Goal: Task Accomplishment & Management: Use online tool/utility

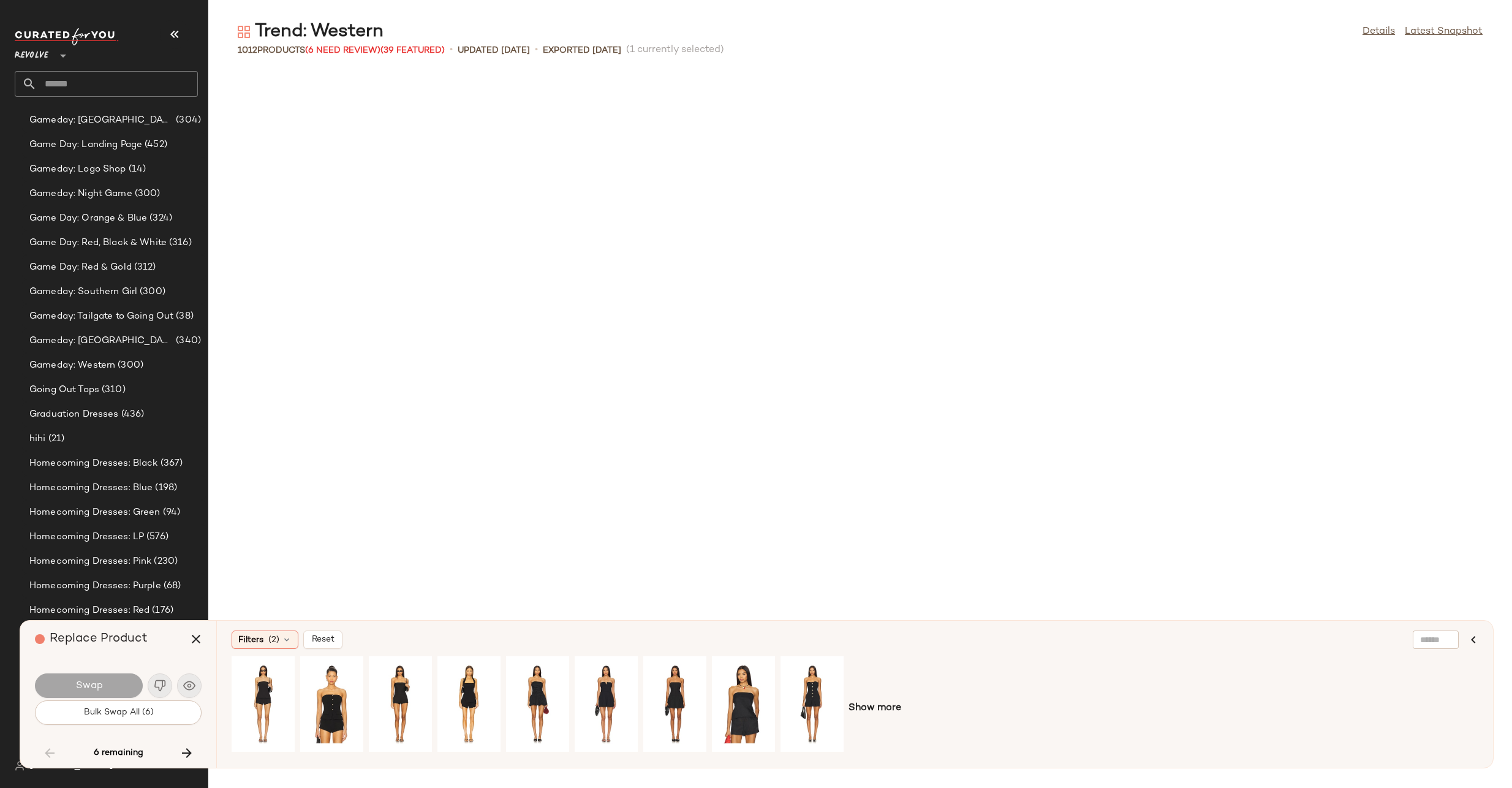
scroll to position [2916, 0]
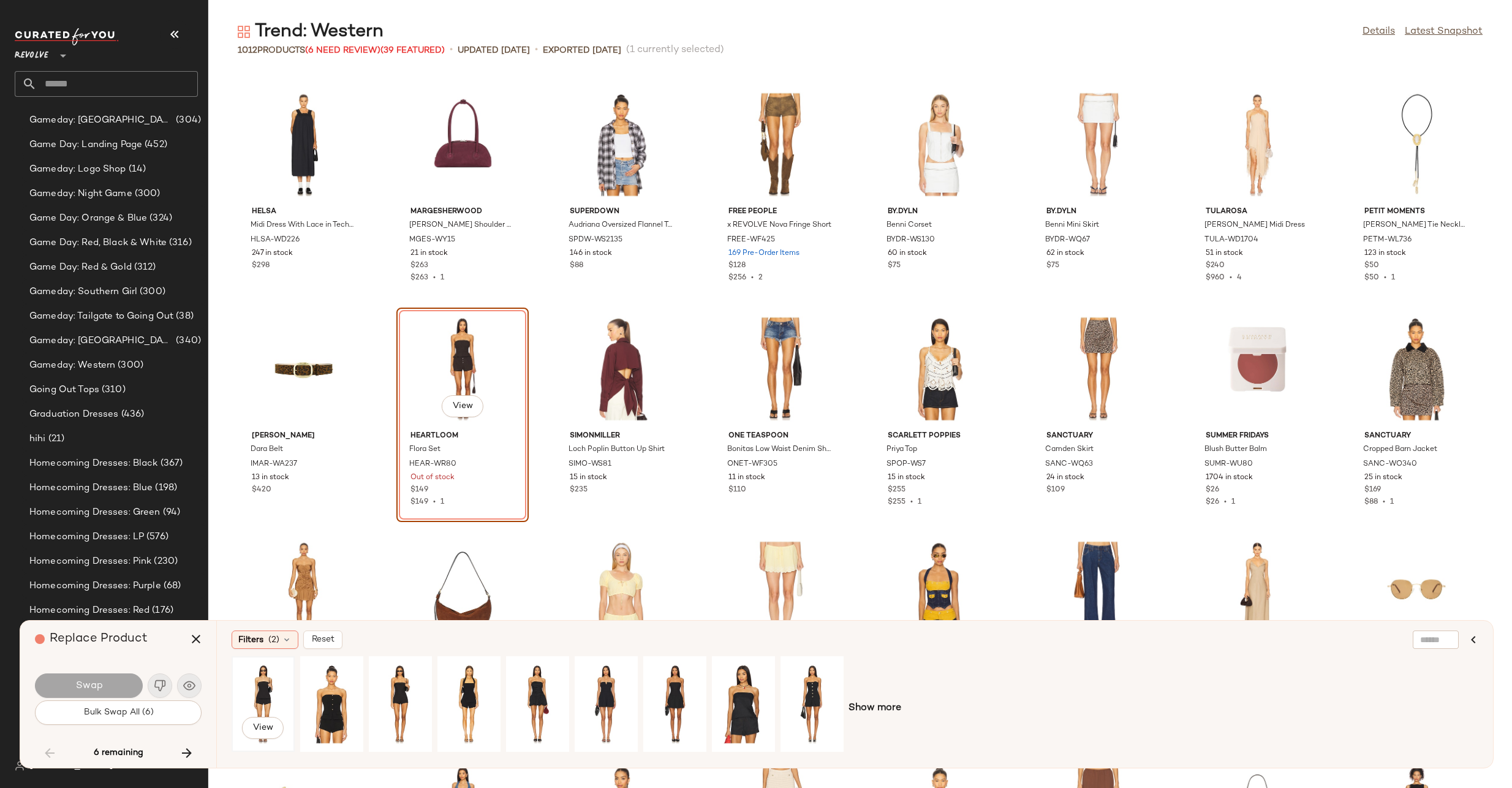
click at [250, 702] on div "View" at bounding box center [263, 704] width 54 height 87
click at [124, 687] on button "Swap" at bounding box center [89, 686] width 108 height 24
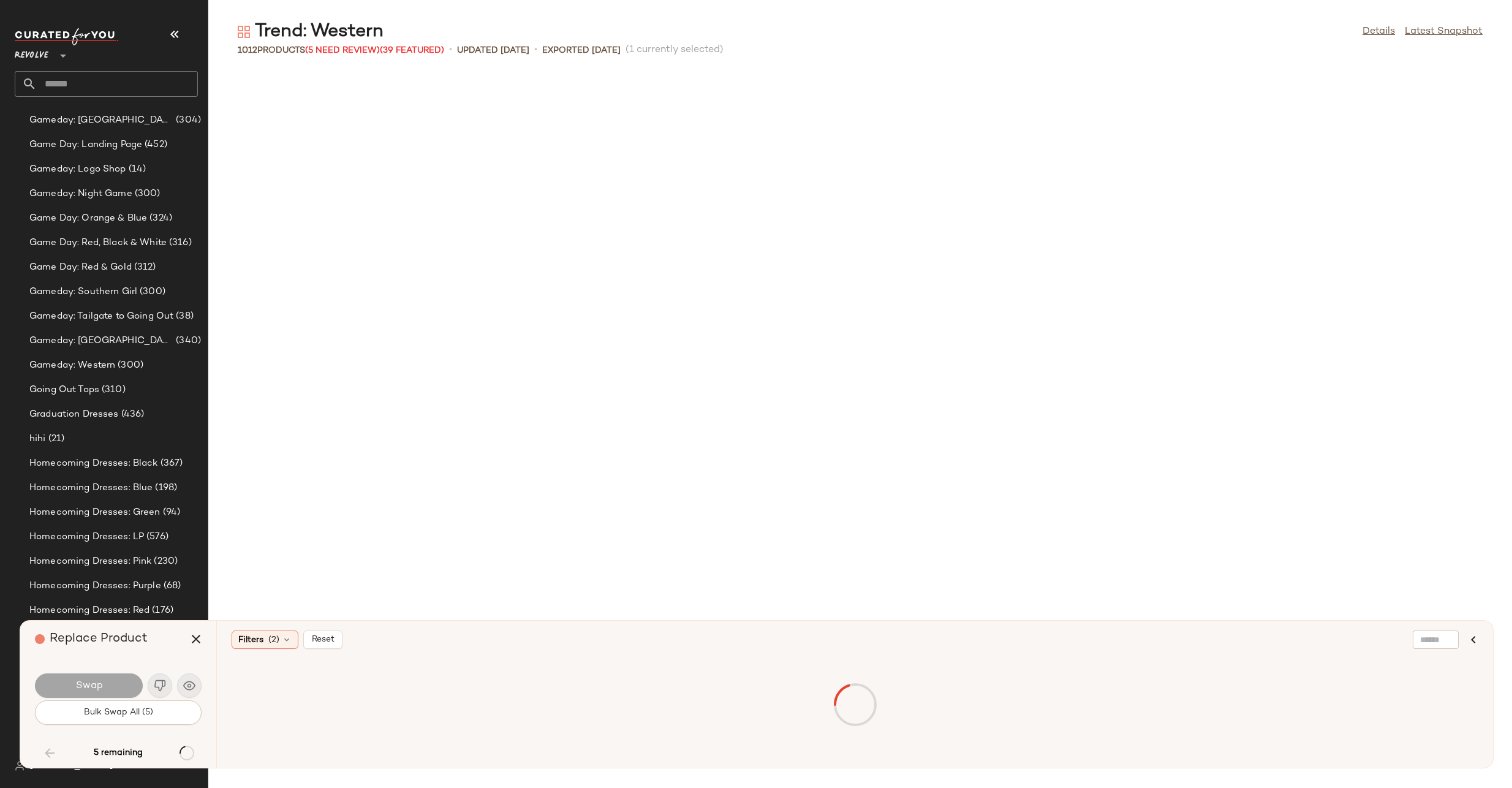
scroll to position [4261, 0]
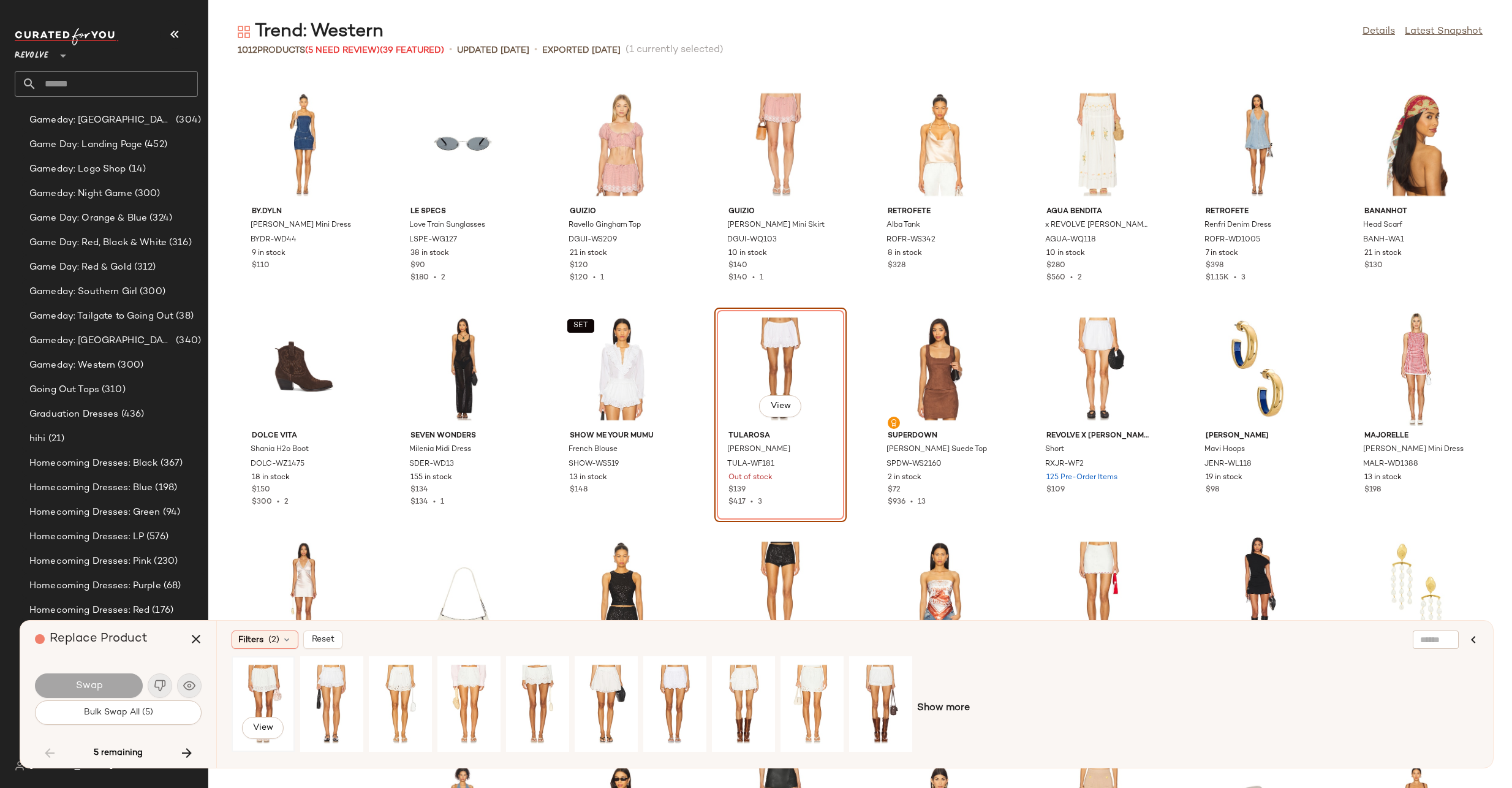
click at [274, 690] on div "View" at bounding box center [263, 704] width 54 height 87
click at [99, 678] on button "Swap" at bounding box center [89, 686] width 108 height 24
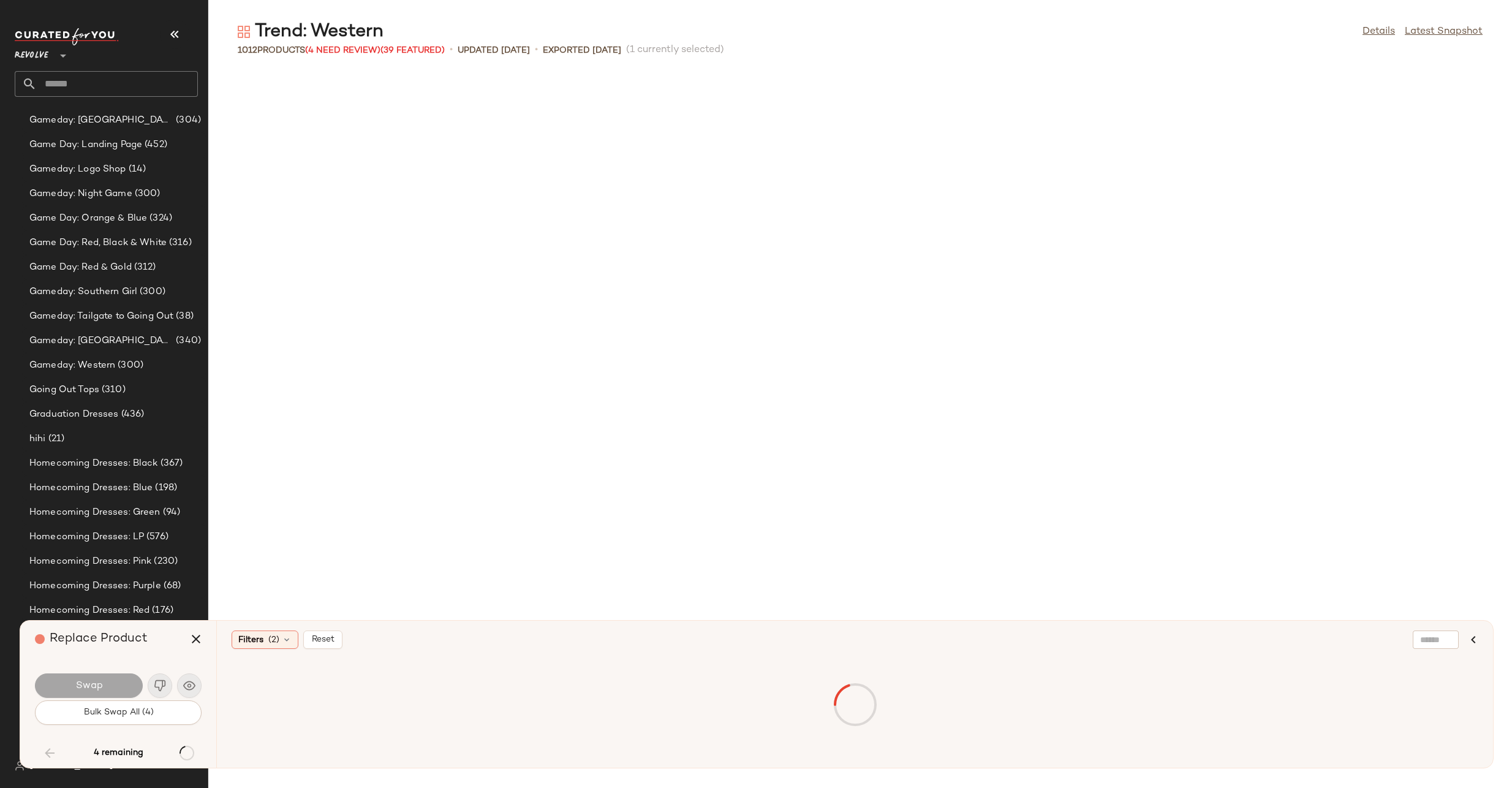
scroll to position [18165, 0]
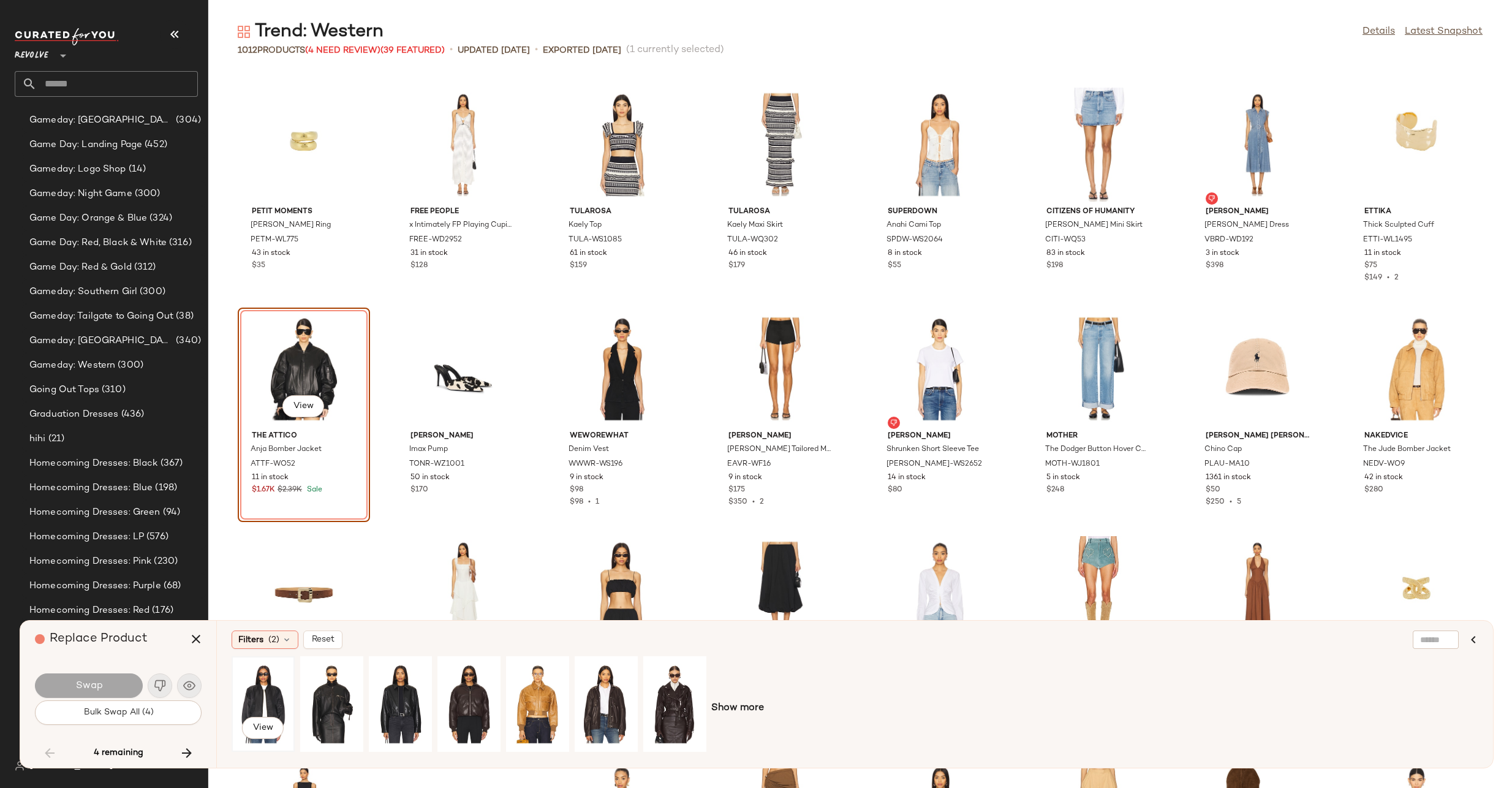
click at [252, 691] on div "View" at bounding box center [263, 704] width 54 height 87
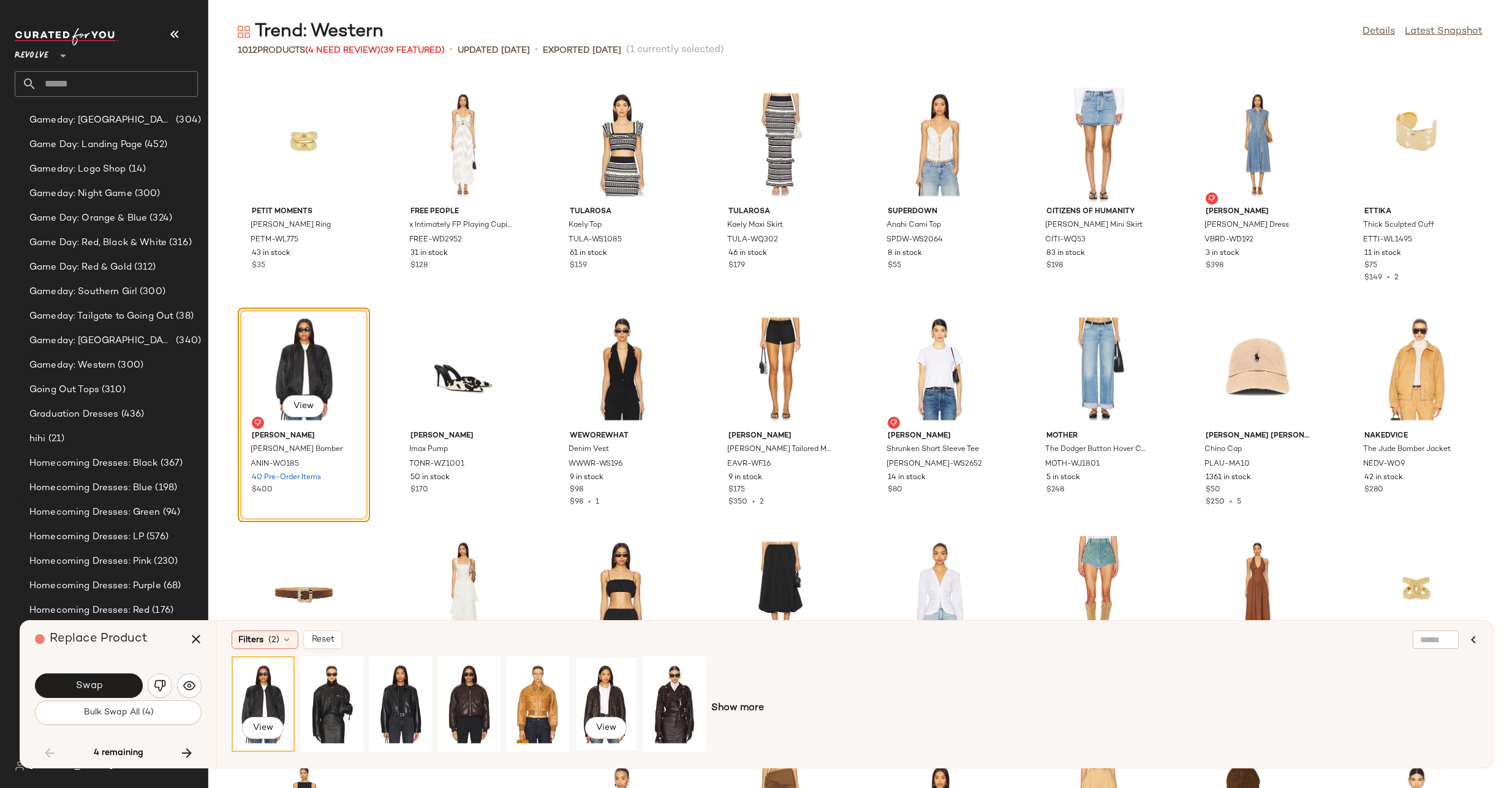
click at [609, 700] on div "View" at bounding box center [606, 704] width 54 height 87
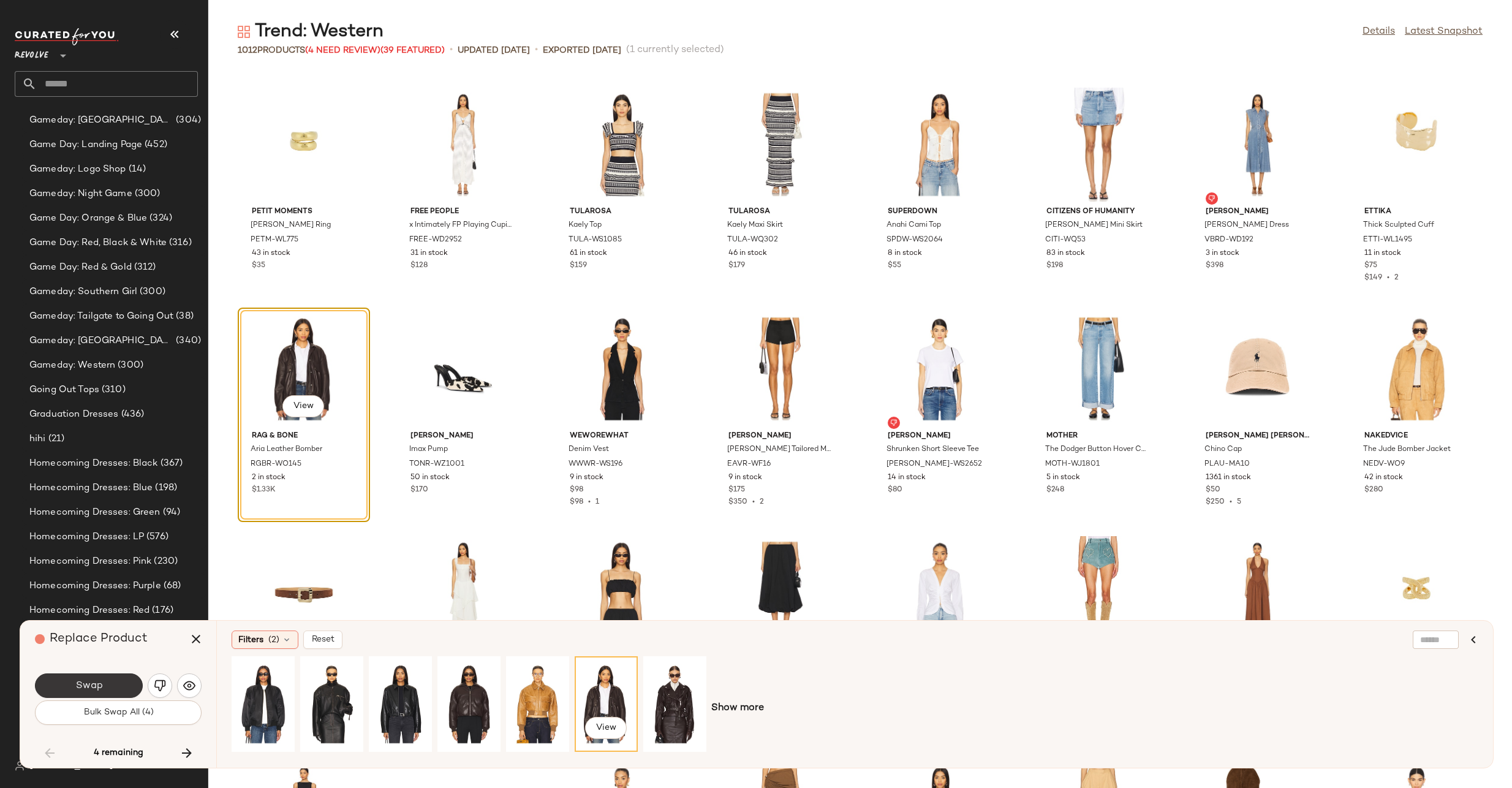
click at [111, 682] on button "Swap" at bounding box center [89, 686] width 108 height 24
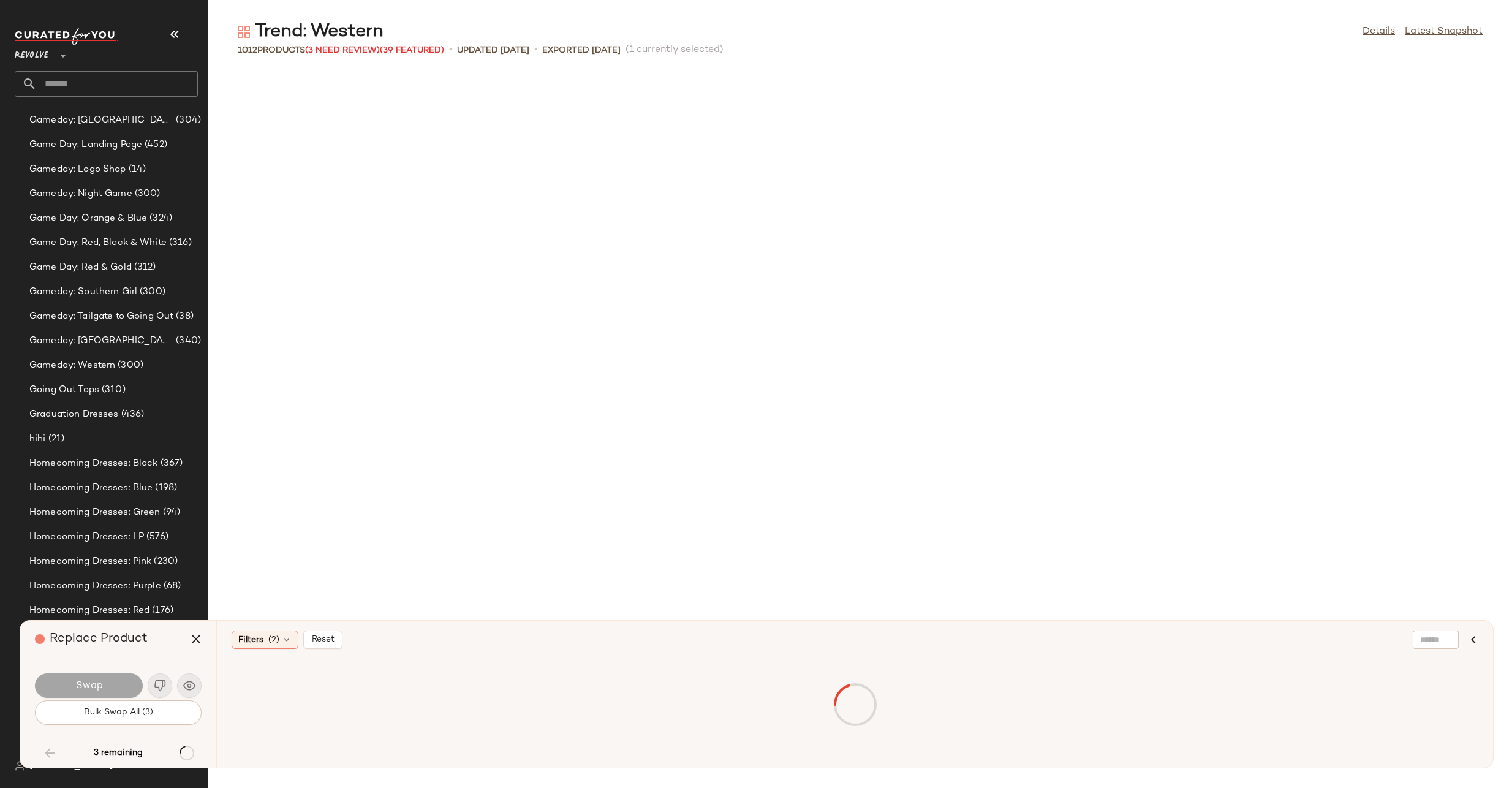
scroll to position [21081, 0]
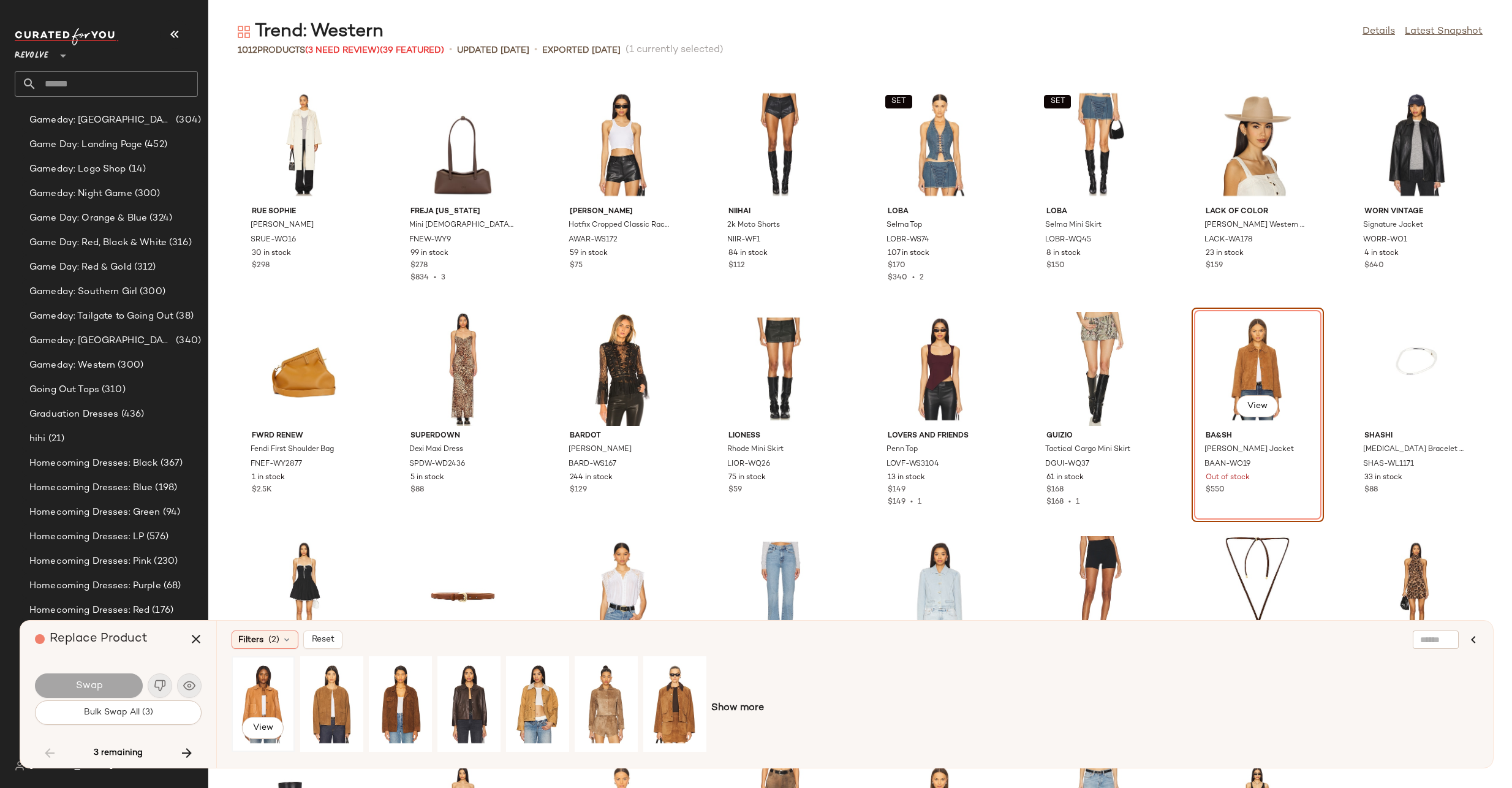
click at [260, 682] on div "View" at bounding box center [263, 704] width 54 height 87
click at [84, 682] on span "Swap" at bounding box center [89, 686] width 28 height 11
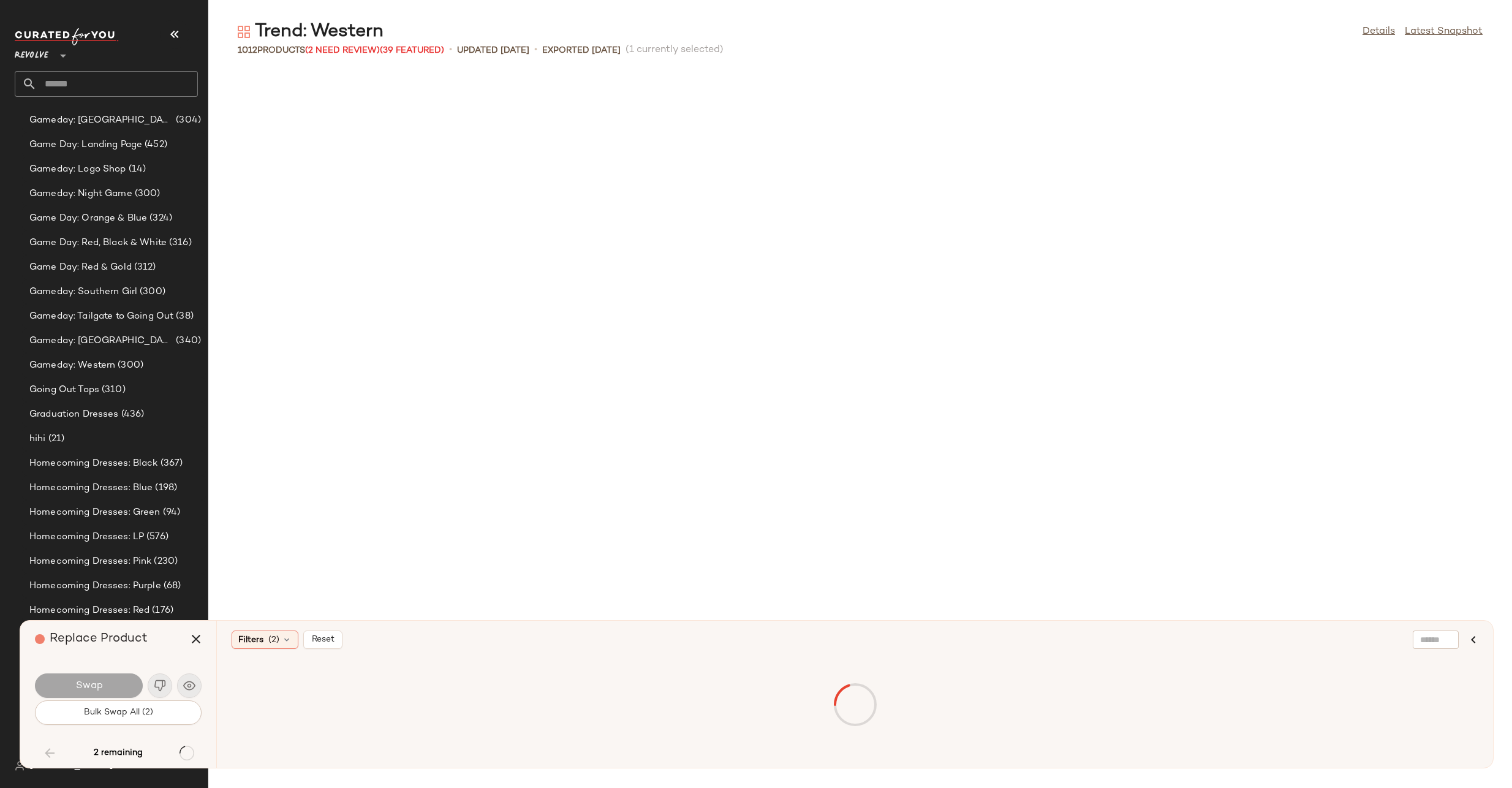
scroll to position [25118, 0]
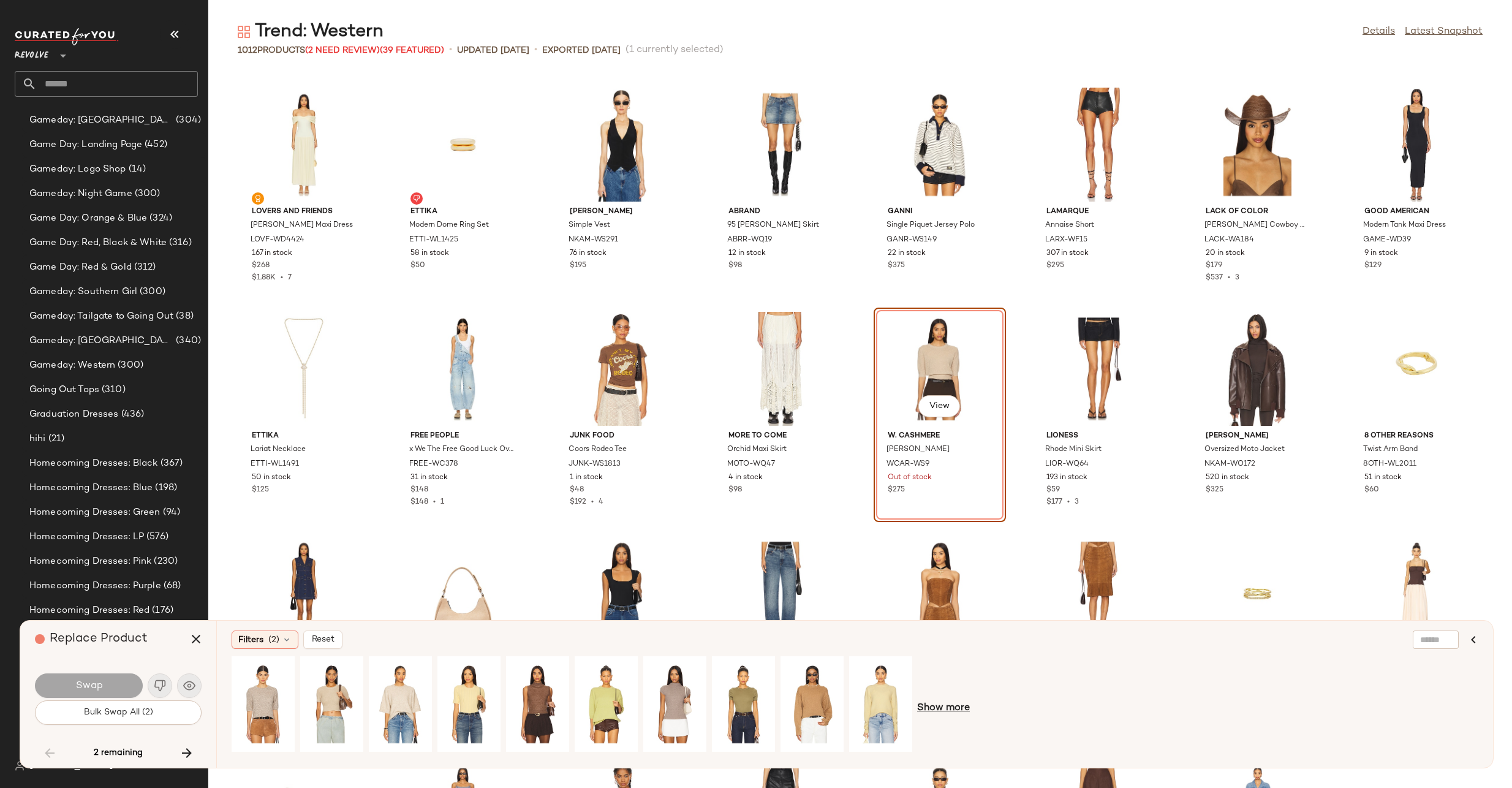
click at [930, 703] on span "Show more" at bounding box center [943, 708] width 53 height 15
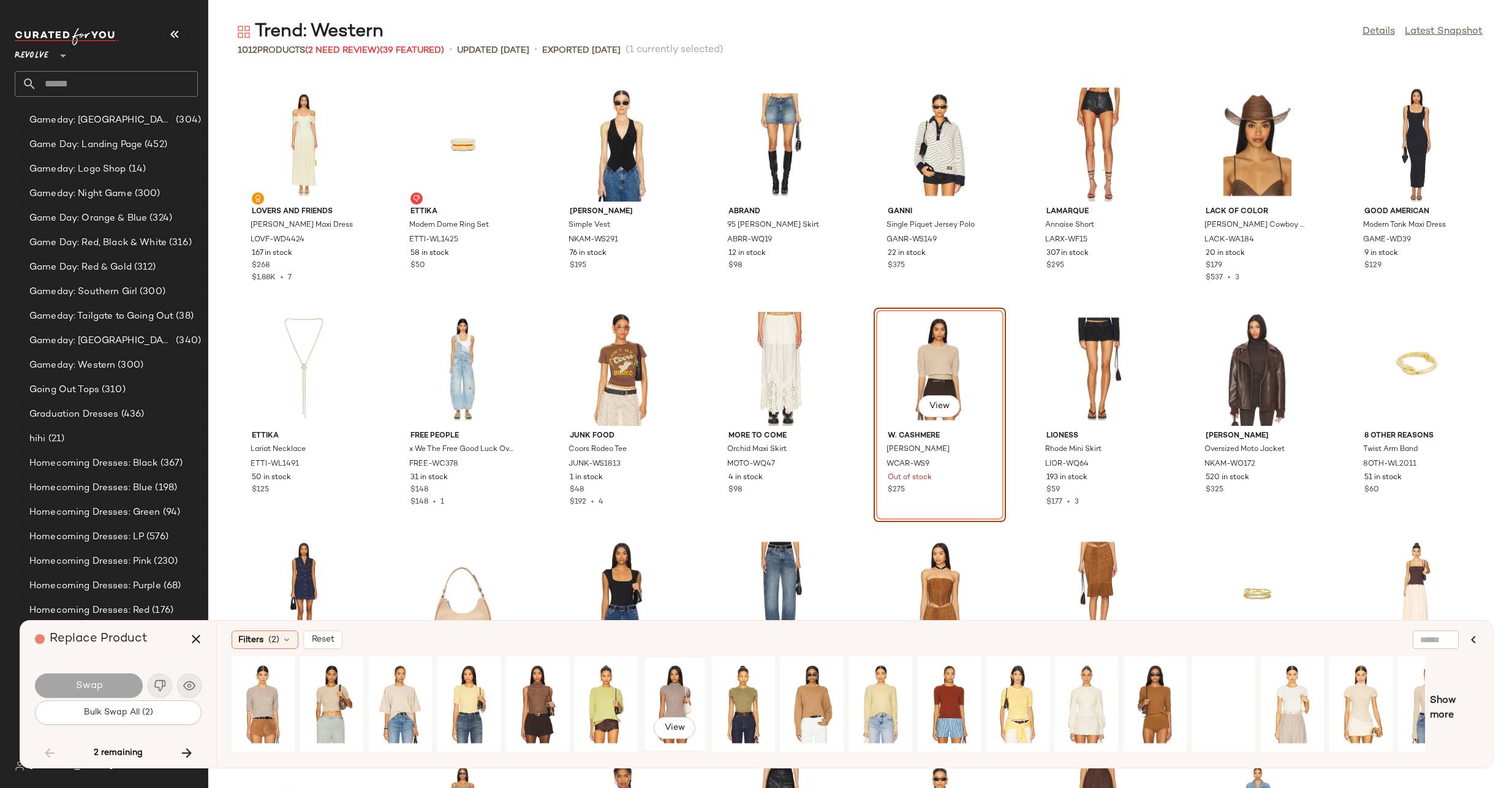
scroll to position [0, 104]
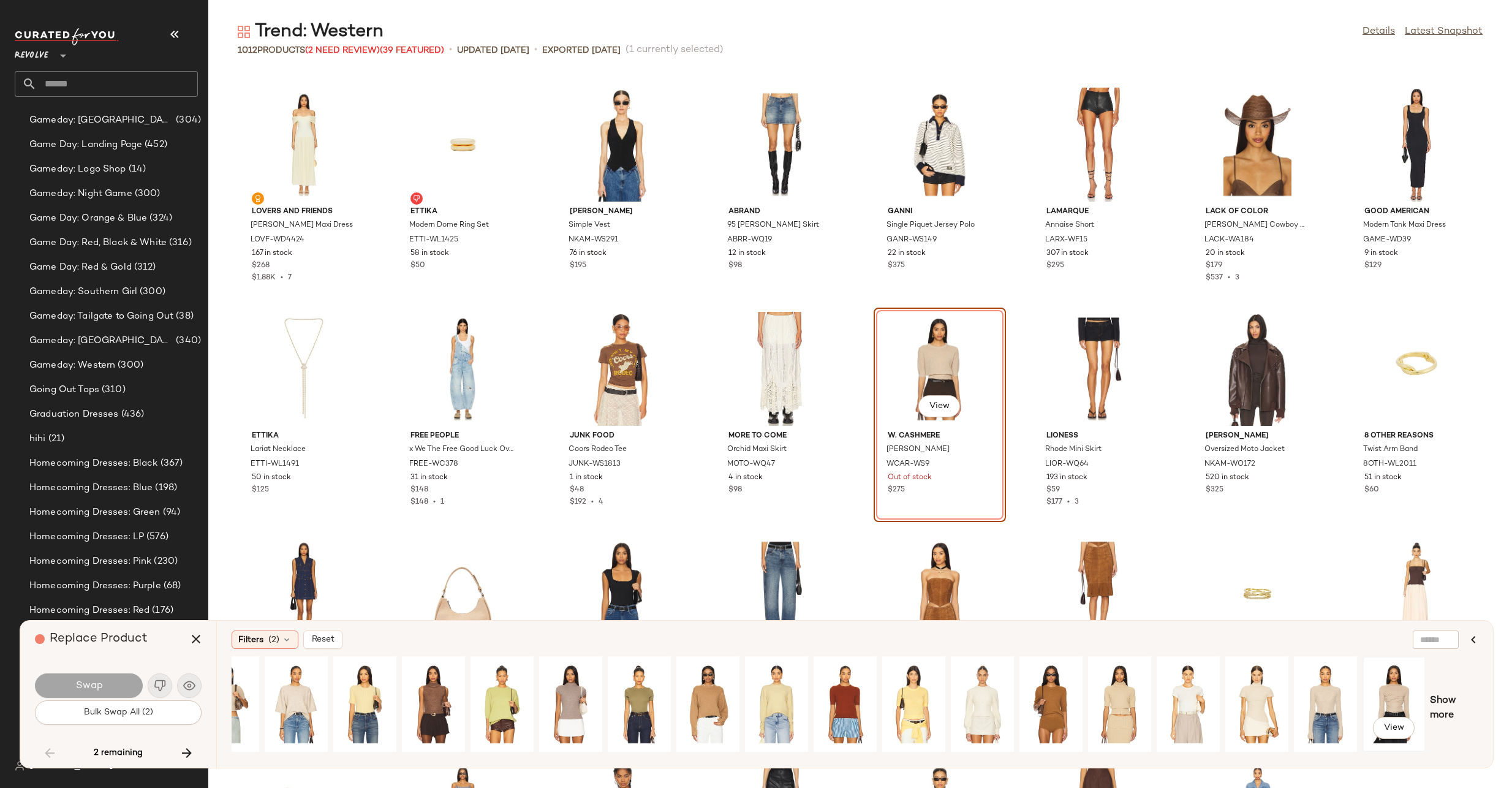
click at [1389, 685] on div "View" at bounding box center [1394, 704] width 54 height 87
click at [1448, 704] on span "Show more" at bounding box center [1454, 708] width 49 height 29
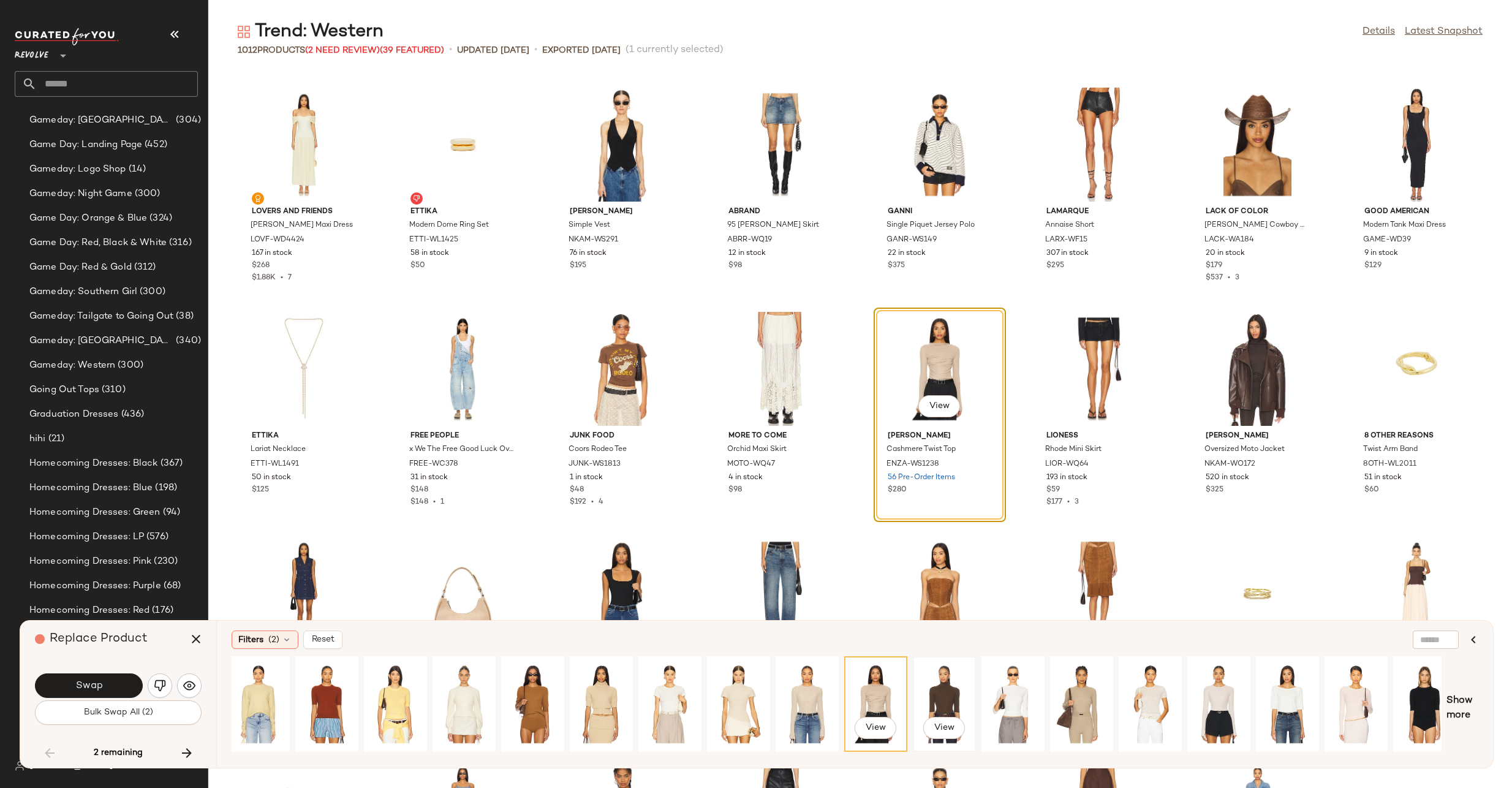
scroll to position [0, 773]
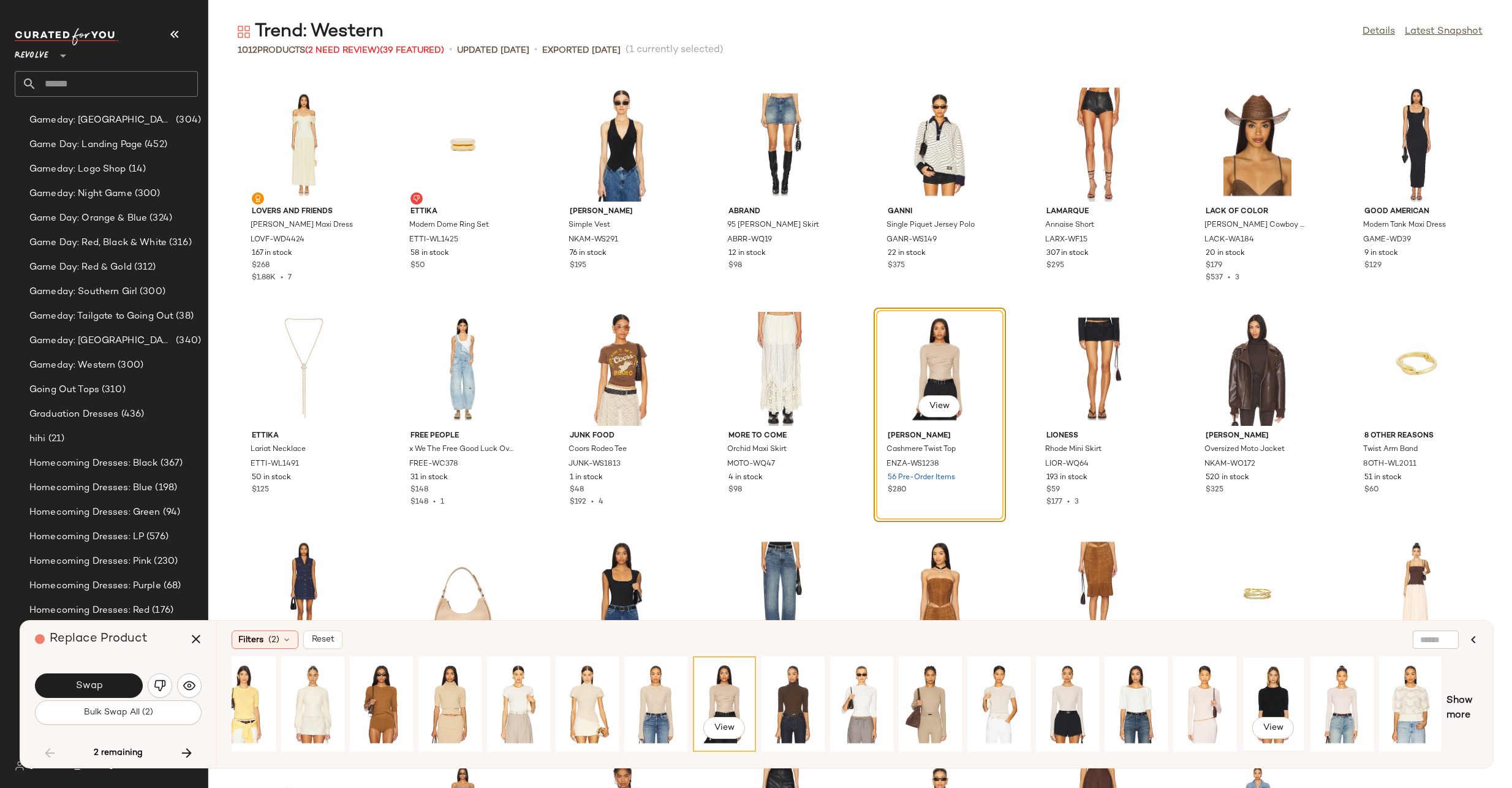
click at [1281, 687] on div "View" at bounding box center [1273, 704] width 54 height 87
click at [1470, 706] on span "Show more" at bounding box center [1462, 708] width 32 height 29
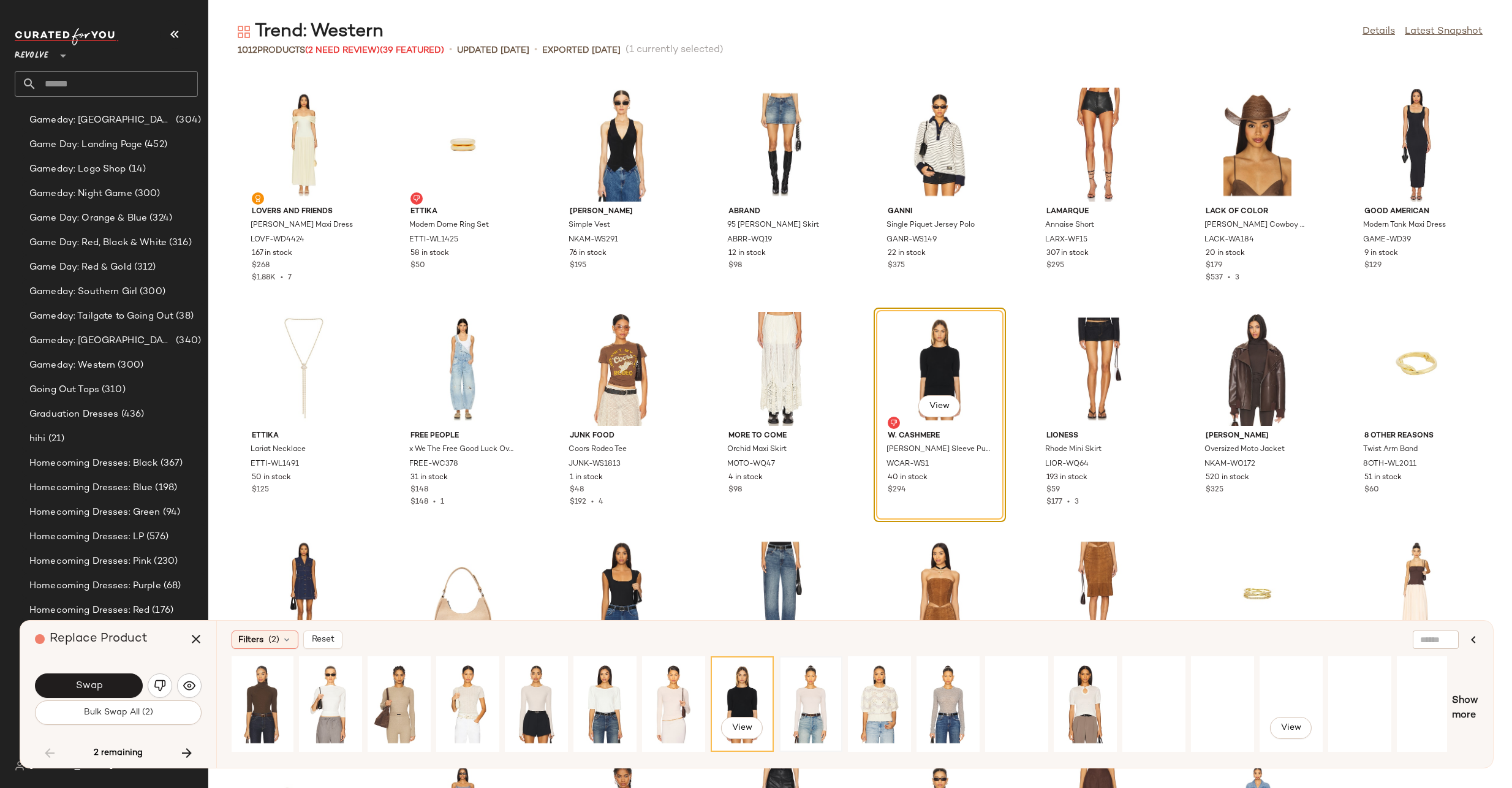
scroll to position [0, 1316]
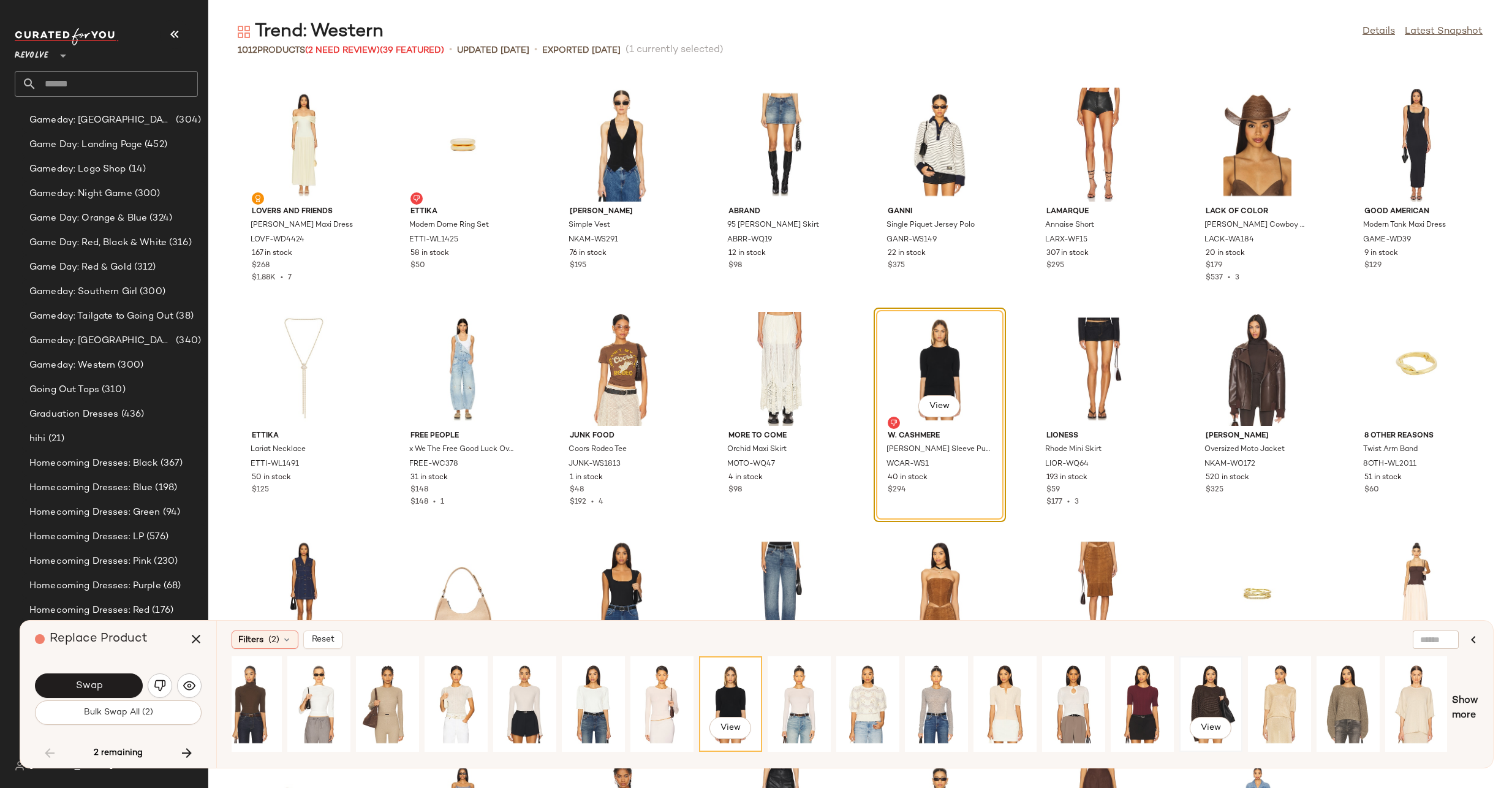
click at [1193, 687] on div "View" at bounding box center [1211, 704] width 54 height 87
click at [724, 694] on div "View" at bounding box center [731, 704] width 54 height 87
click at [521, 679] on div "View" at bounding box center [524, 704] width 54 height 87
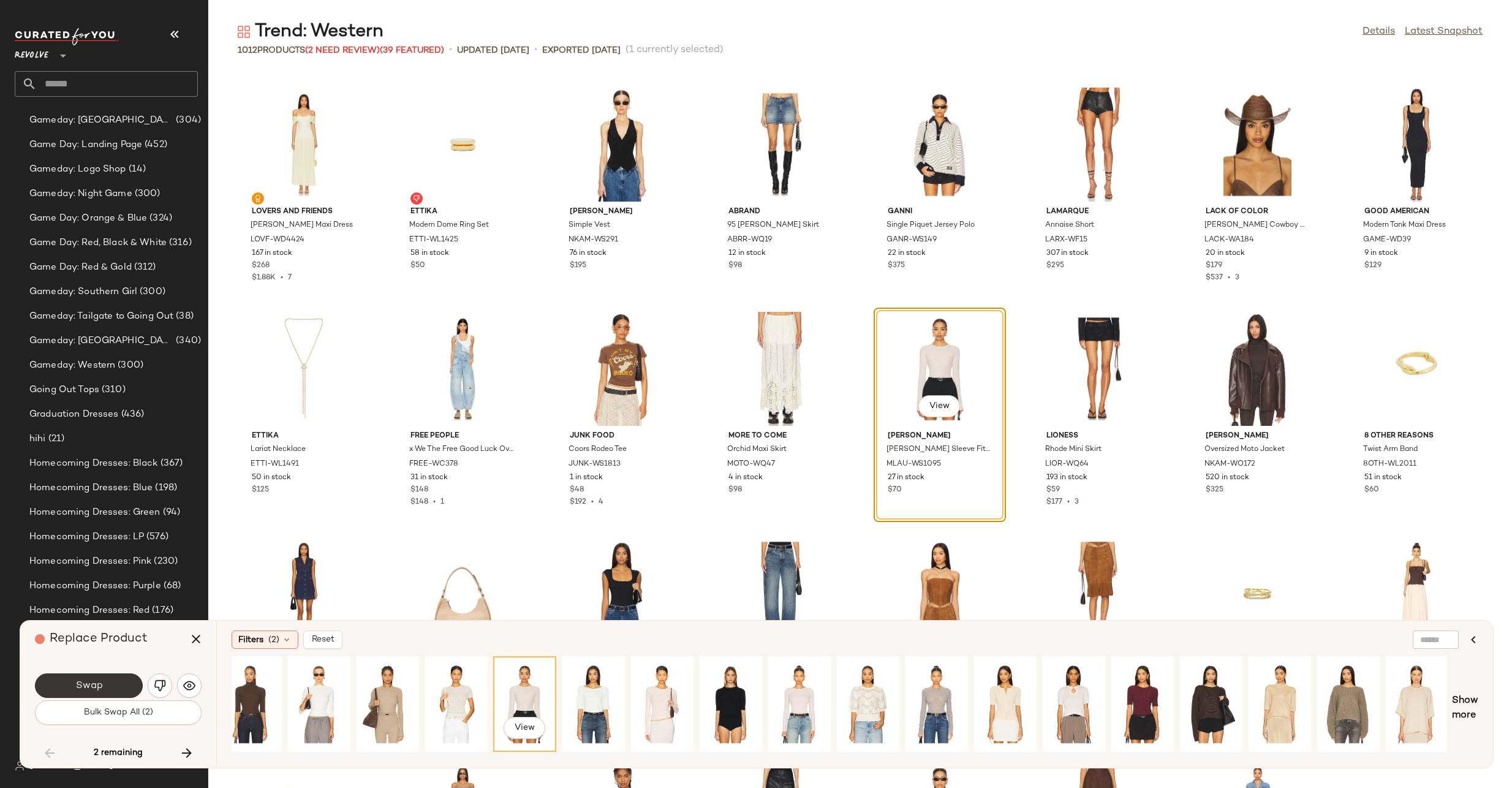
click at [89, 674] on button "Swap" at bounding box center [89, 686] width 108 height 24
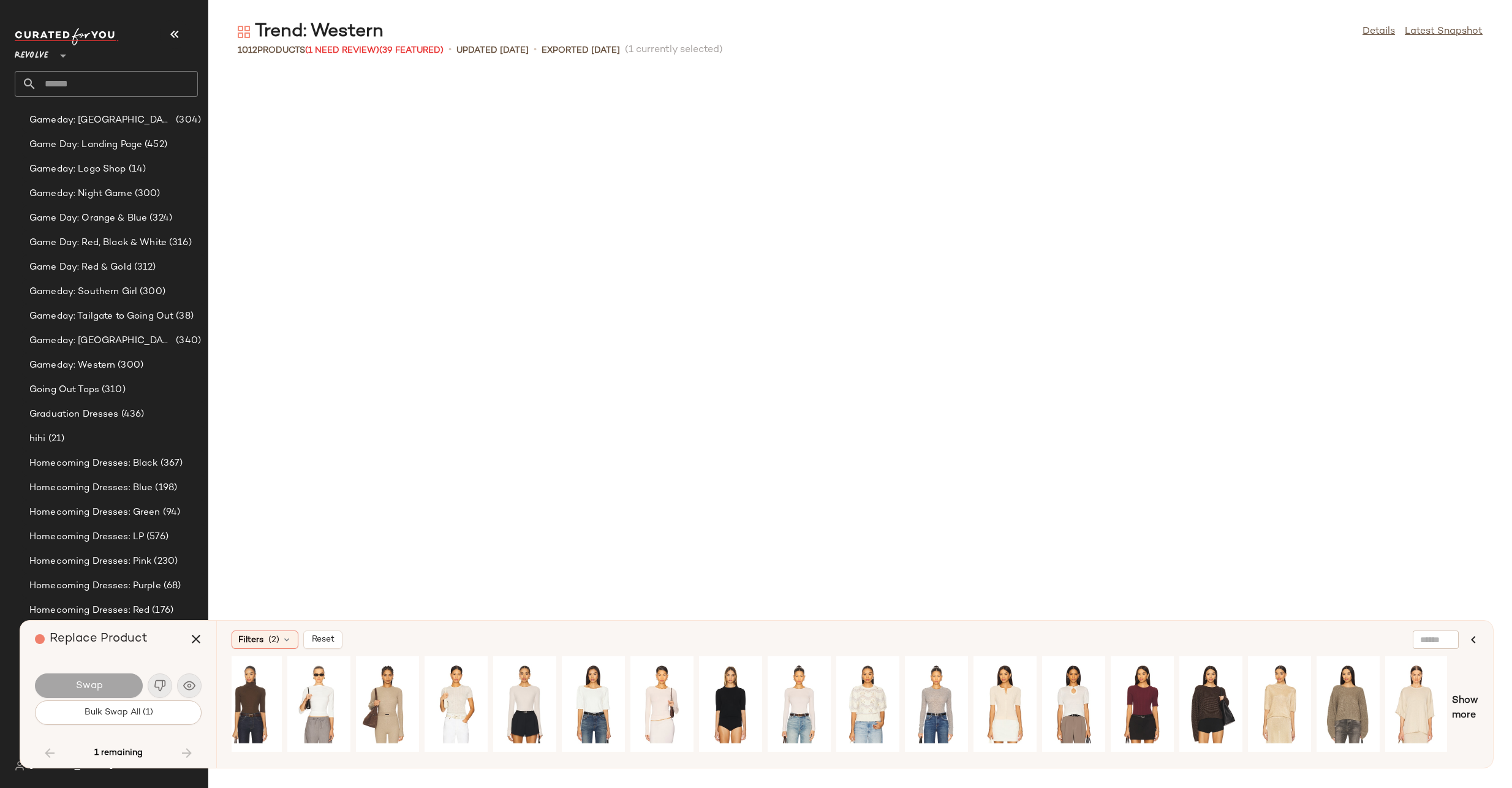
scroll to position [27361, 0]
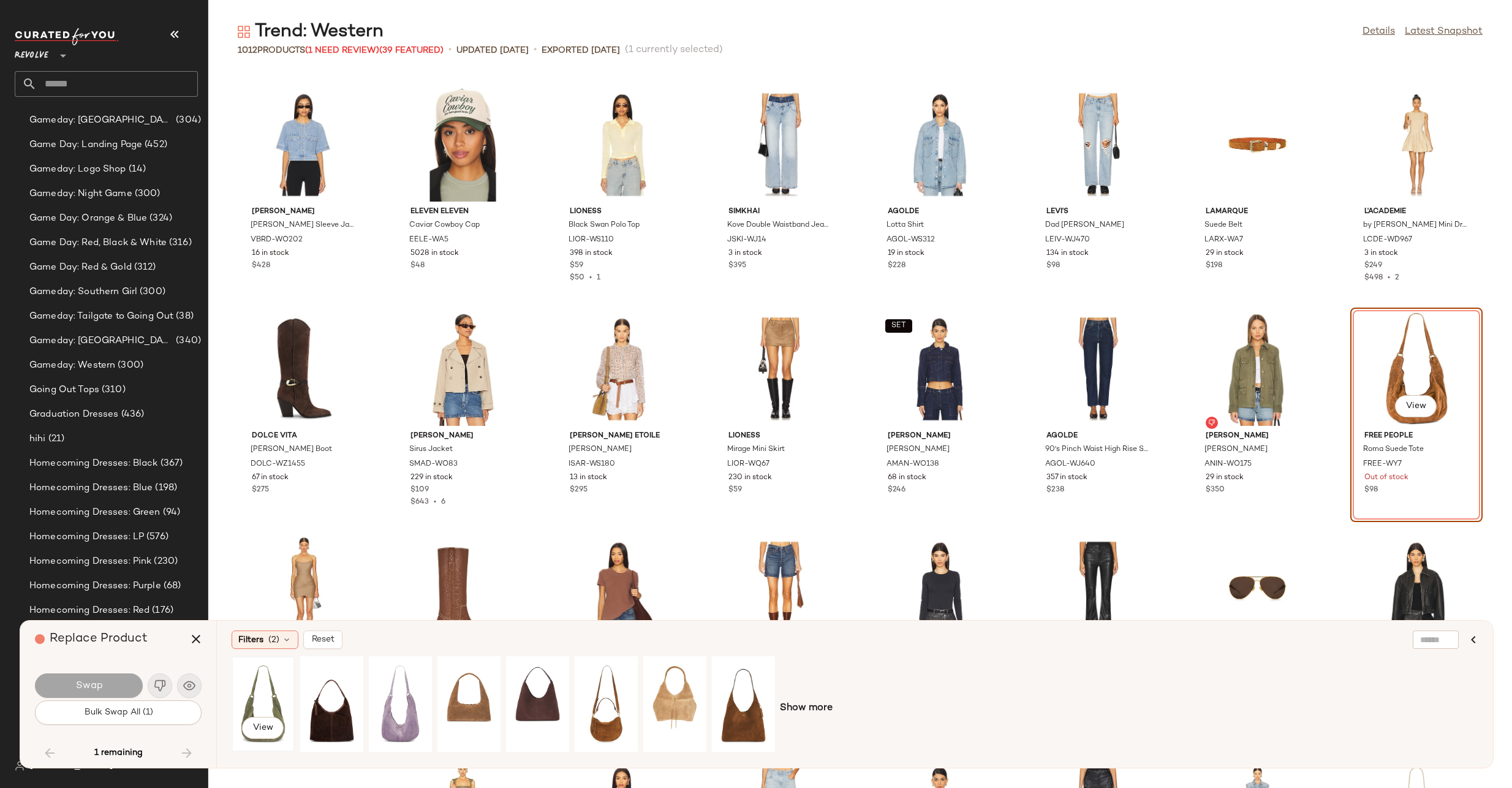
click at [251, 689] on div "View" at bounding box center [263, 704] width 54 height 87
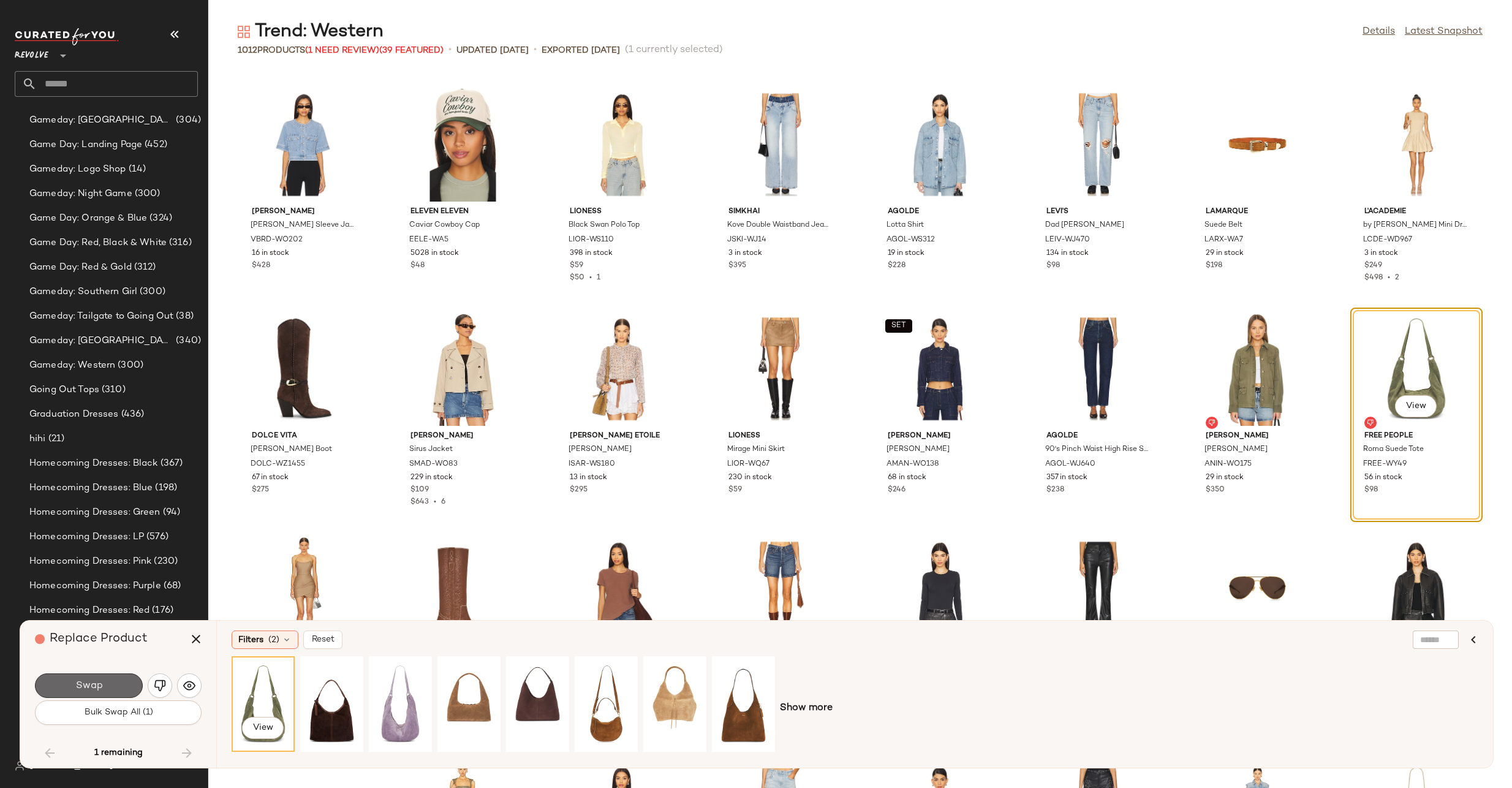
click at [78, 683] on span "Swap" at bounding box center [89, 686] width 28 height 11
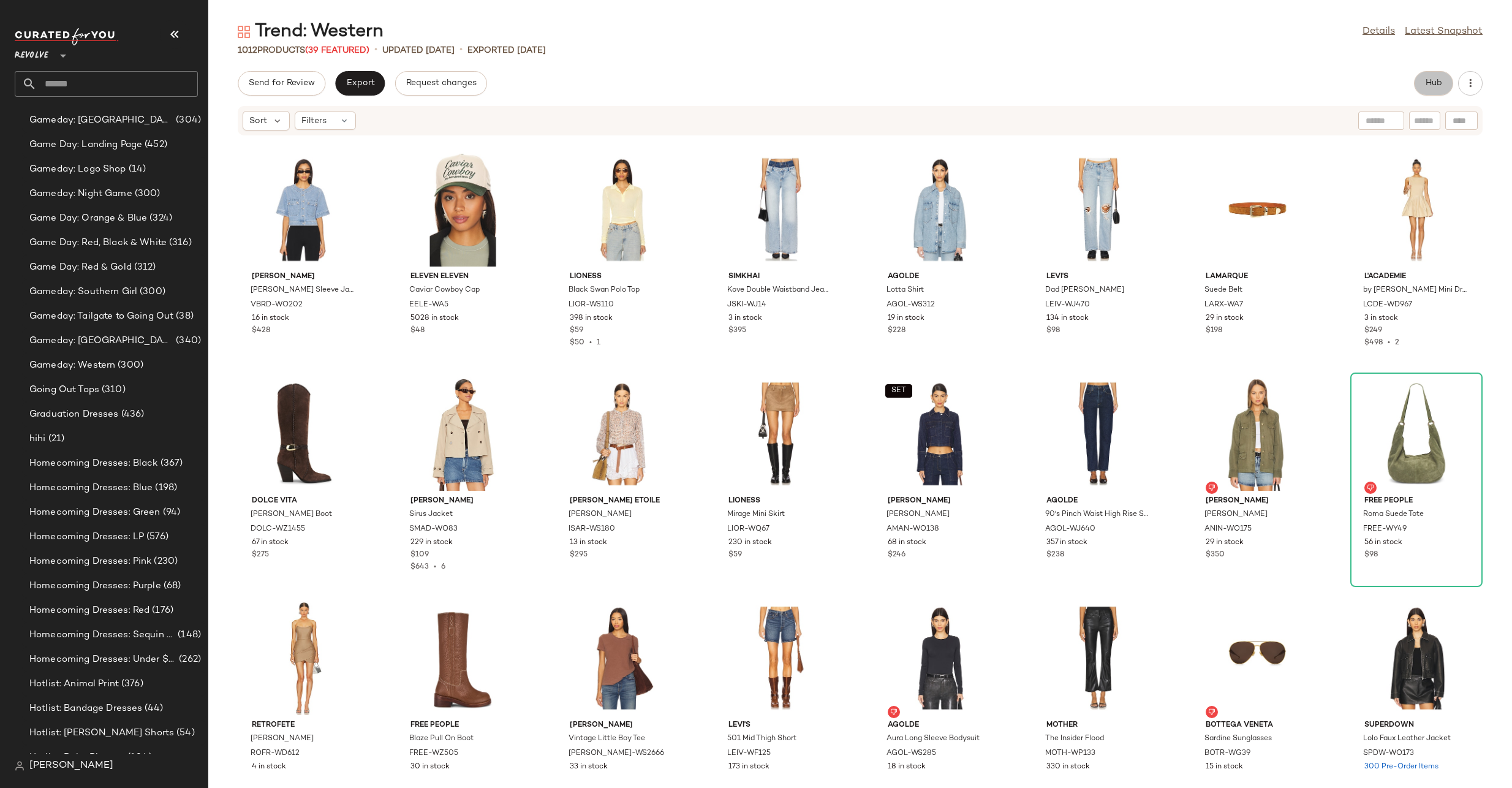
click at [1426, 84] on span "Hub" at bounding box center [1433, 84] width 17 height 10
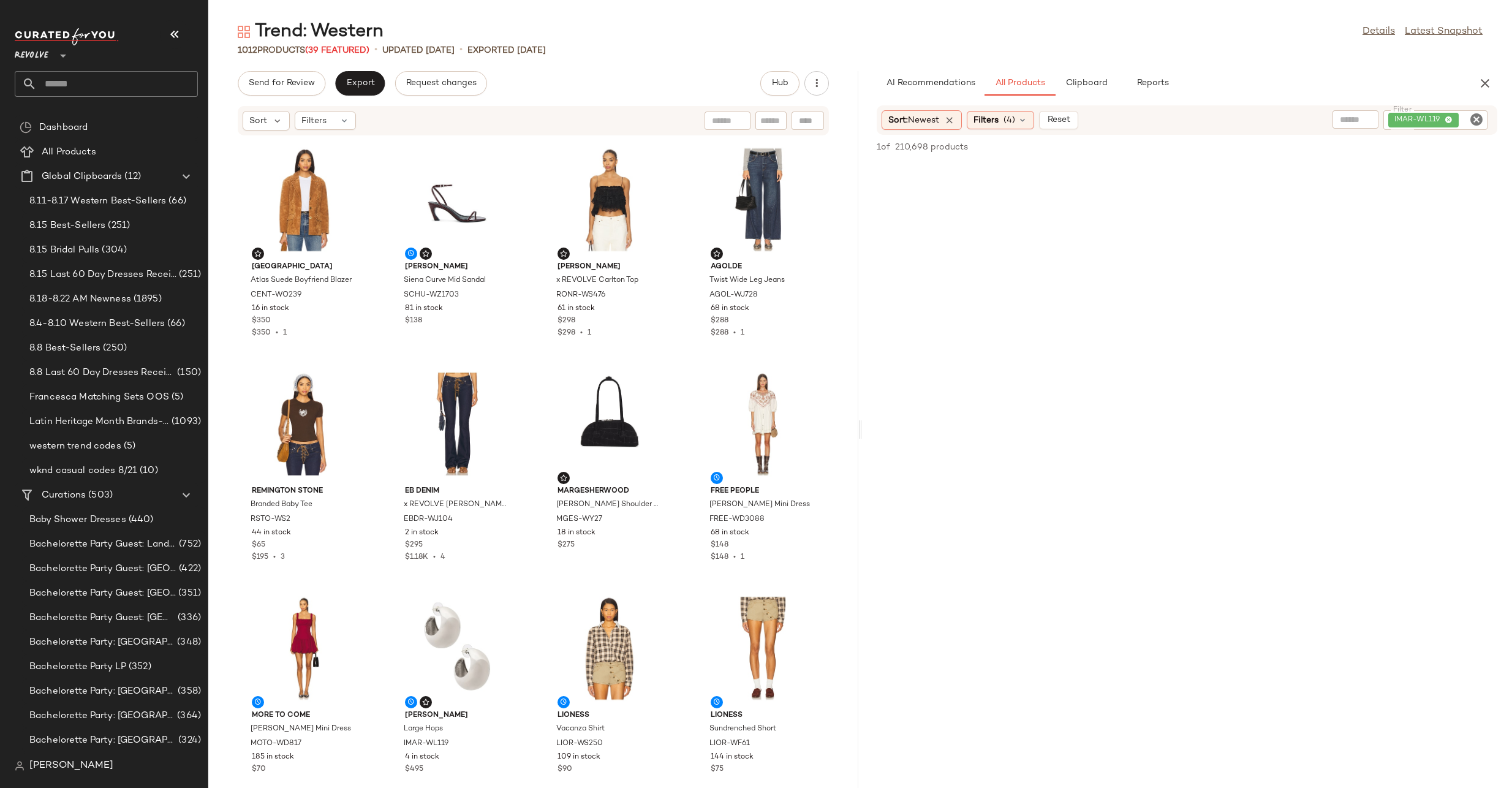
click at [1476, 120] on icon "Clear Filter" at bounding box center [1476, 119] width 15 height 15
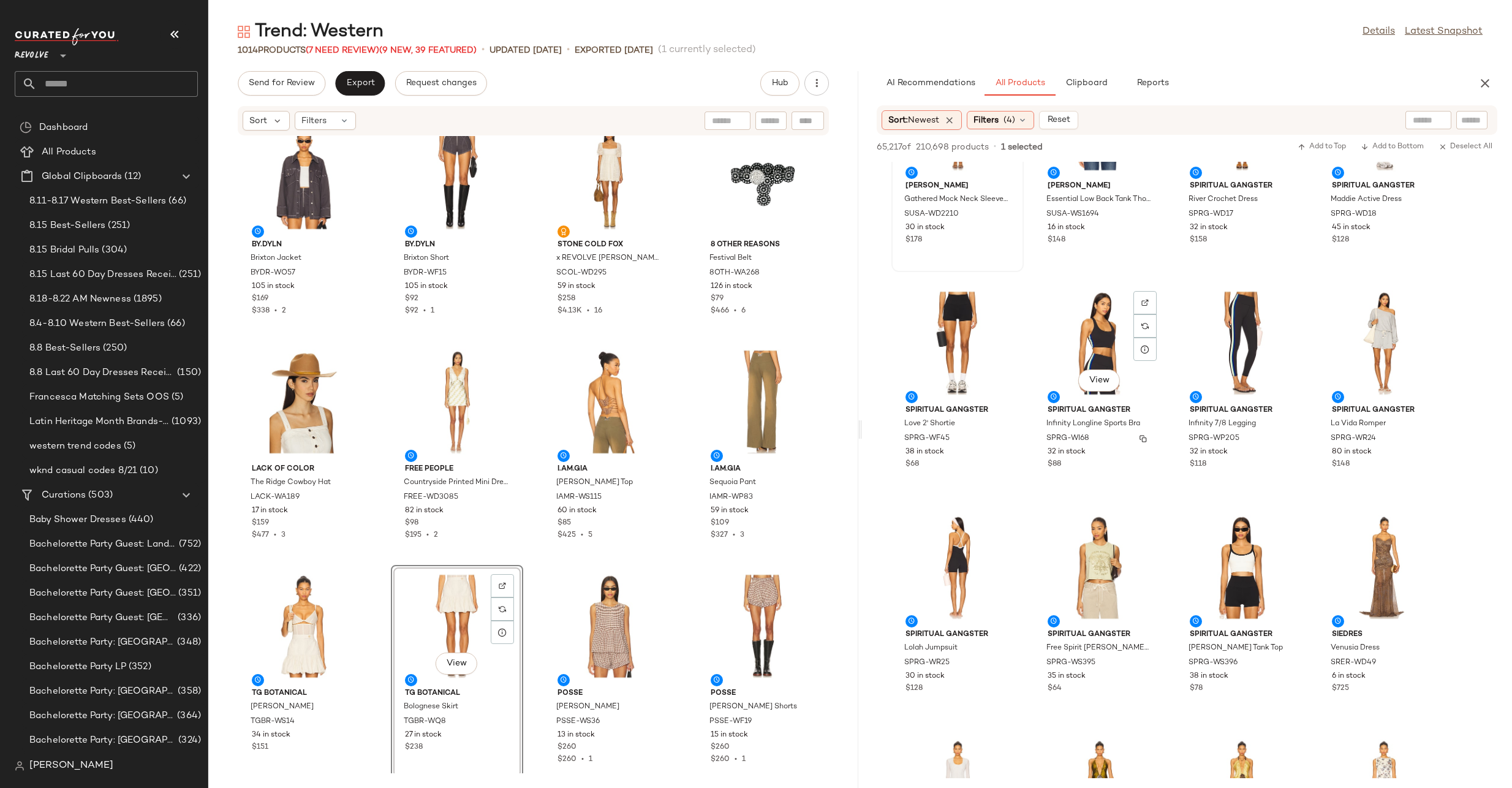
scroll to position [1670, 0]
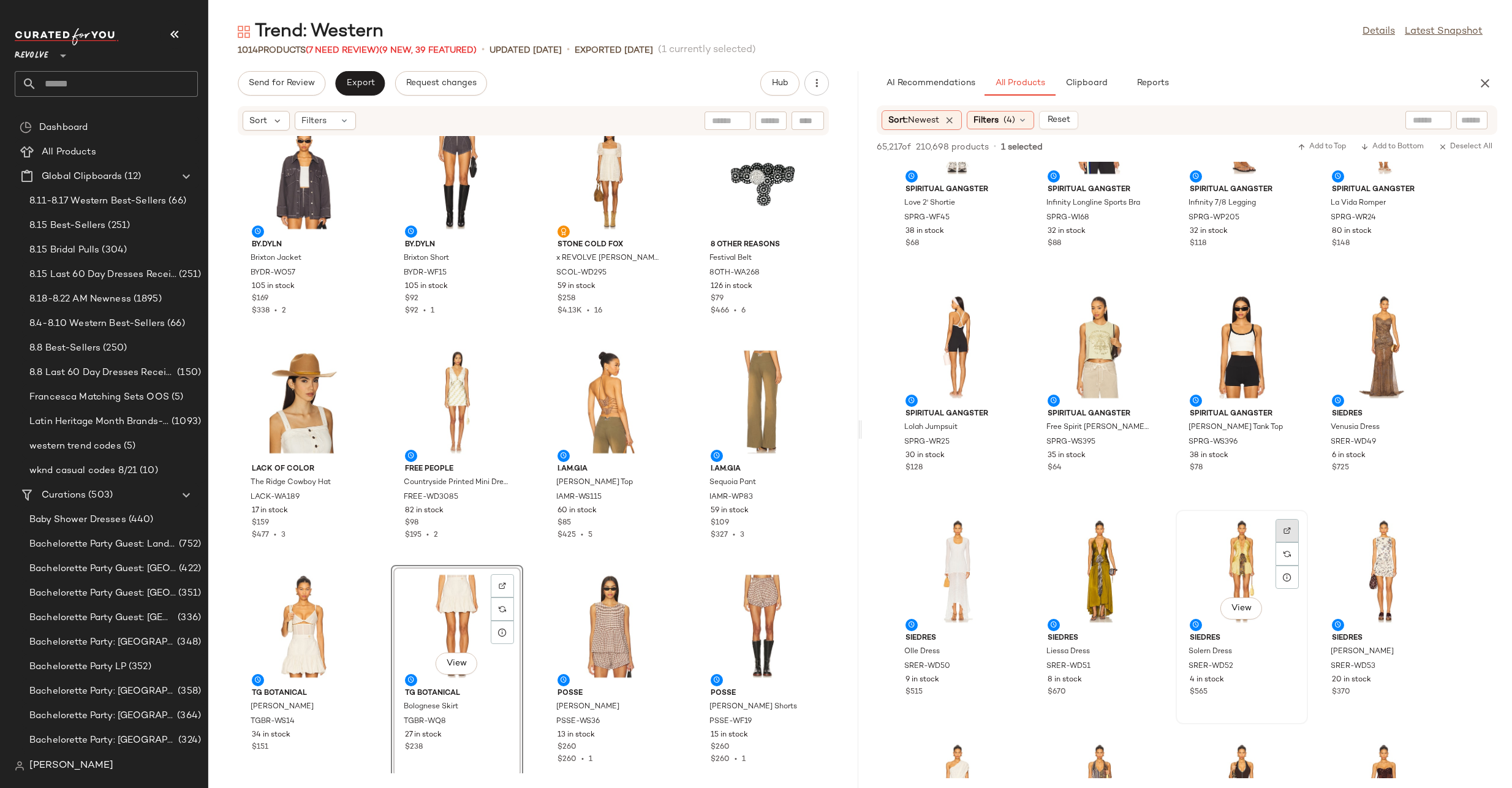
click at [1286, 532] on img at bounding box center [1287, 531] width 7 height 7
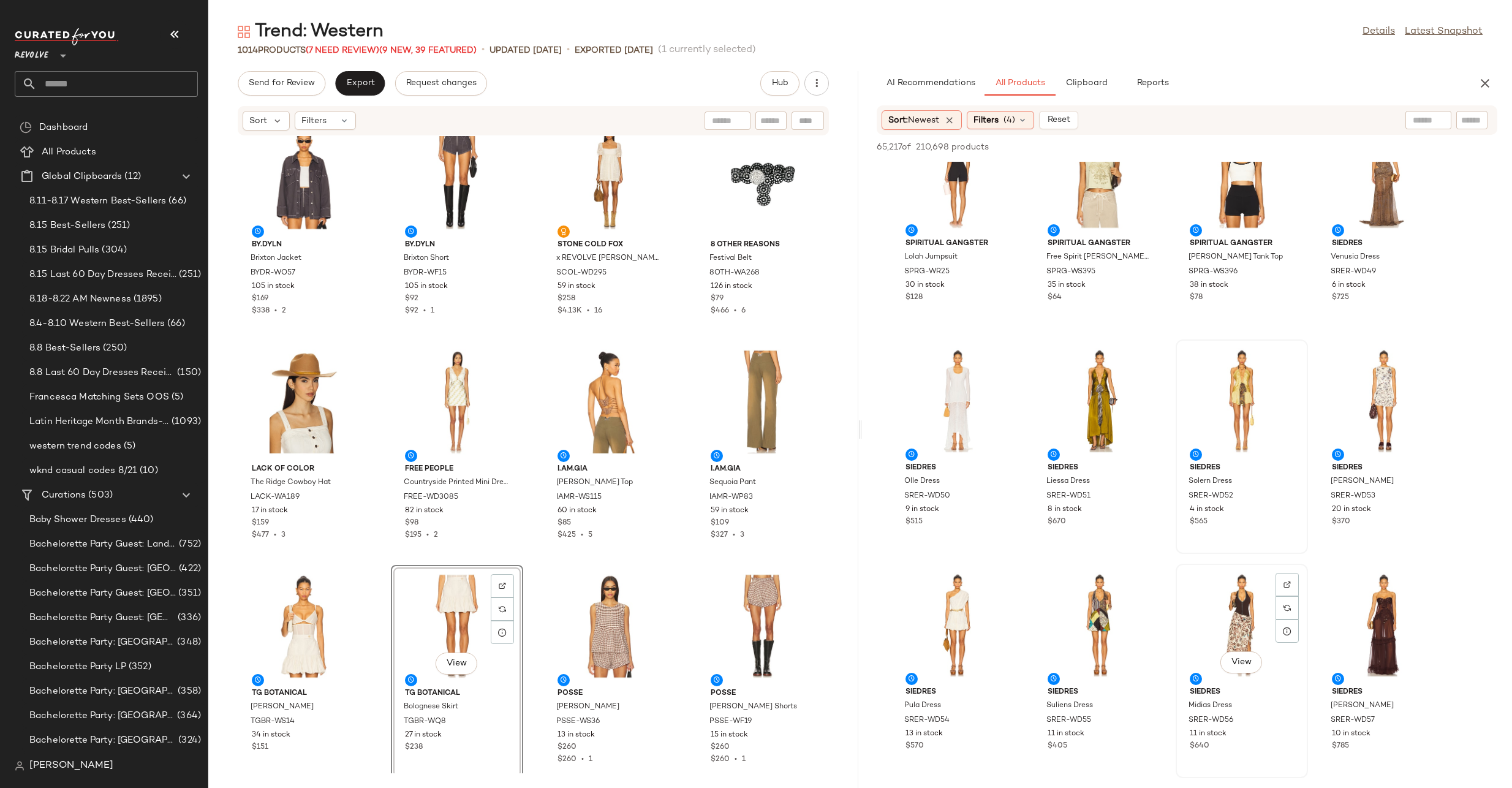
click at [1238, 604] on div "View" at bounding box center [1241, 625] width 124 height 114
click at [1292, 597] on div at bounding box center [1287, 608] width 24 height 24
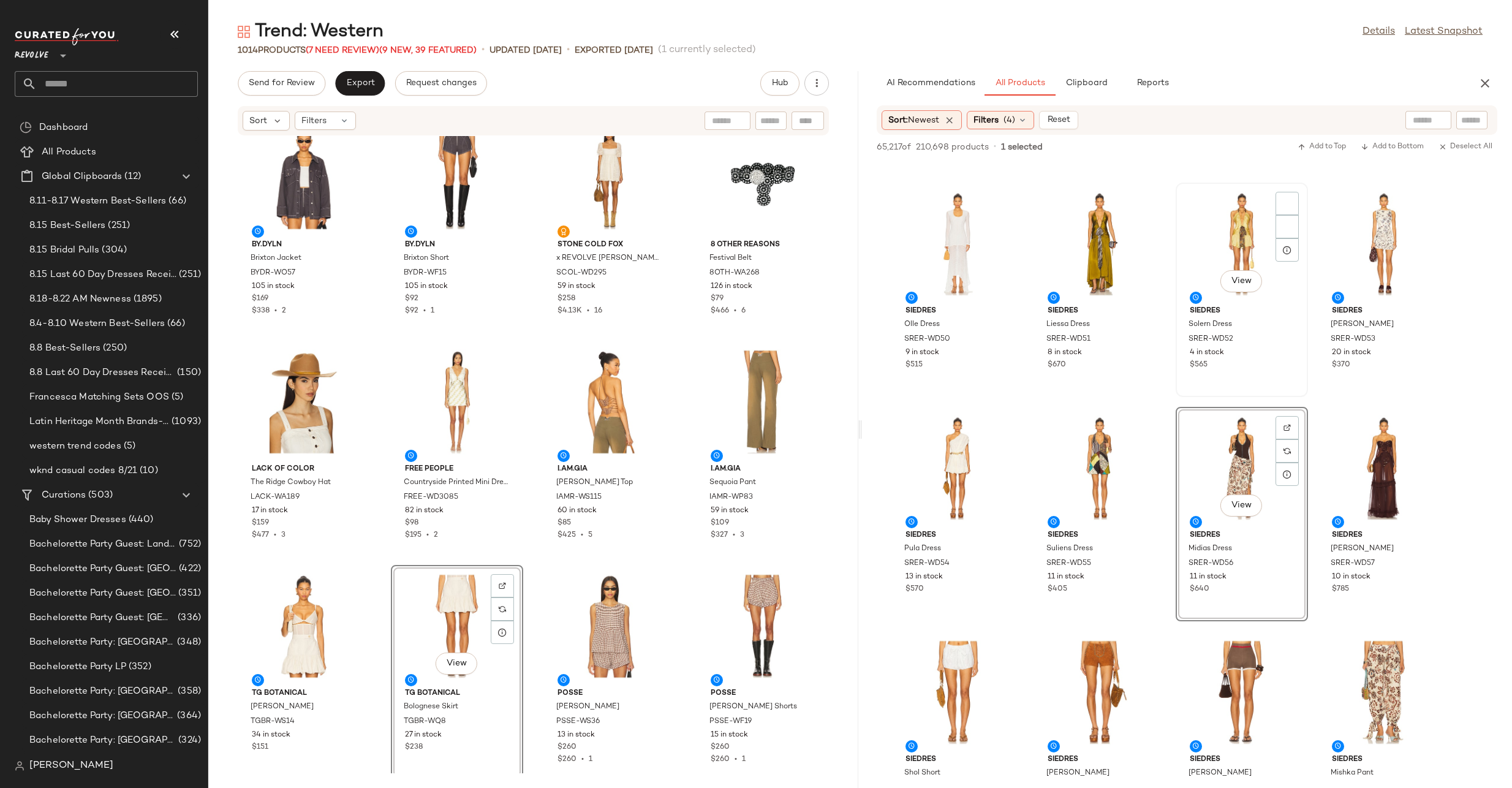
scroll to position [1935, 0]
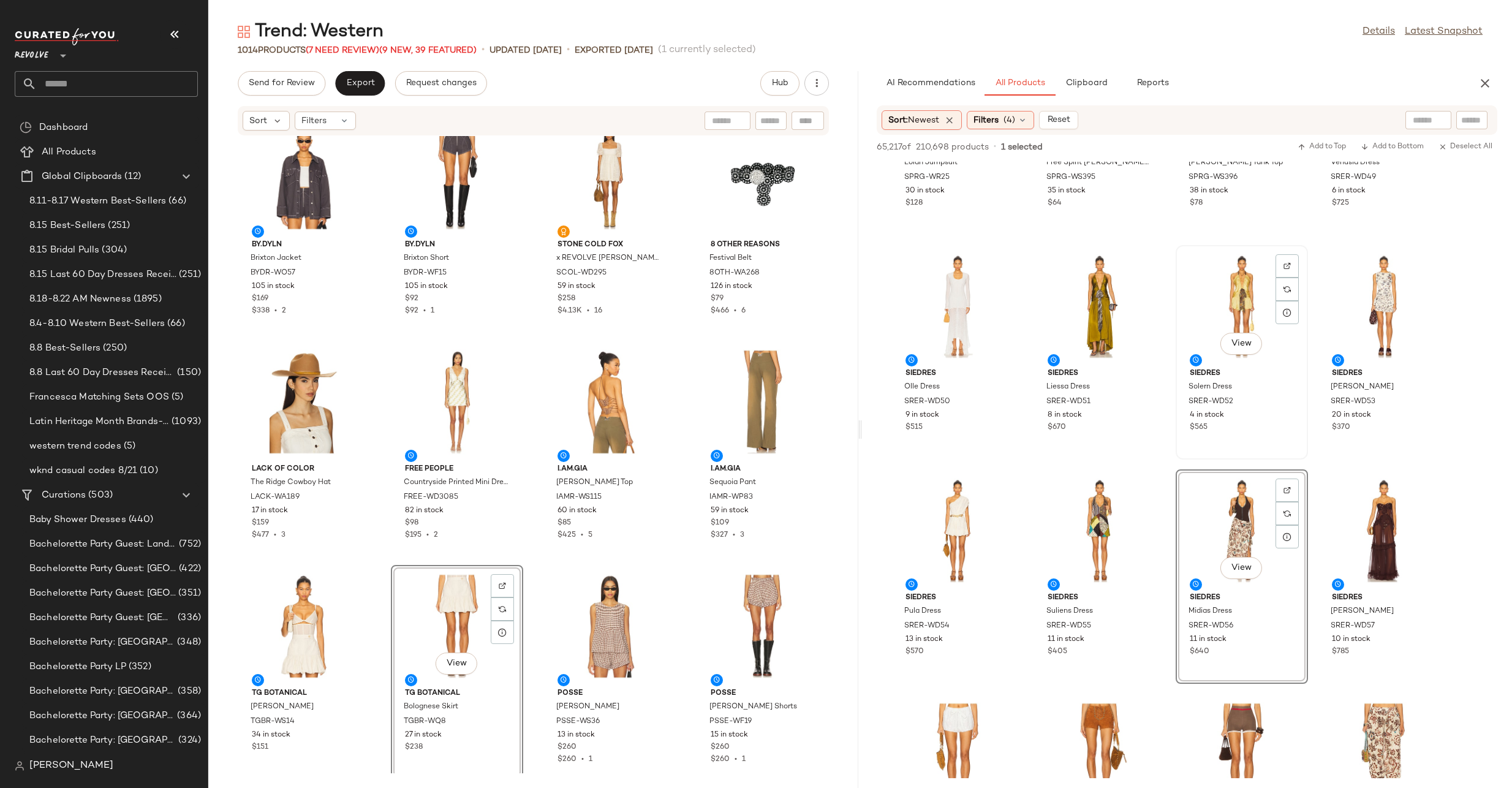
click at [1238, 284] on div "View" at bounding box center [1241, 306] width 124 height 114
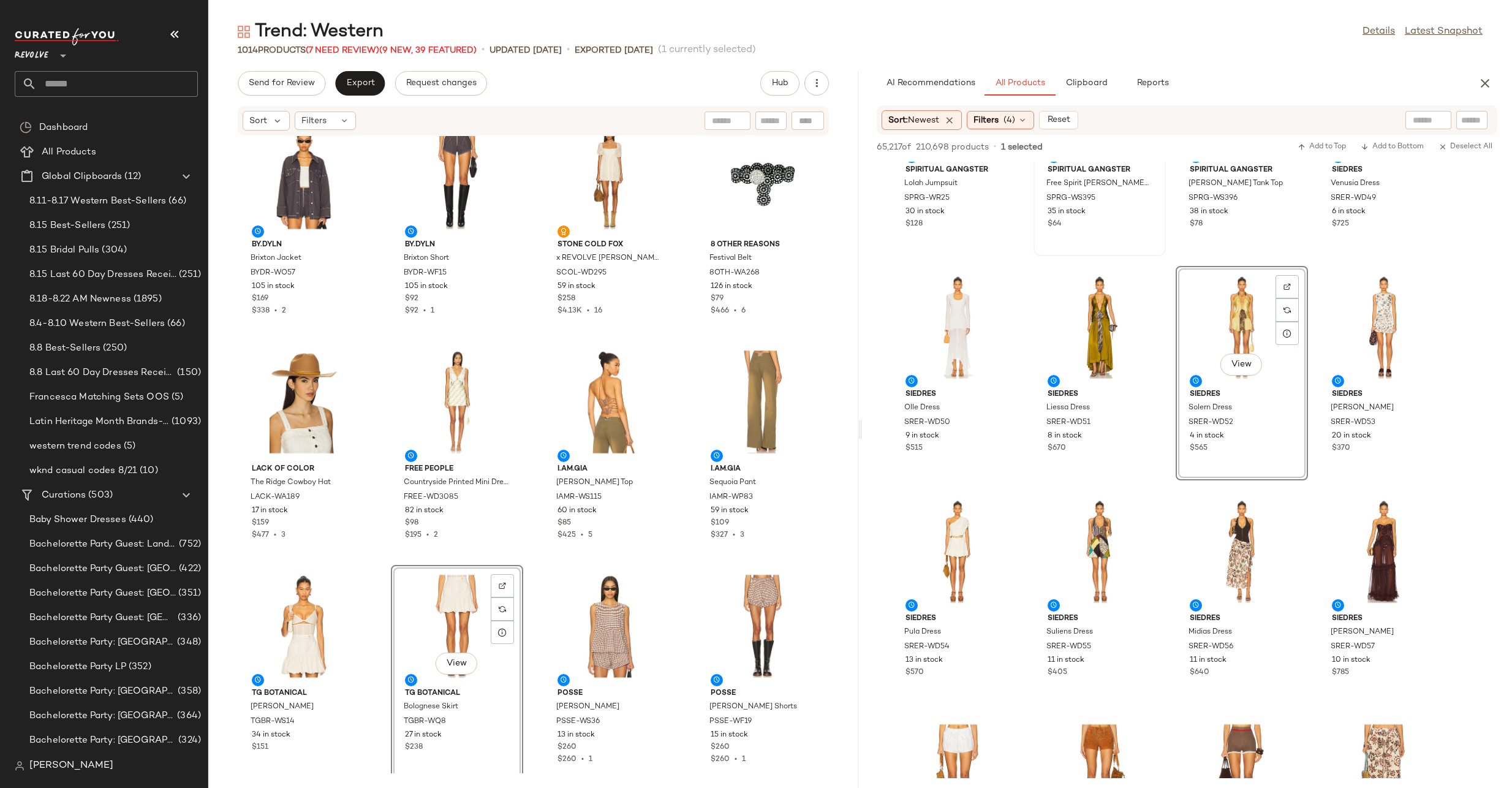
scroll to position [2013, 0]
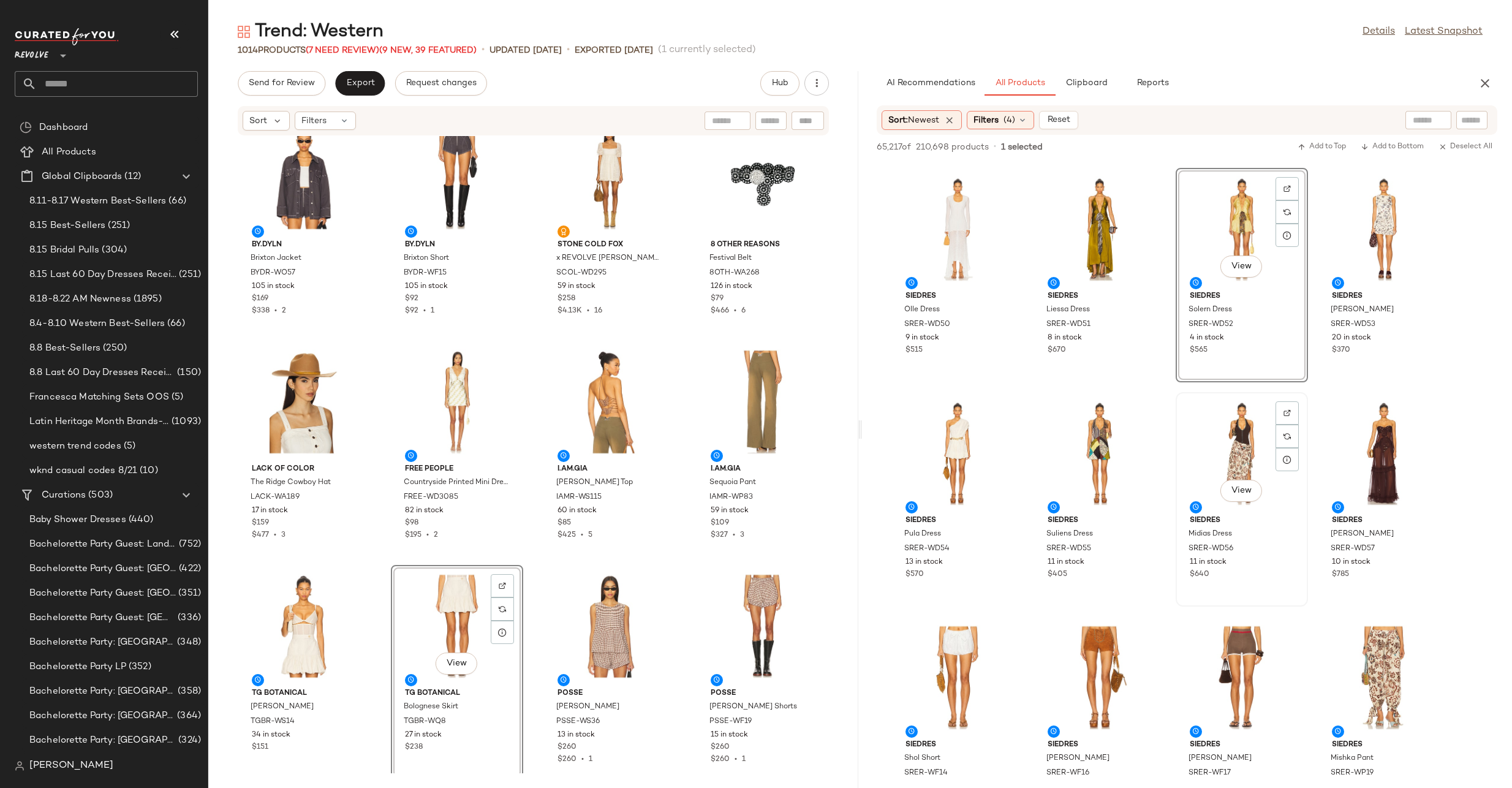
click at [1226, 437] on div "View" at bounding box center [1241, 454] width 124 height 114
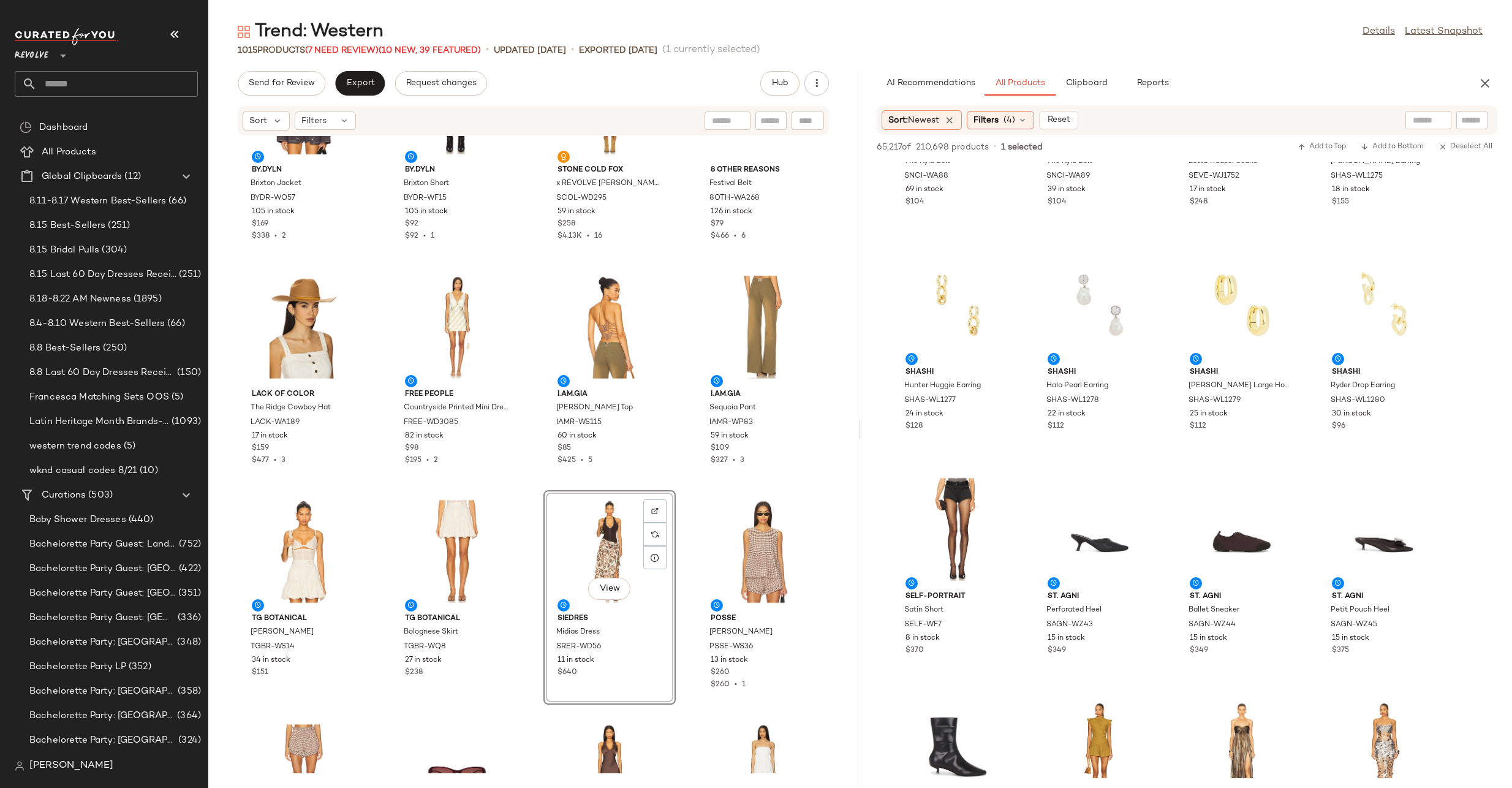
scroll to position [4212, 0]
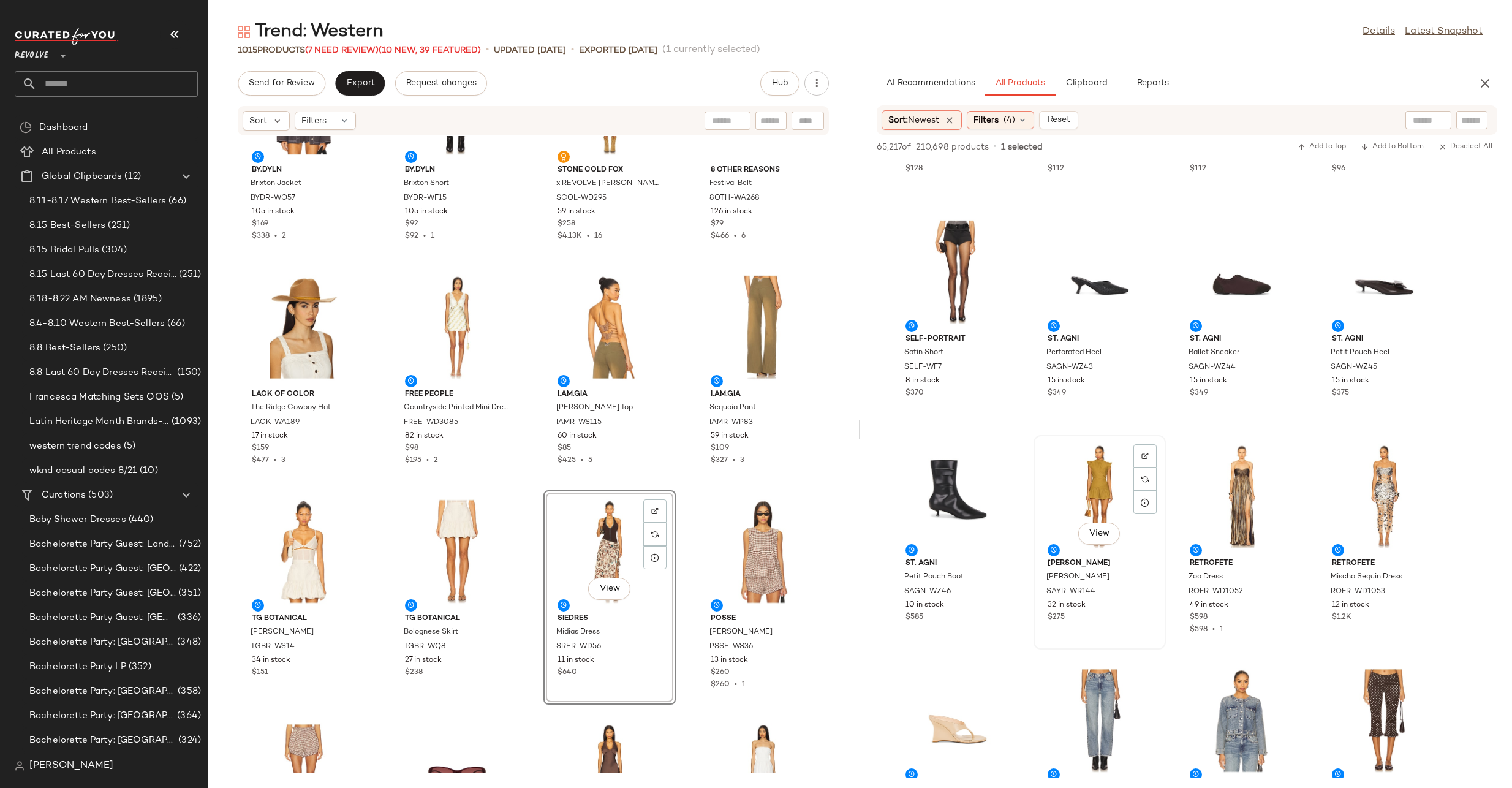
click at [1096, 485] on div "View" at bounding box center [1099, 497] width 124 height 114
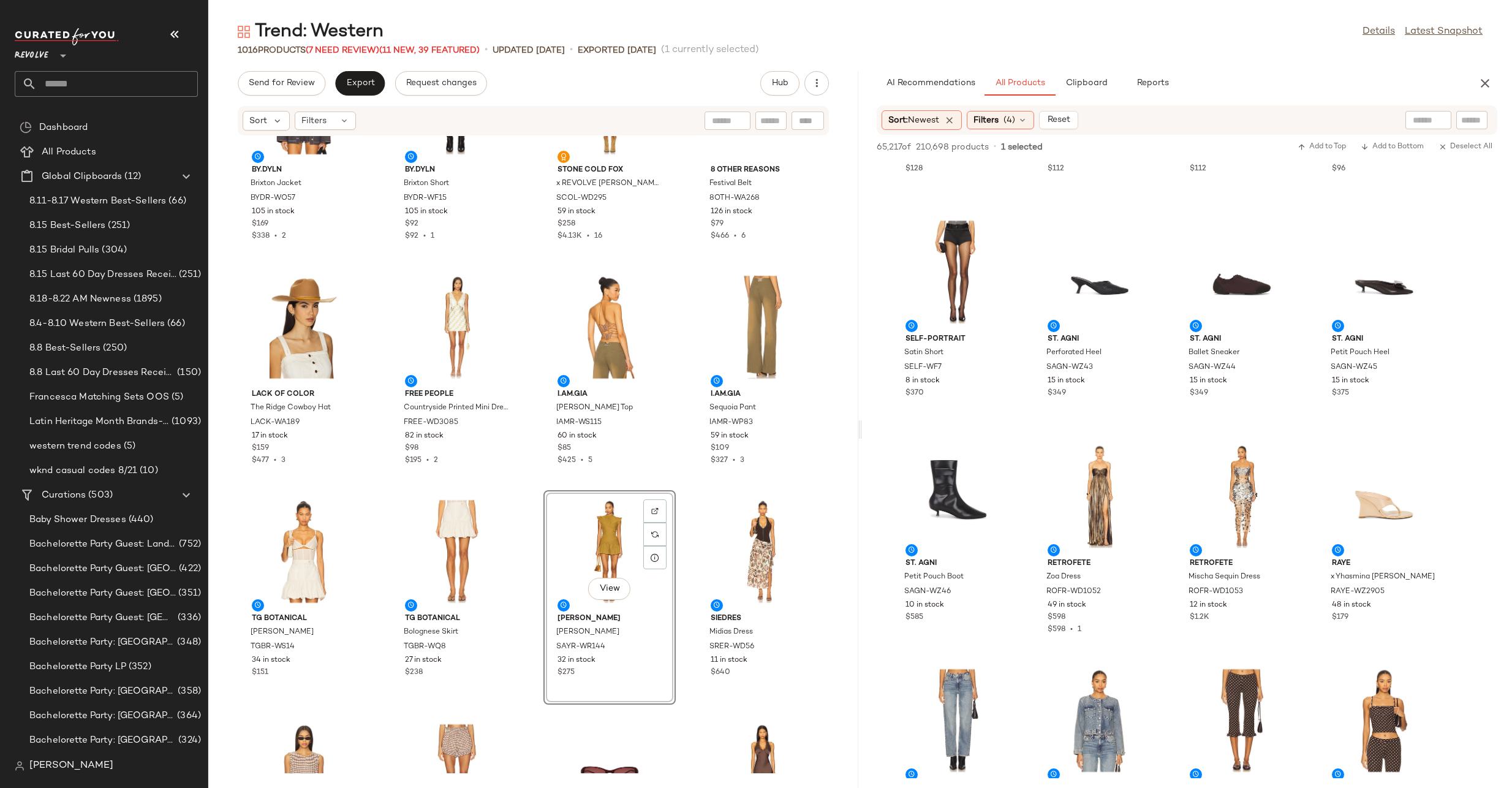
scroll to position [937, 0]
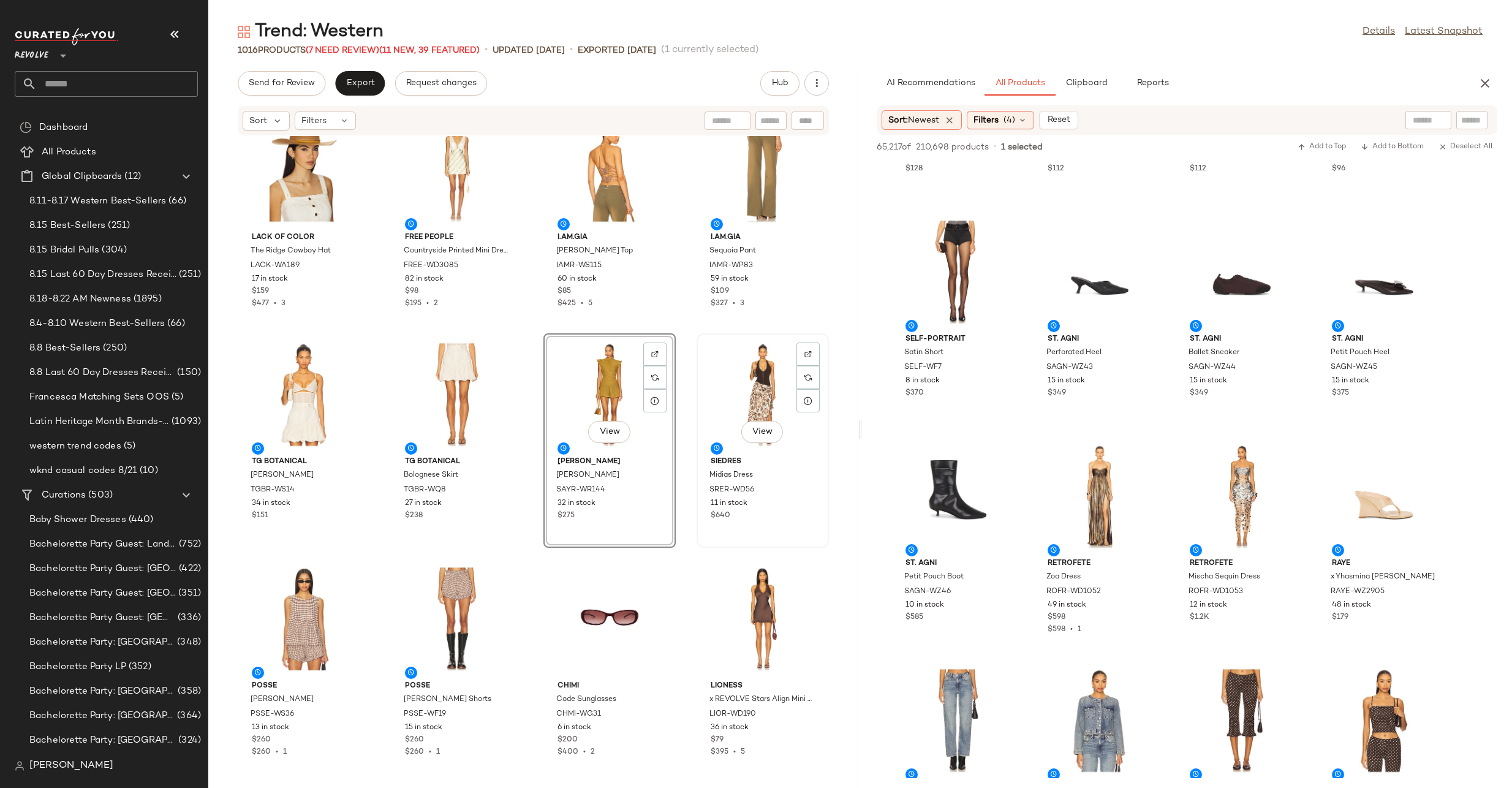
click at [736, 370] on div "View" at bounding box center [762, 395] width 124 height 114
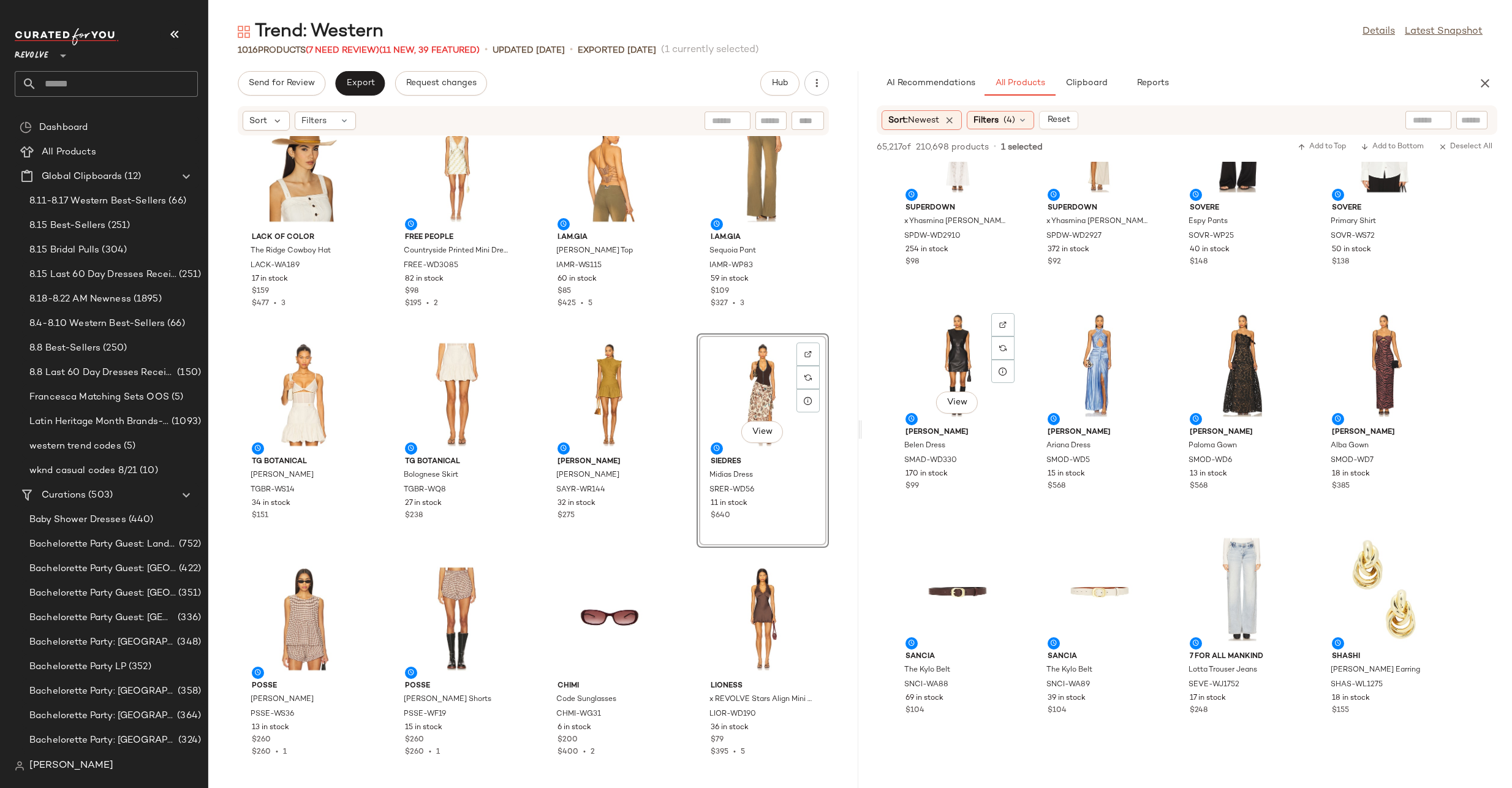
scroll to position [3016, 0]
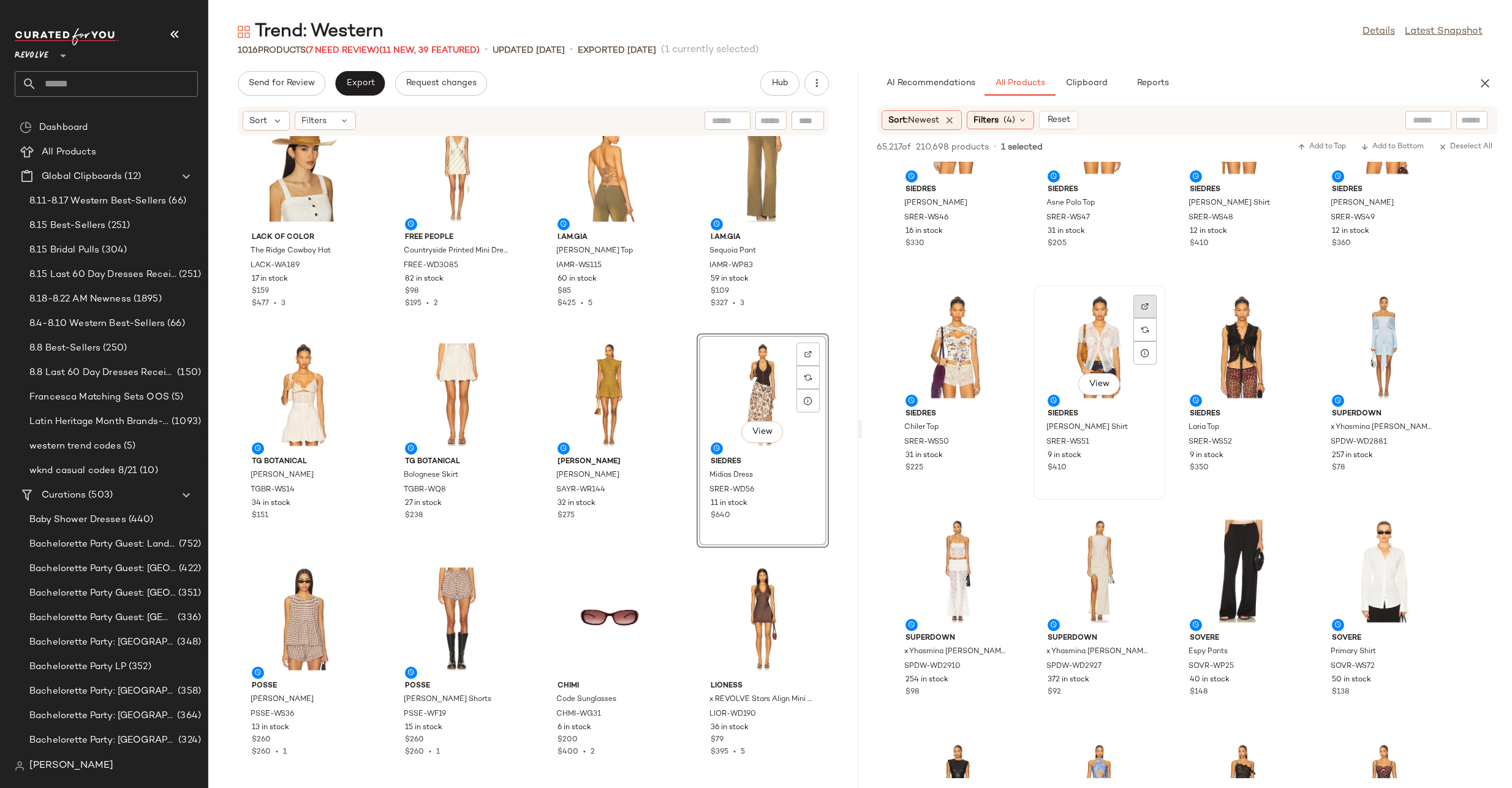
click at [1150, 318] on div at bounding box center [1145, 329] width 24 height 24
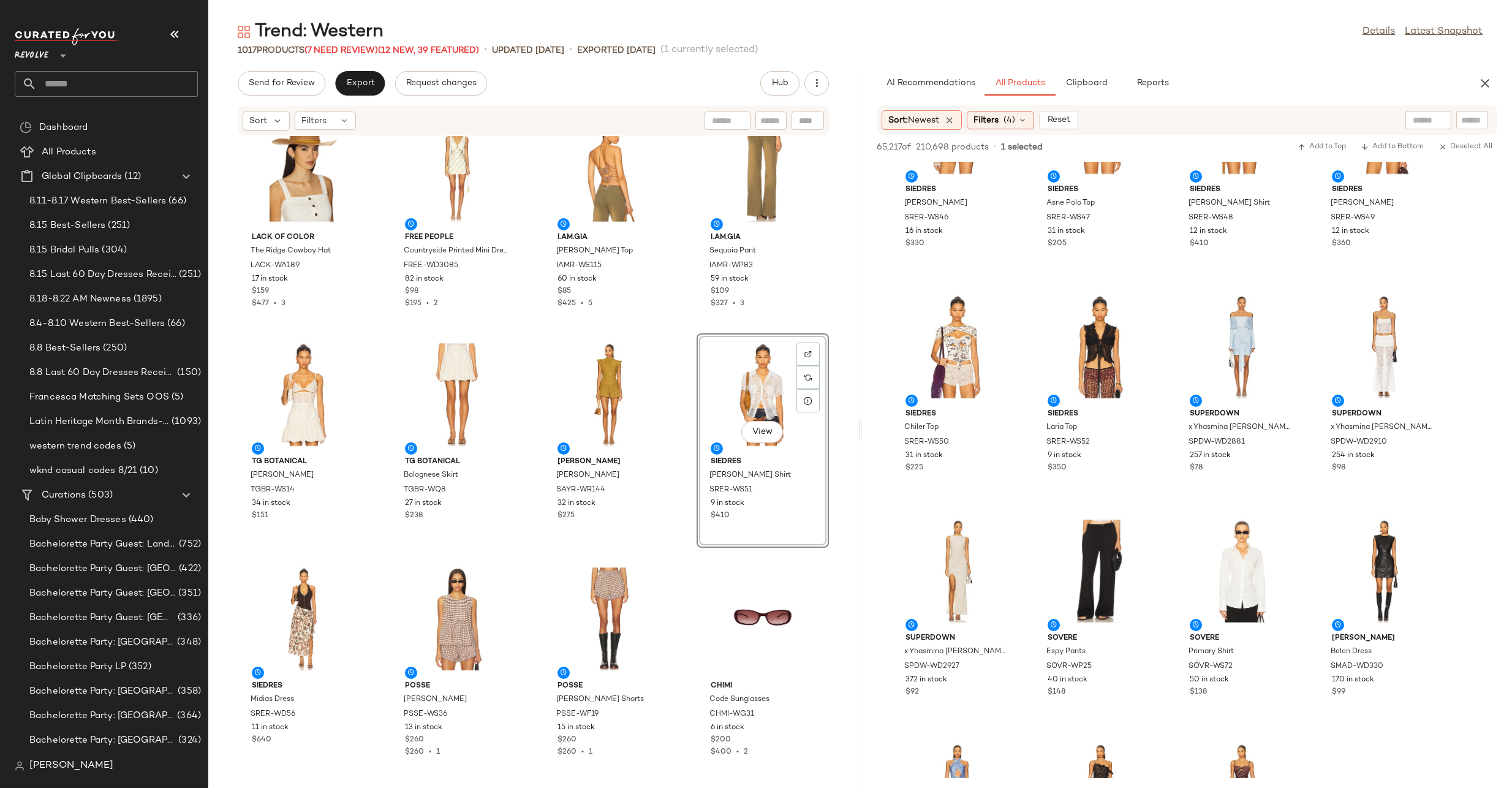
drag, startPoint x: 1086, startPoint y: 332, endPoint x: 775, endPoint y: 11, distance: 446.9
click at [1468, 117] on input "text" at bounding box center [1472, 121] width 21 height 13
paste input "**********"
type input "**********"
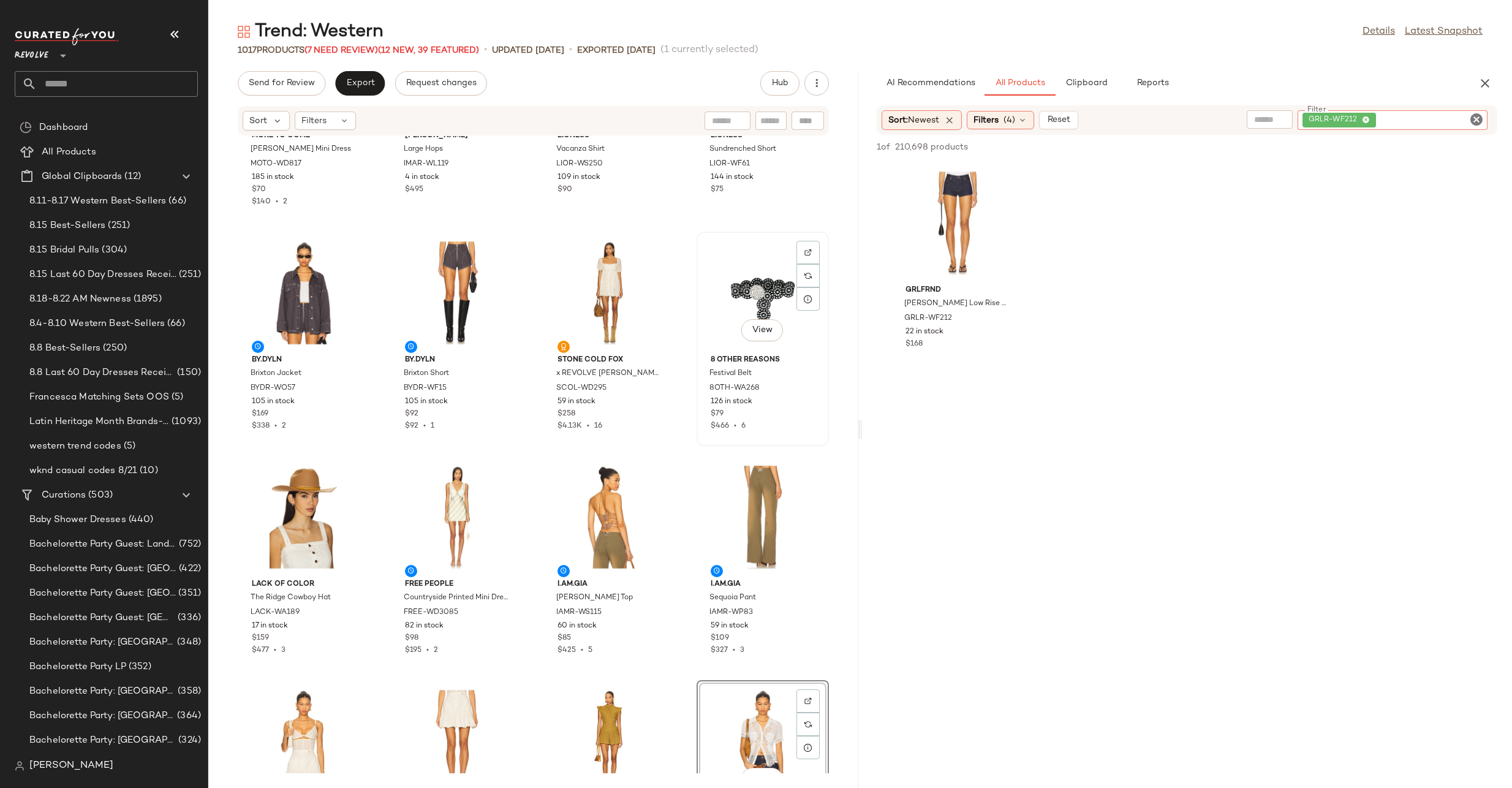
scroll to position [1009, 0]
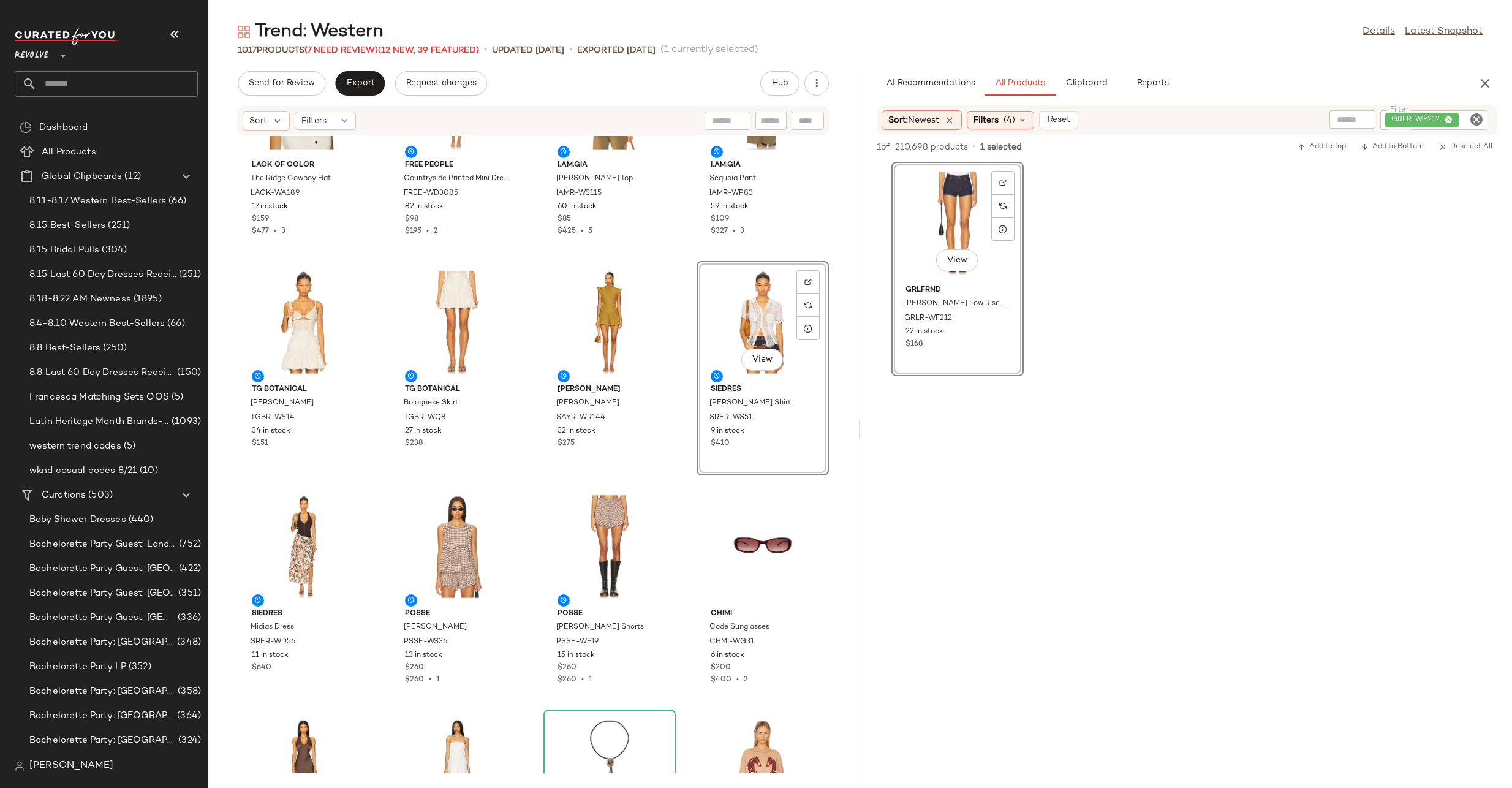
drag, startPoint x: 944, startPoint y: 200, endPoint x: 942, endPoint y: 206, distance: 6.3
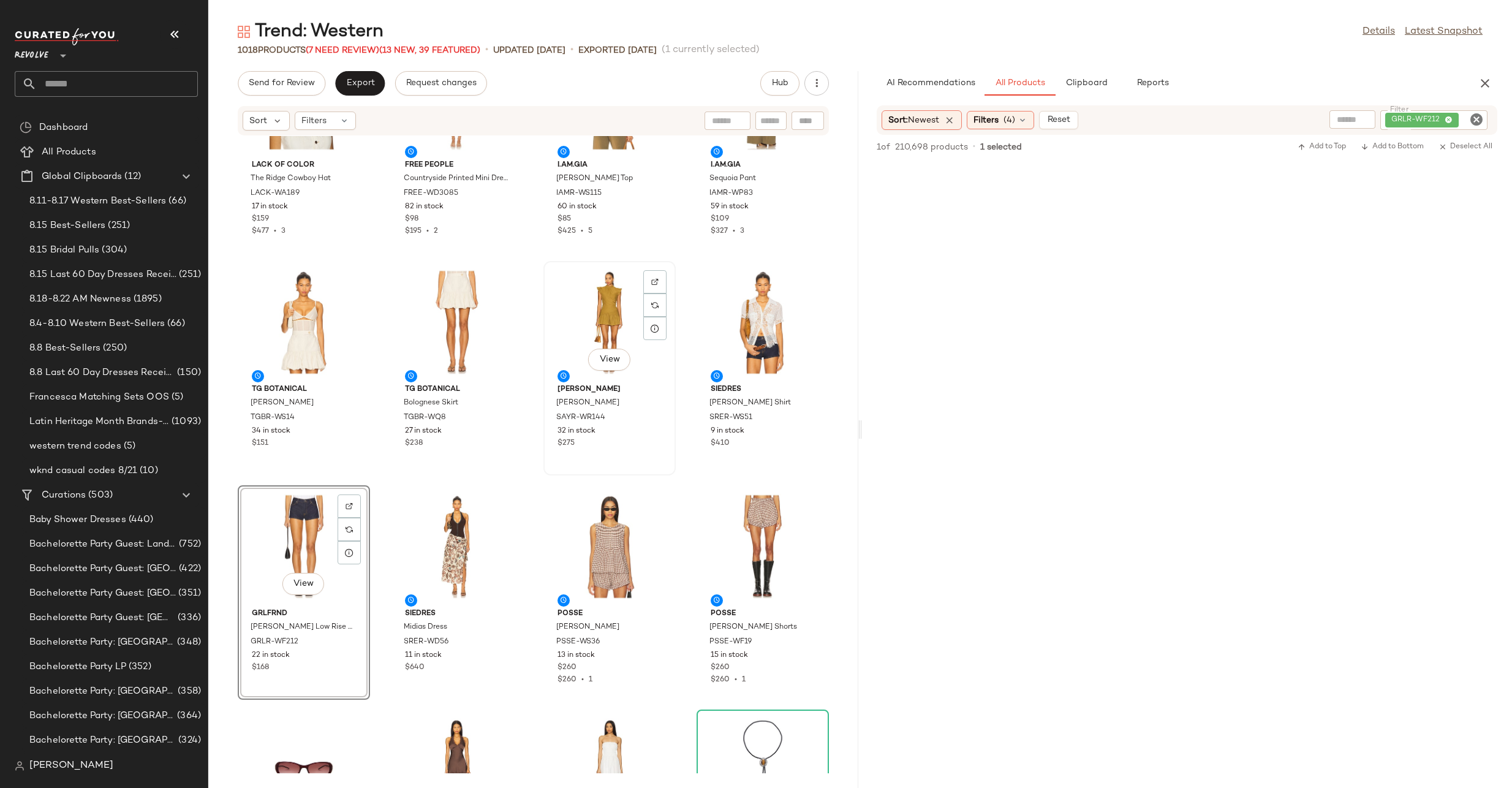
scroll to position [1002, 0]
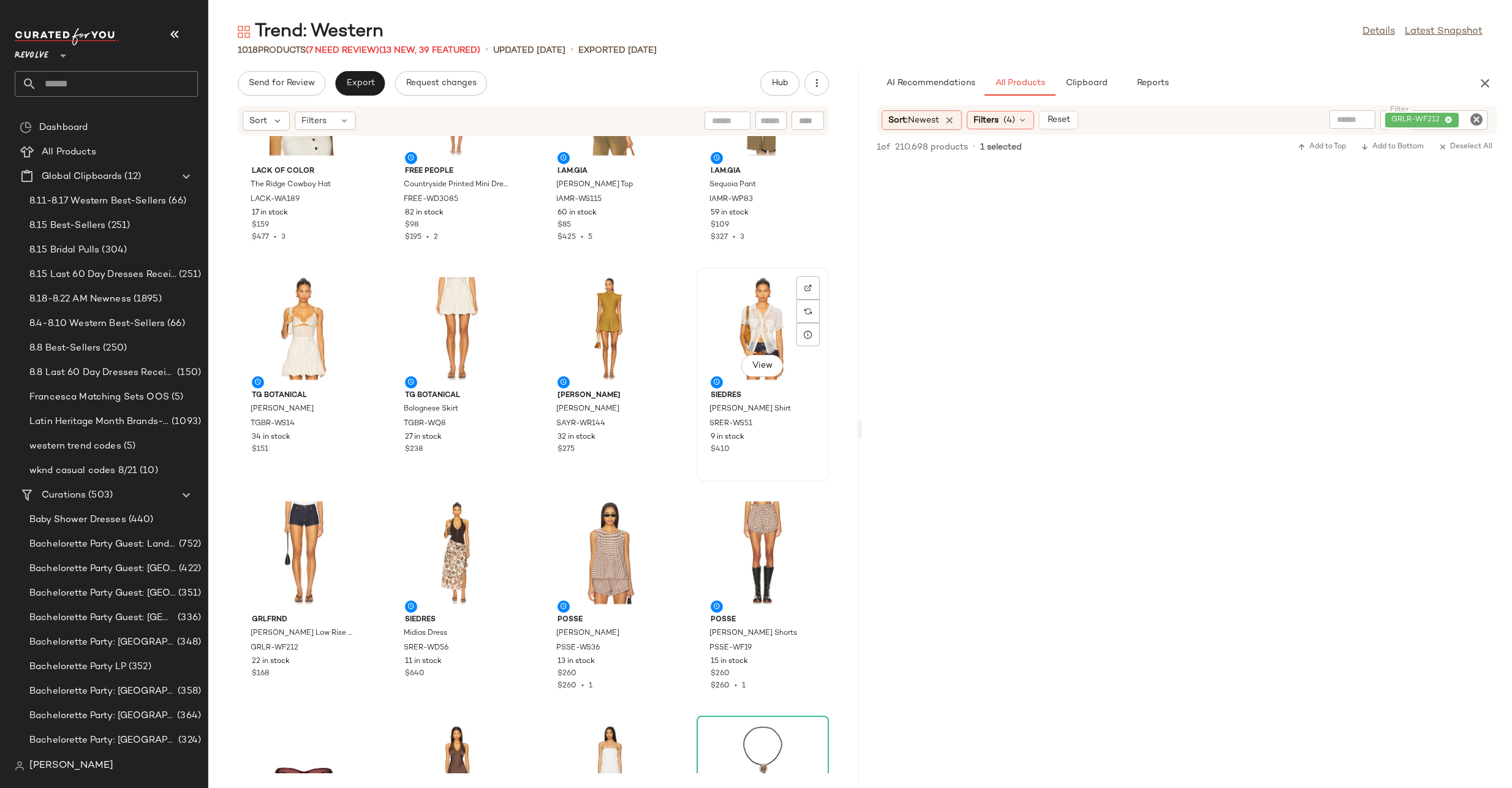
click at [747, 339] on div "View" at bounding box center [762, 329] width 124 height 114
click at [456, 554] on div "View" at bounding box center [456, 553] width 124 height 114
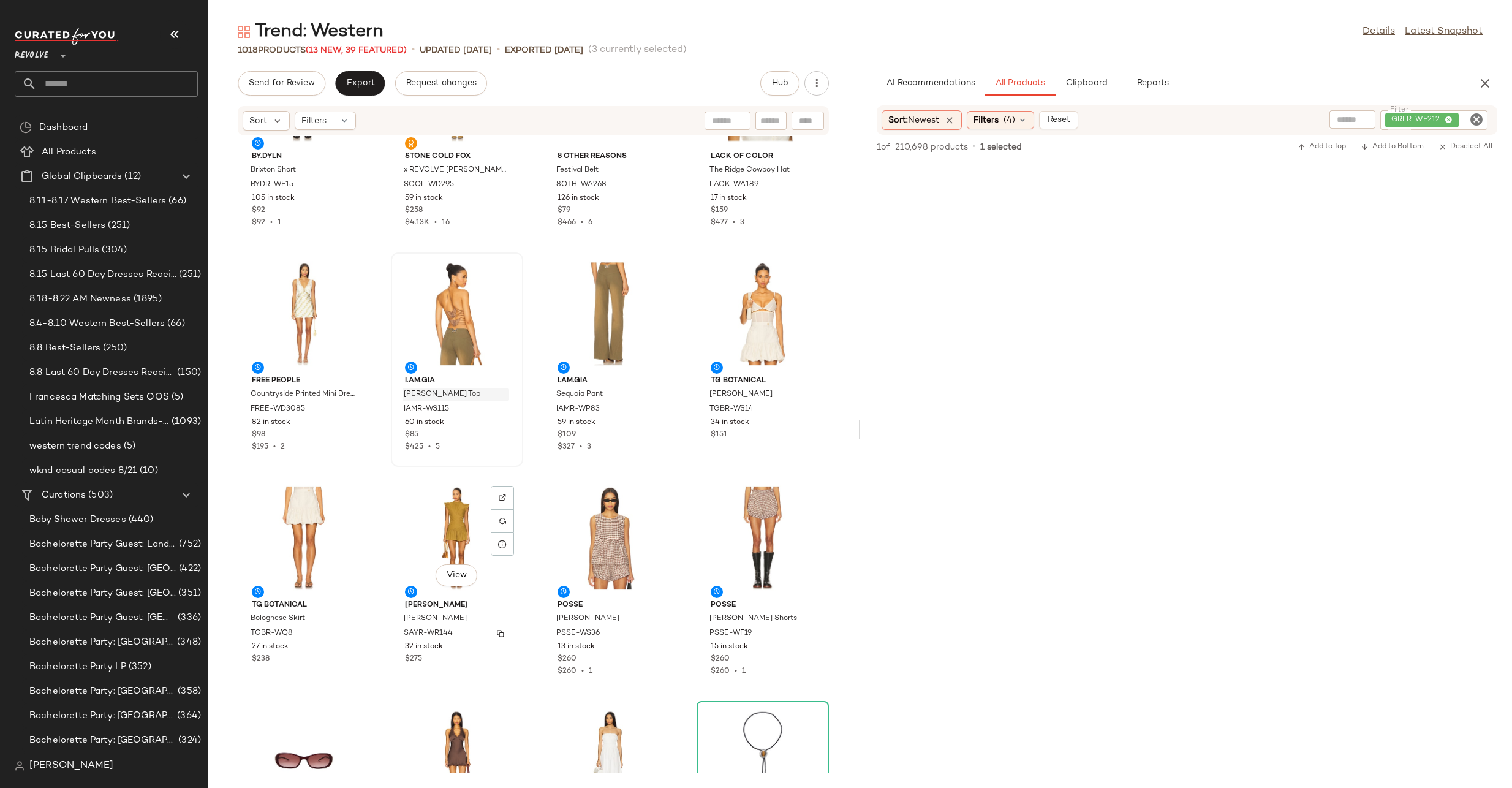
scroll to position [902, 0]
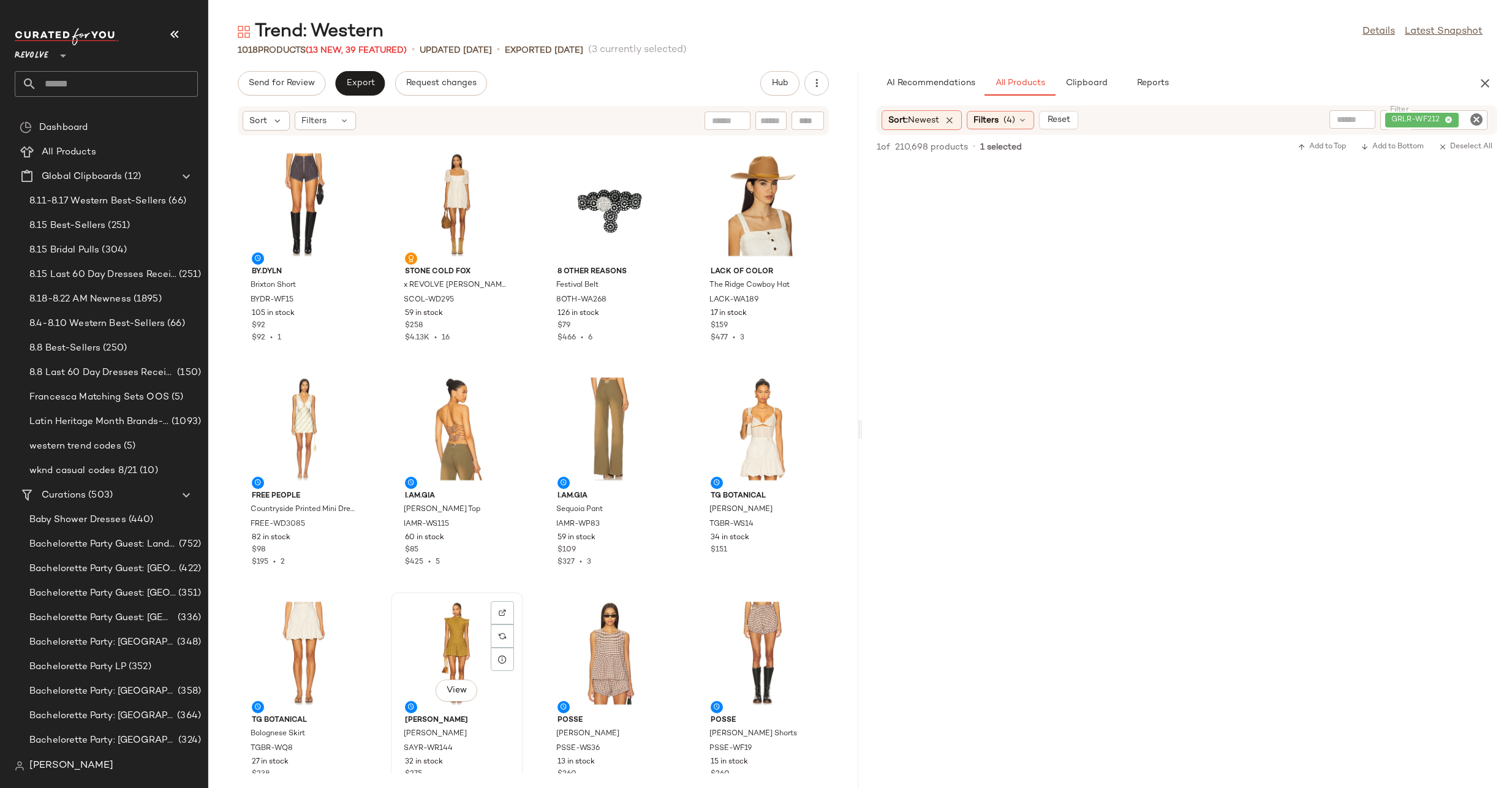
click at [454, 635] on div "View" at bounding box center [456, 654] width 124 height 114
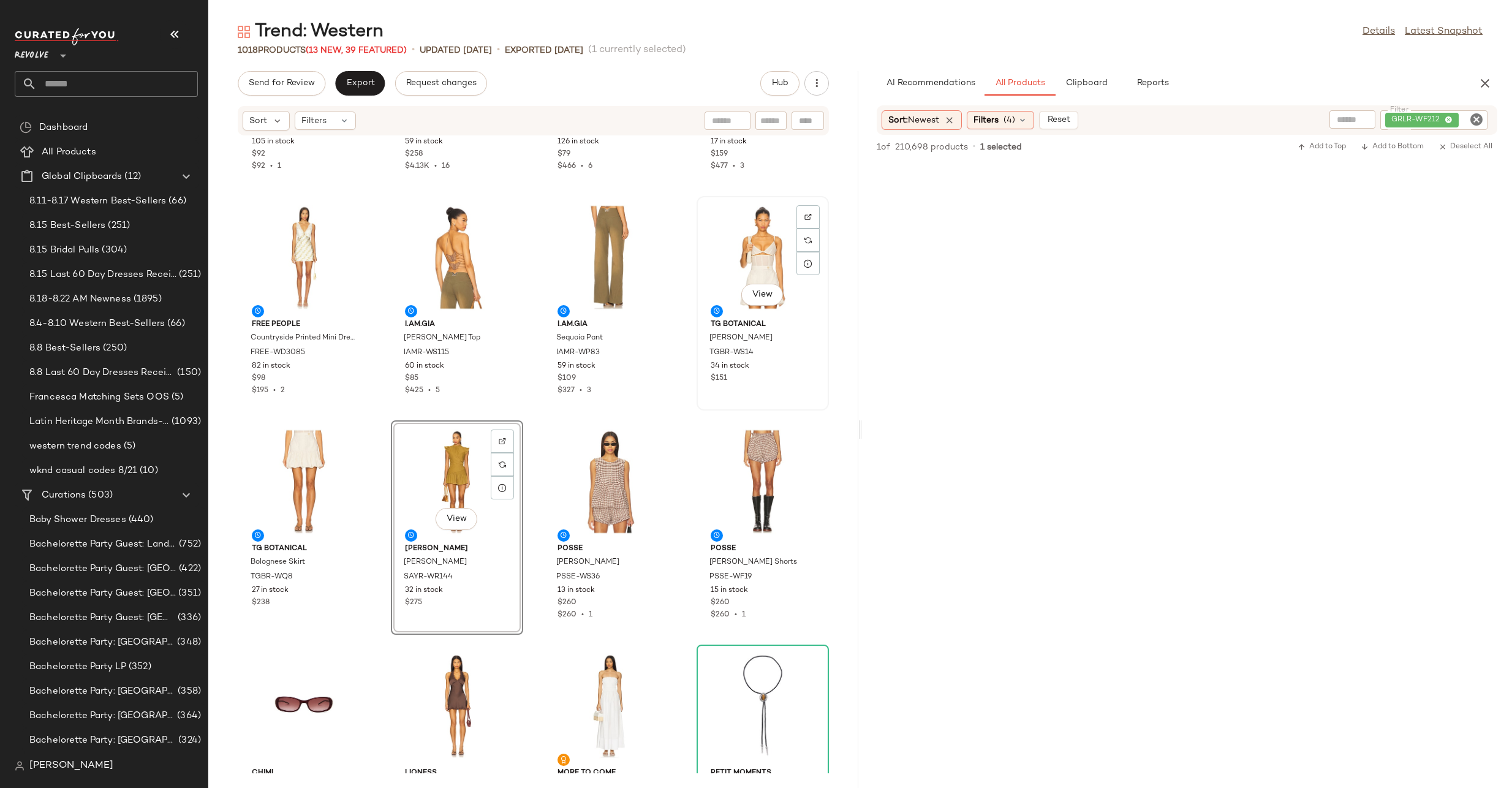
click at [746, 279] on div "View" at bounding box center [762, 257] width 124 height 114
click at [454, 472] on div "View" at bounding box center [456, 482] width 124 height 114
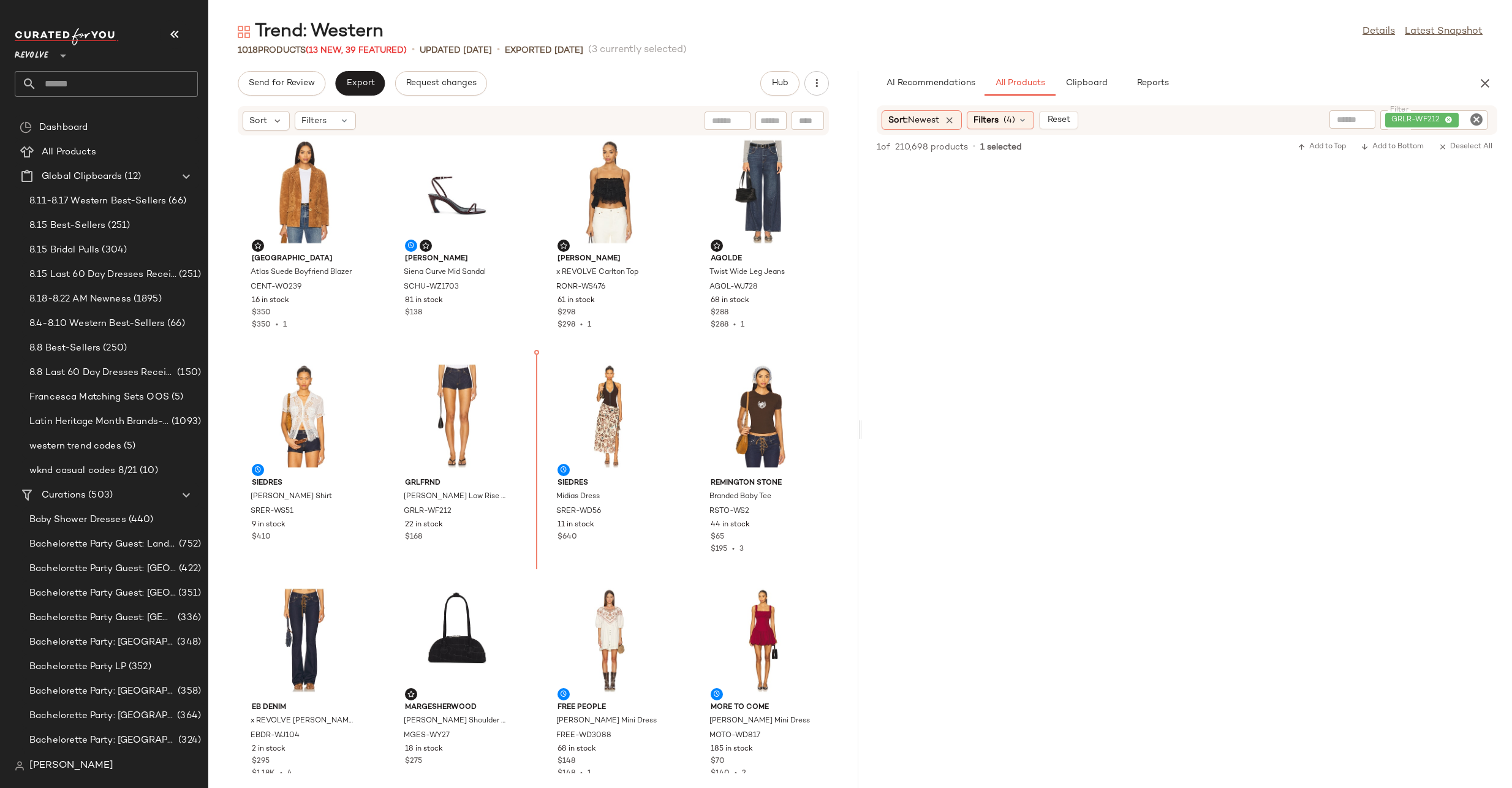
scroll to position [8, 0]
drag, startPoint x: 723, startPoint y: 542, endPoint x: 724, endPoint y: 529, distance: 13.0
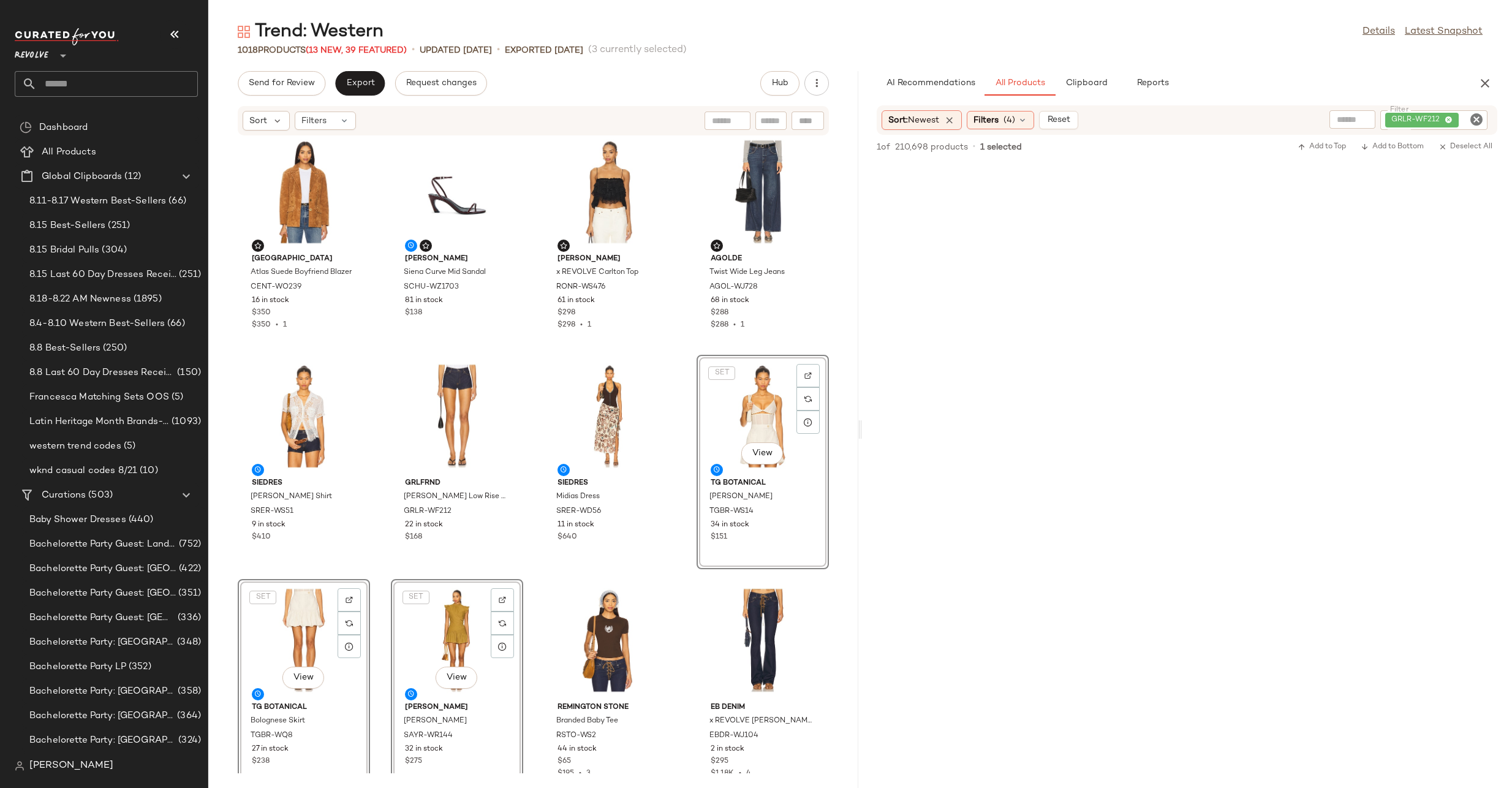
click at [913, 364] on div at bounding box center [1187, 279] width 650 height 234
click at [1483, 116] on icon "Clear Filter" at bounding box center [1476, 119] width 15 height 15
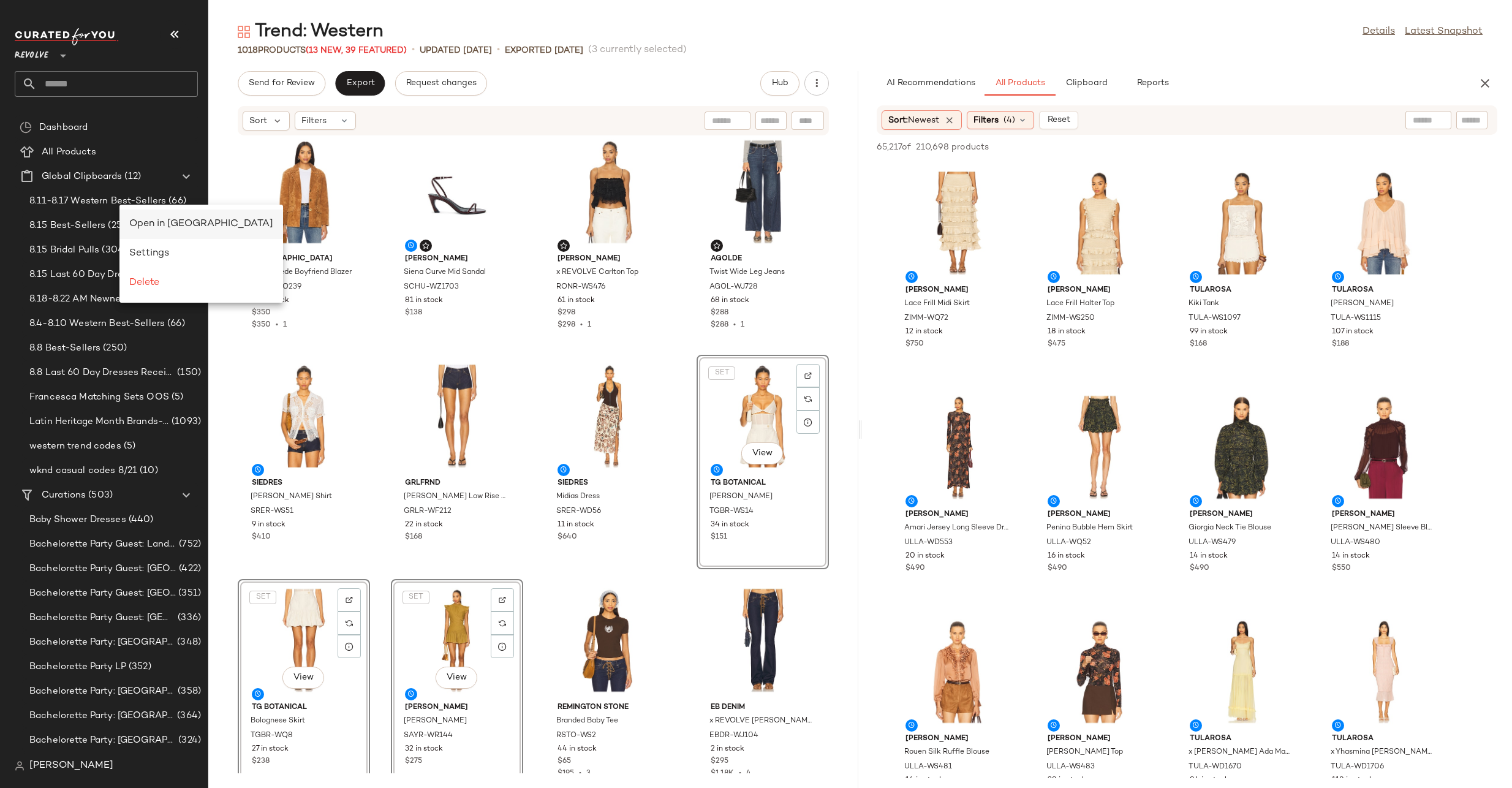
click at [145, 214] on div "Open in [GEOGRAPHIC_DATA]" at bounding box center [201, 224] width 164 height 29
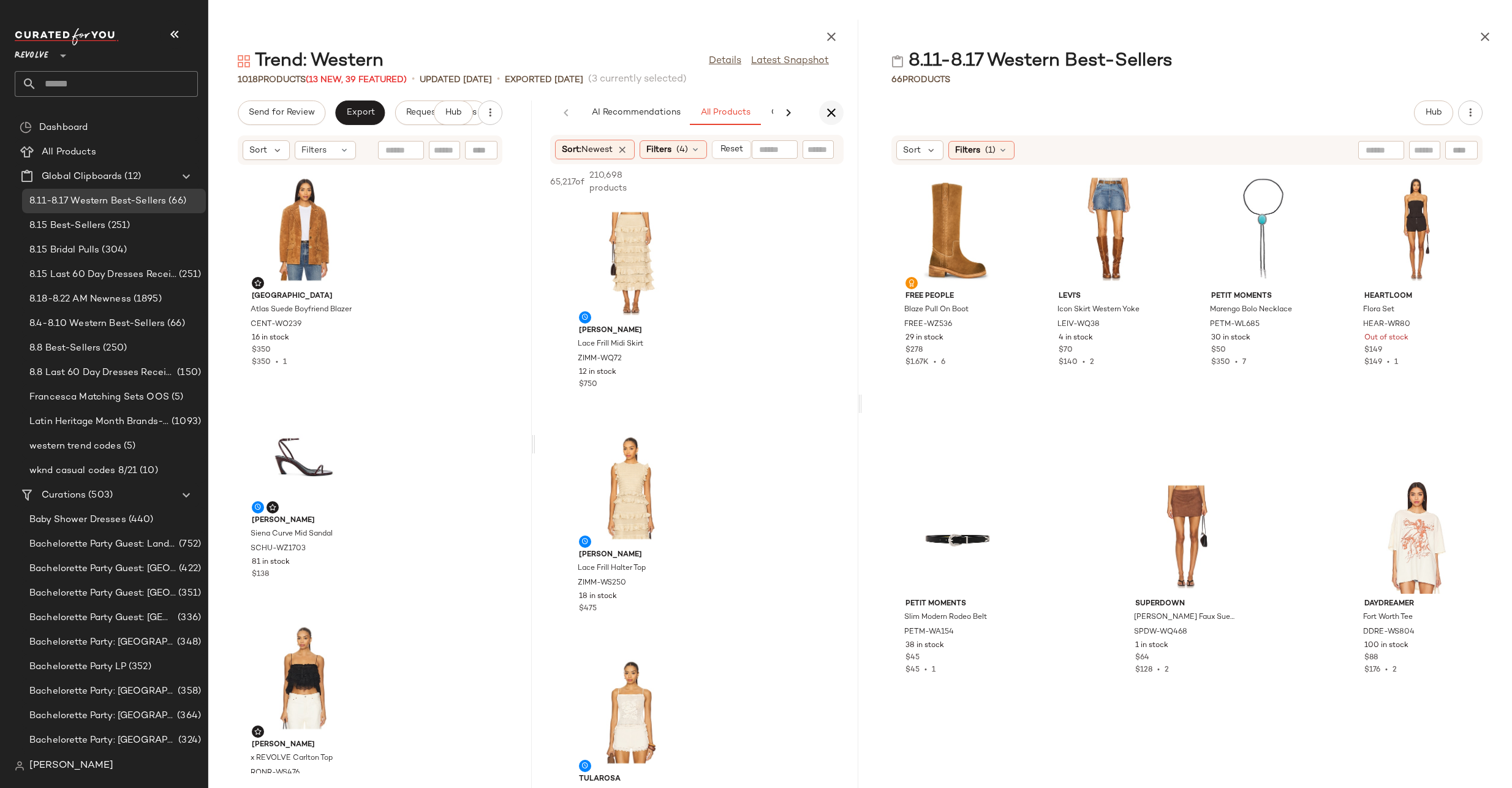
click at [832, 111] on icon "button" at bounding box center [831, 113] width 15 height 15
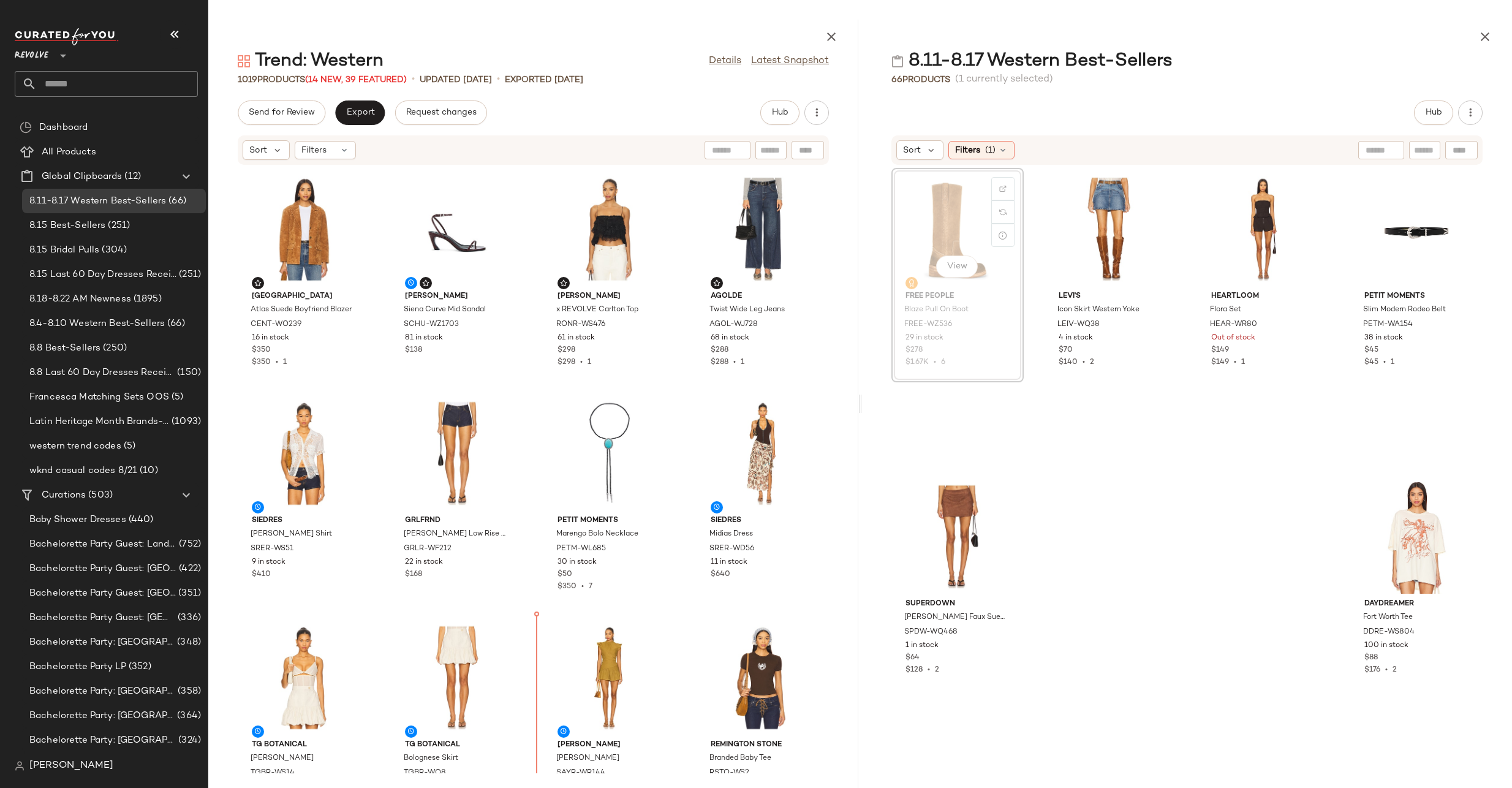
scroll to position [12, 0]
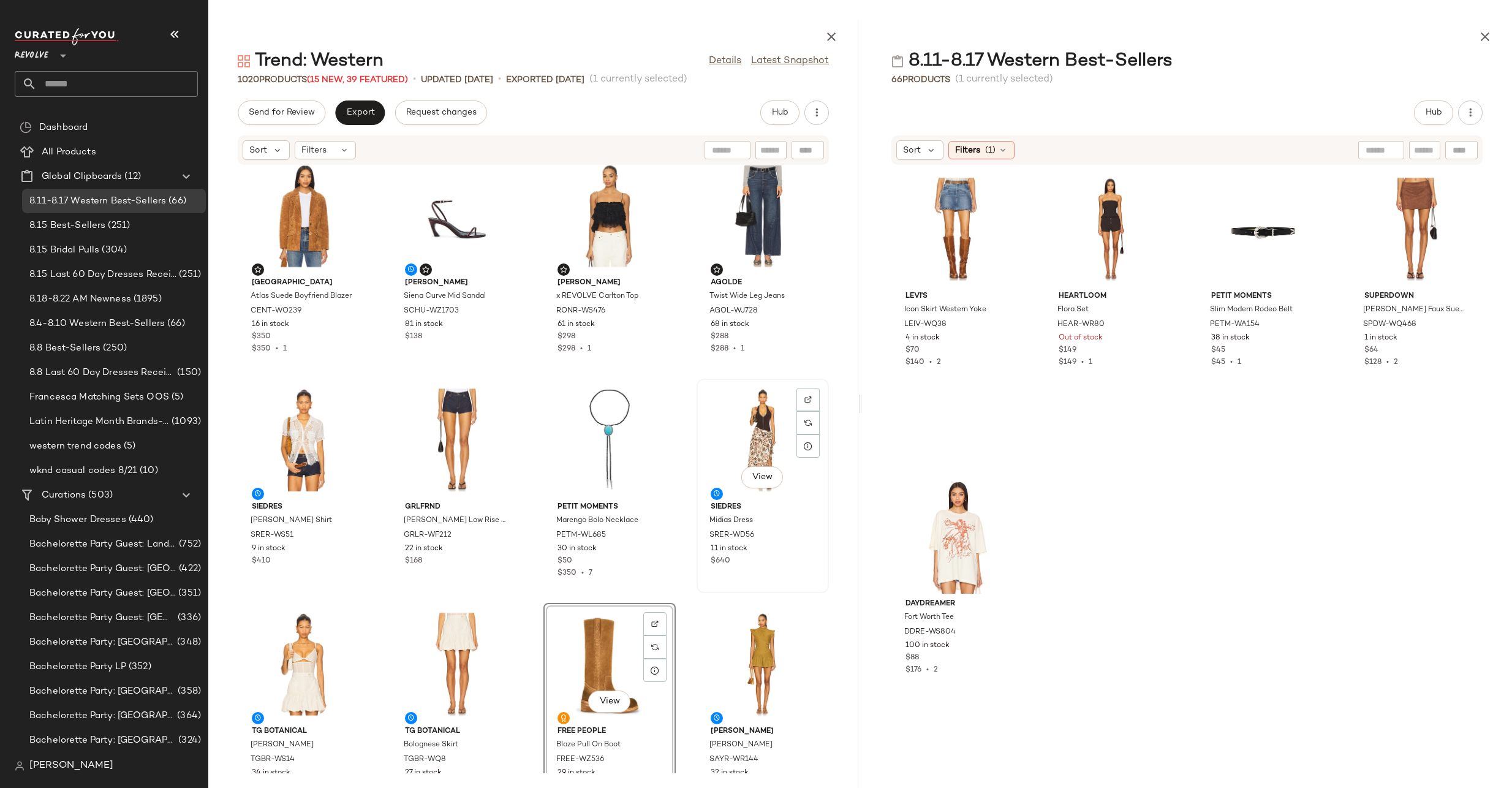
scroll to position [142, 0]
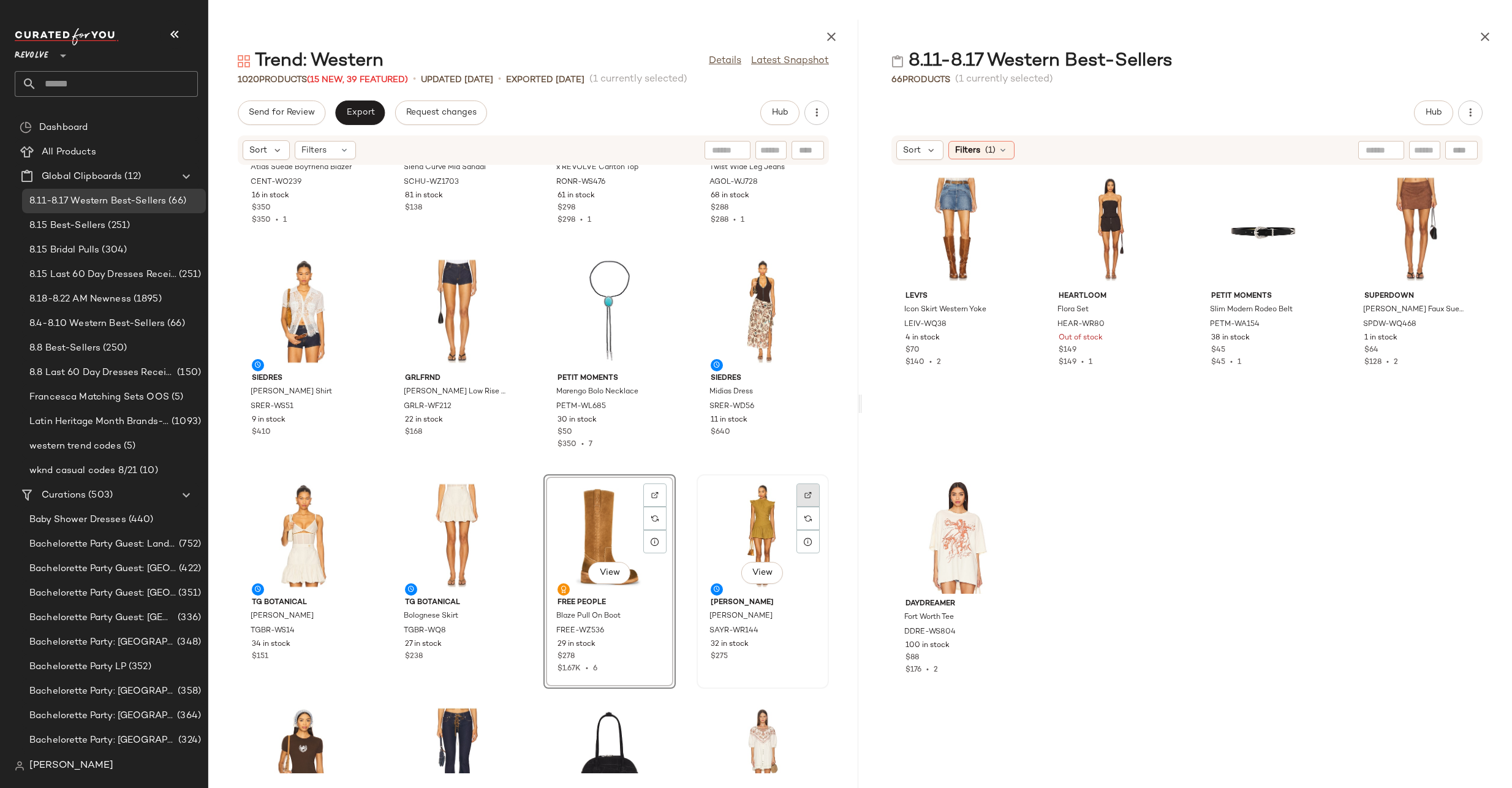
click at [796, 507] on div at bounding box center [808, 518] width 24 height 24
click at [1475, 37] on button "button" at bounding box center [1485, 36] width 24 height 24
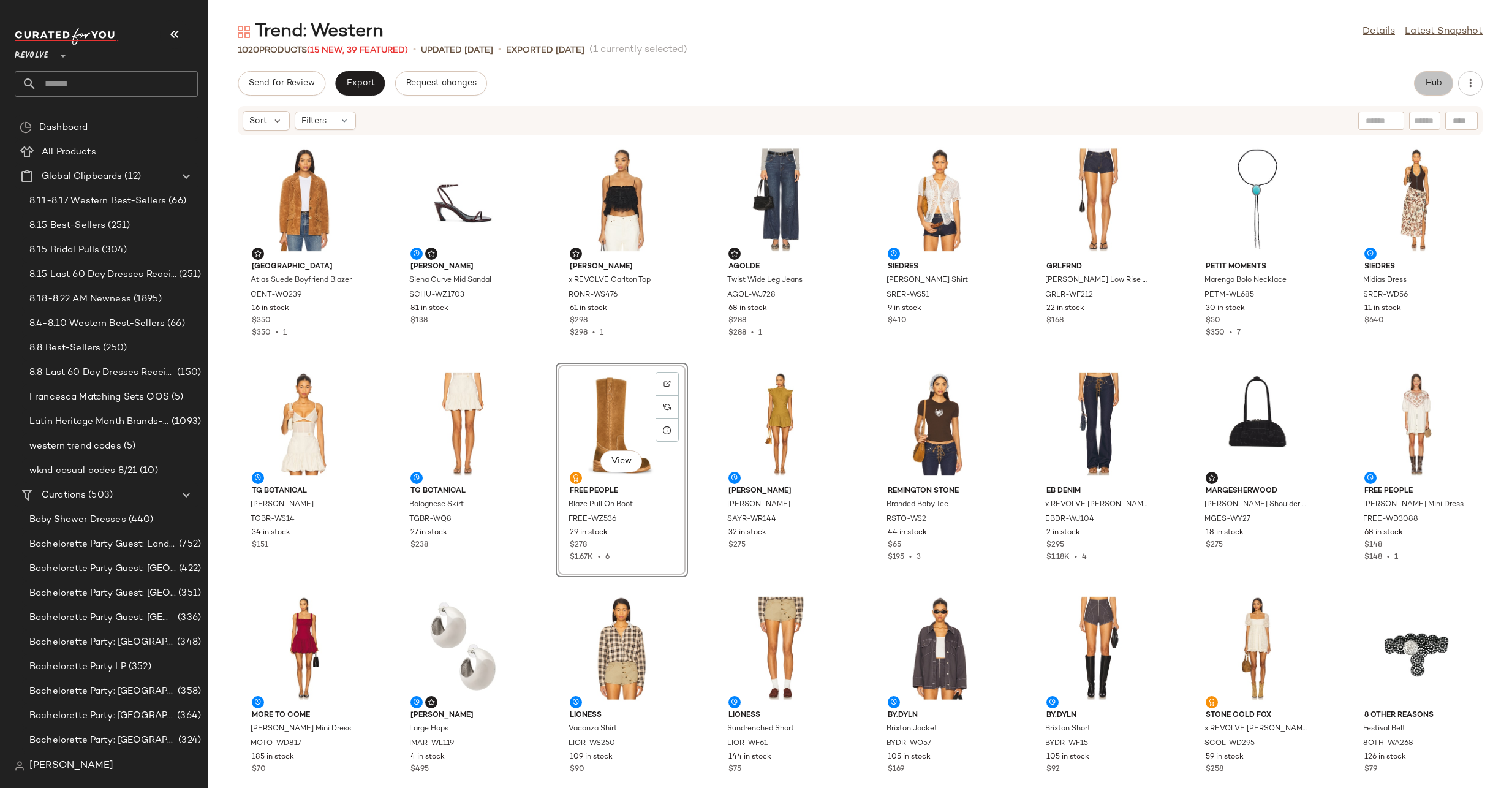
click at [1436, 86] on span "Hub" at bounding box center [1433, 84] width 17 height 10
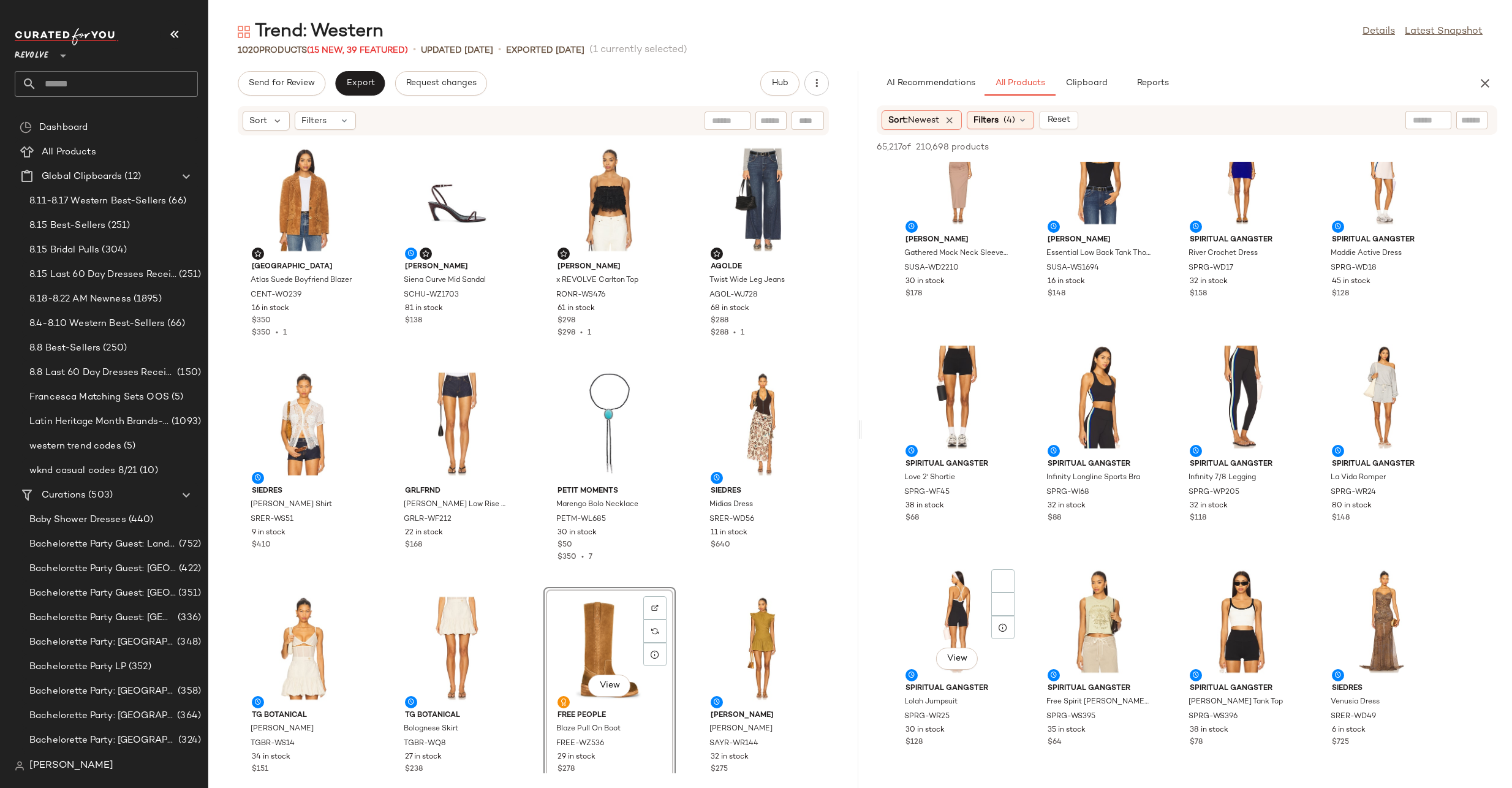
scroll to position [1763, 0]
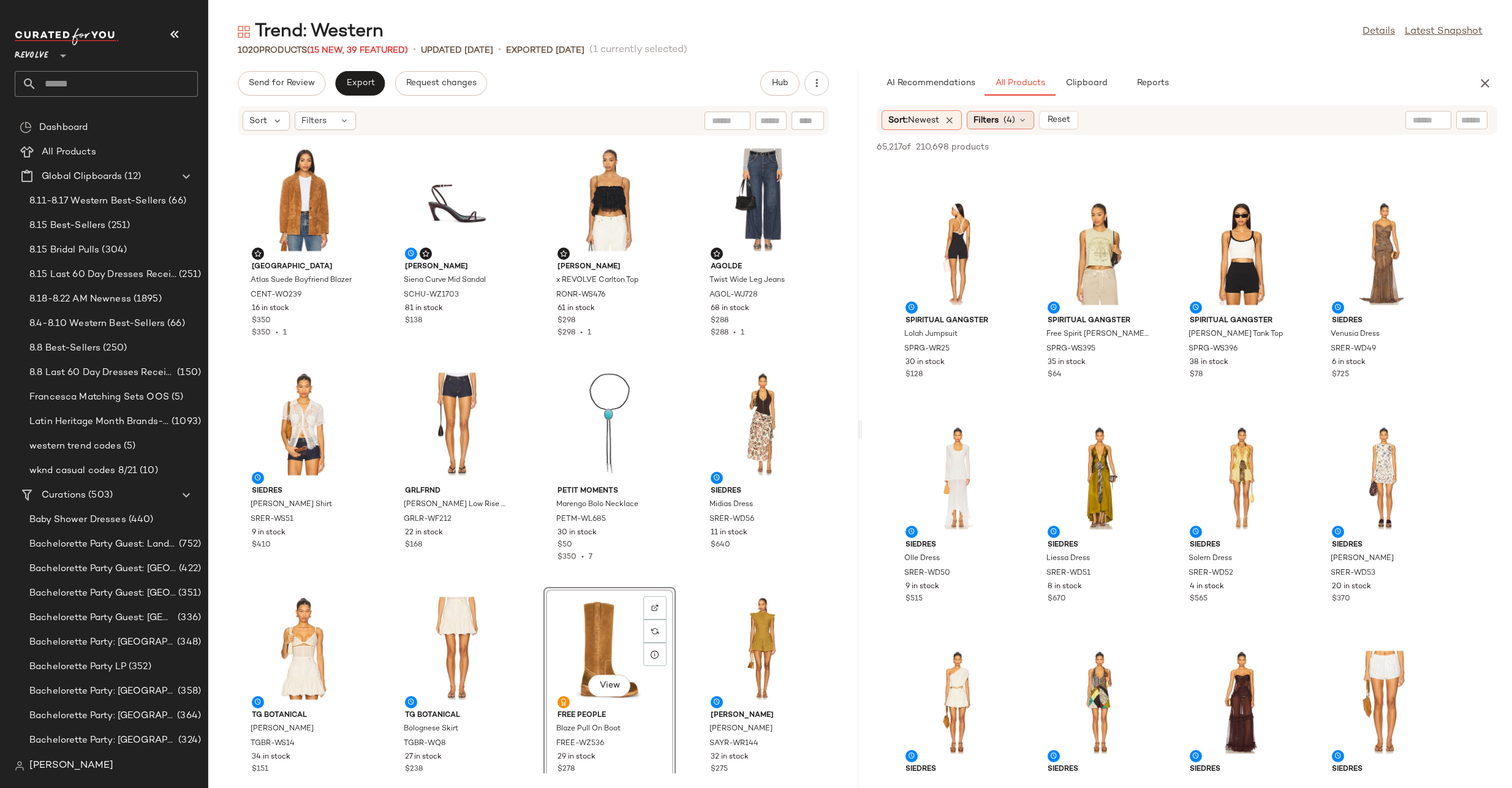
click at [996, 121] on span "Filters" at bounding box center [986, 121] width 25 height 13
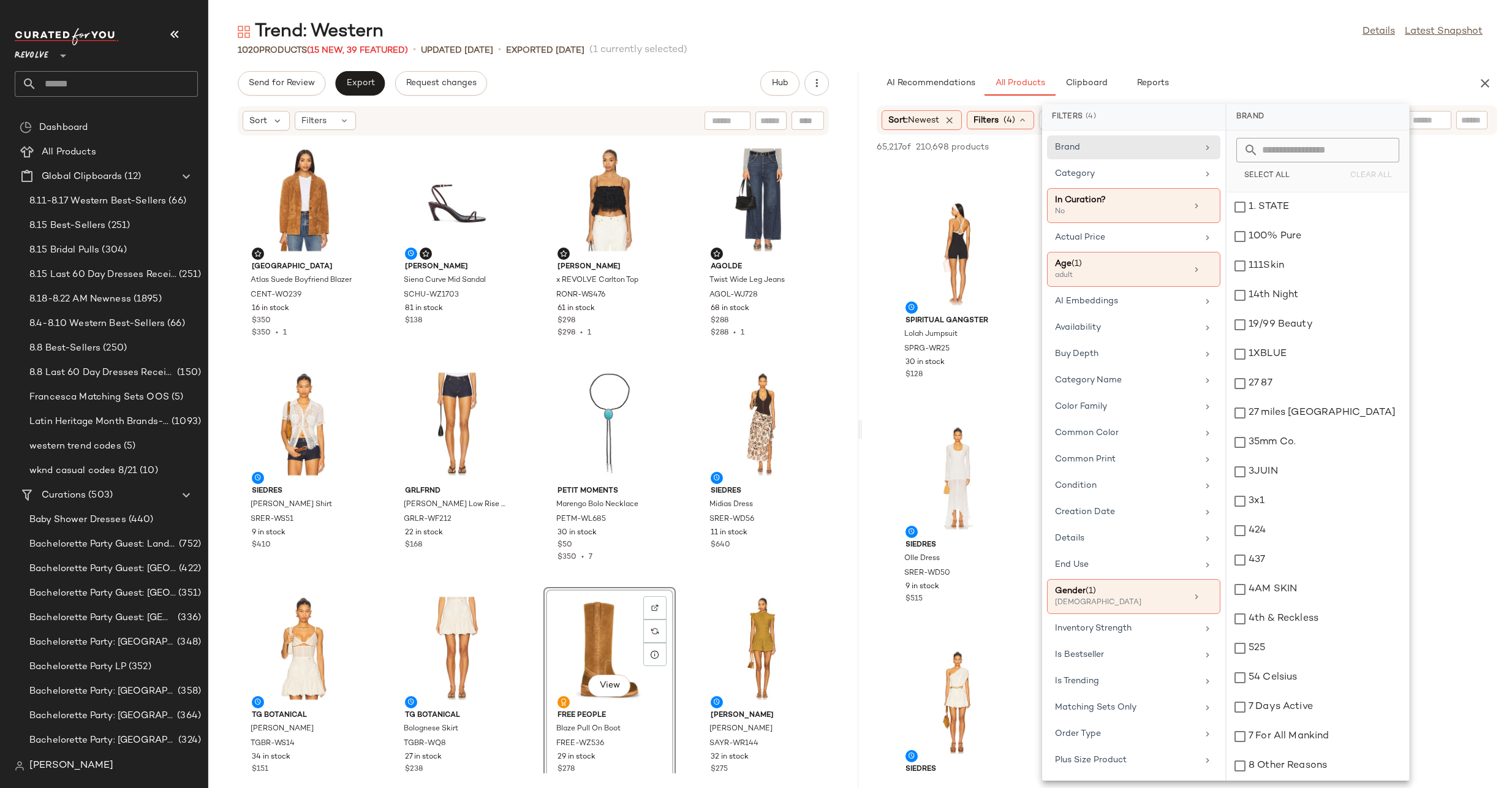
click at [1298, 40] on div "Trend: Western Details Latest Snapshot" at bounding box center [860, 31] width 1303 height 24
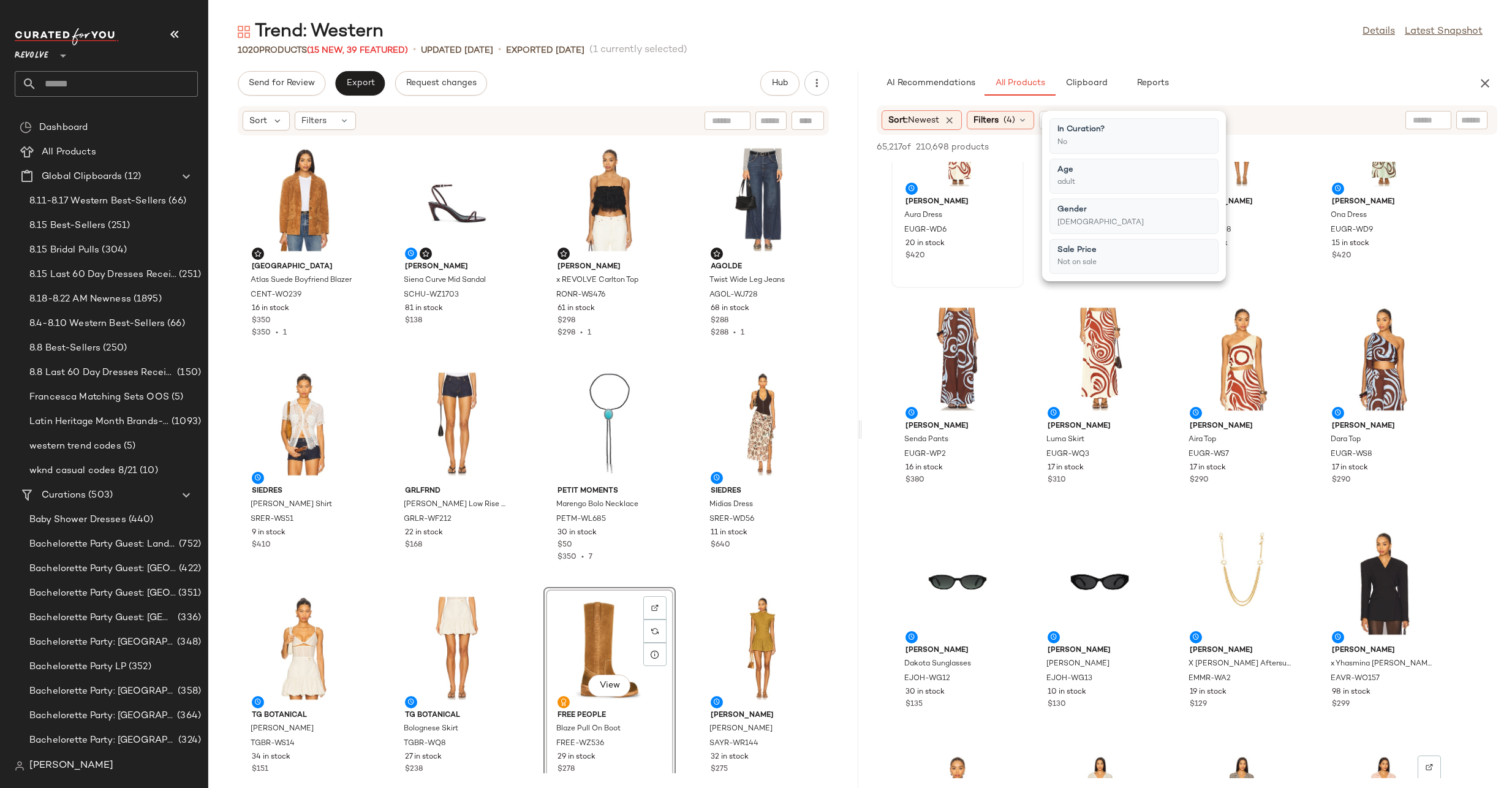
scroll to position [14724, 0]
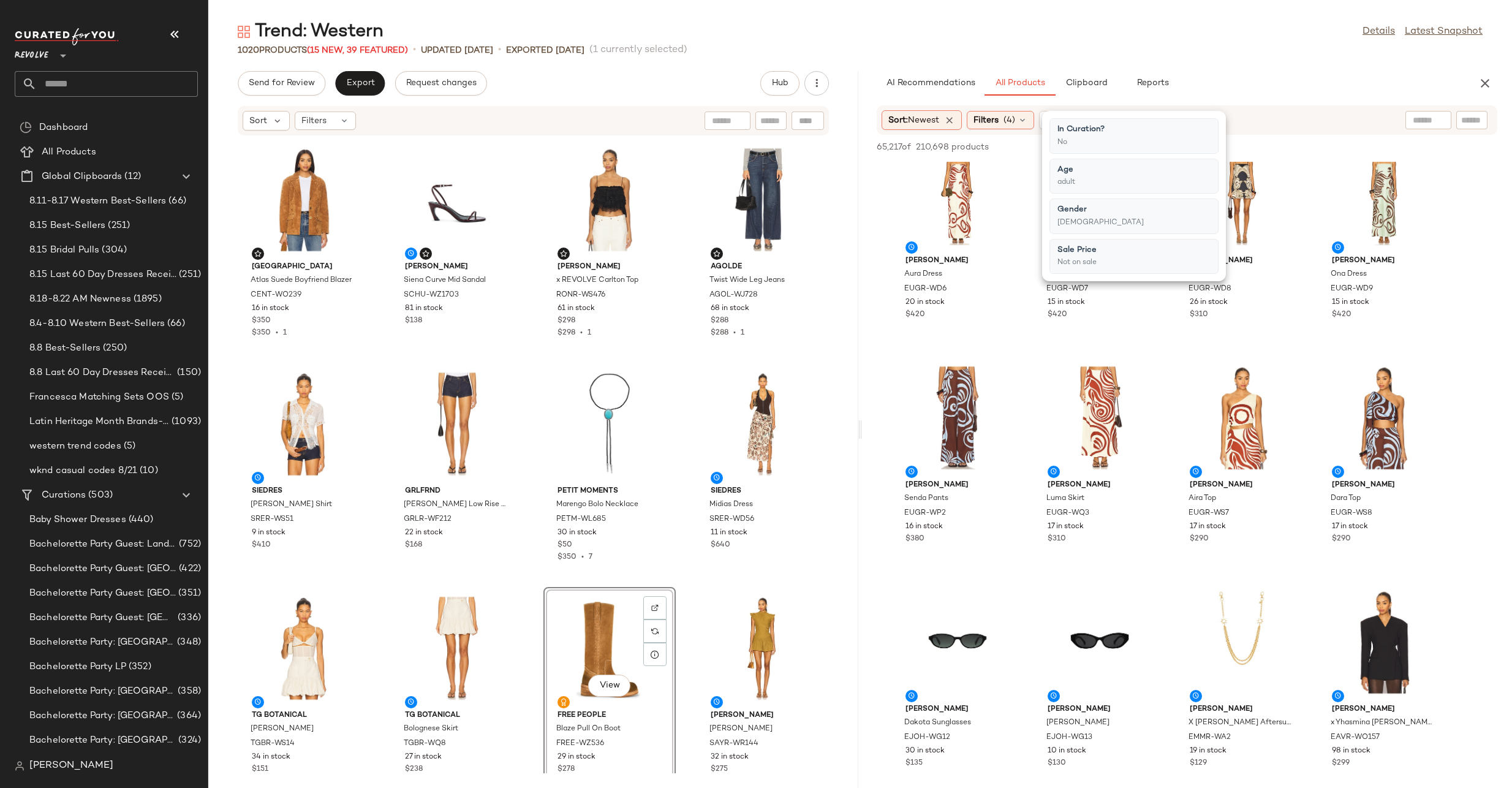
click at [1310, 57] on div "Trend: Western Details Latest Snapshot 1020 Products (15 New, 39 Featured) • up…" at bounding box center [860, 404] width 1303 height 769
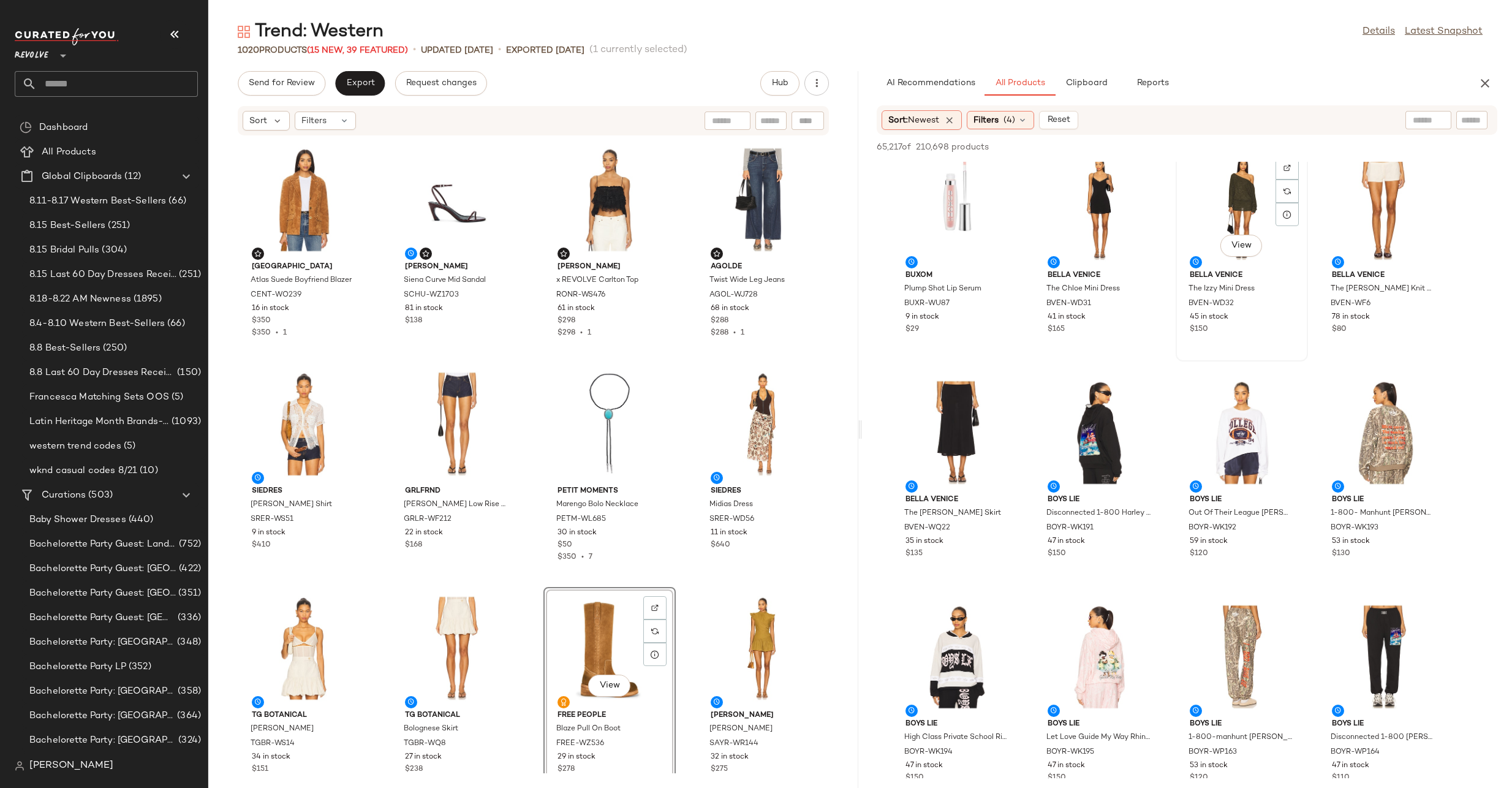
scroll to position [18684, 0]
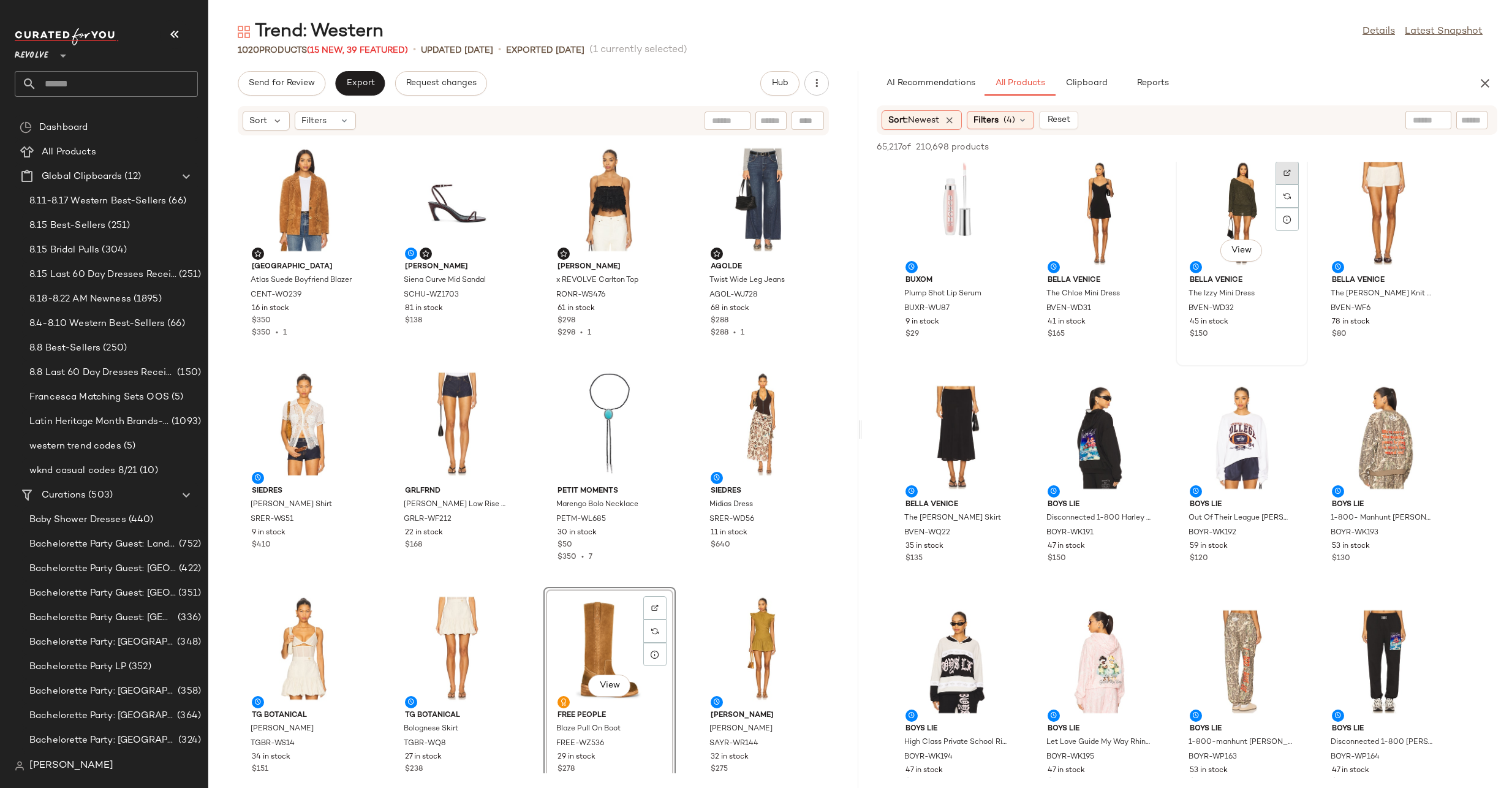
click at [1290, 184] on div at bounding box center [1287, 196] width 24 height 24
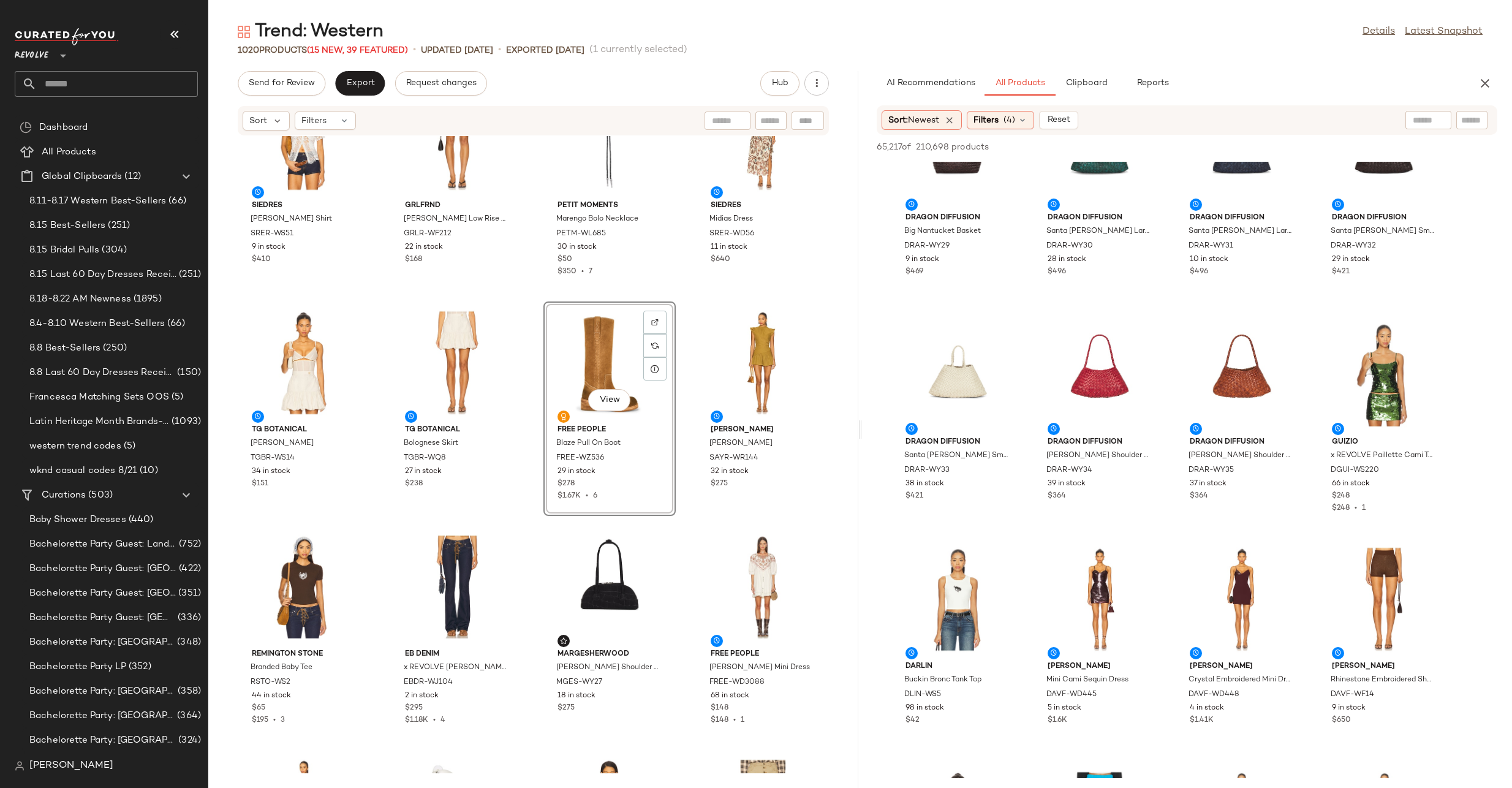
scroll to position [239, 0]
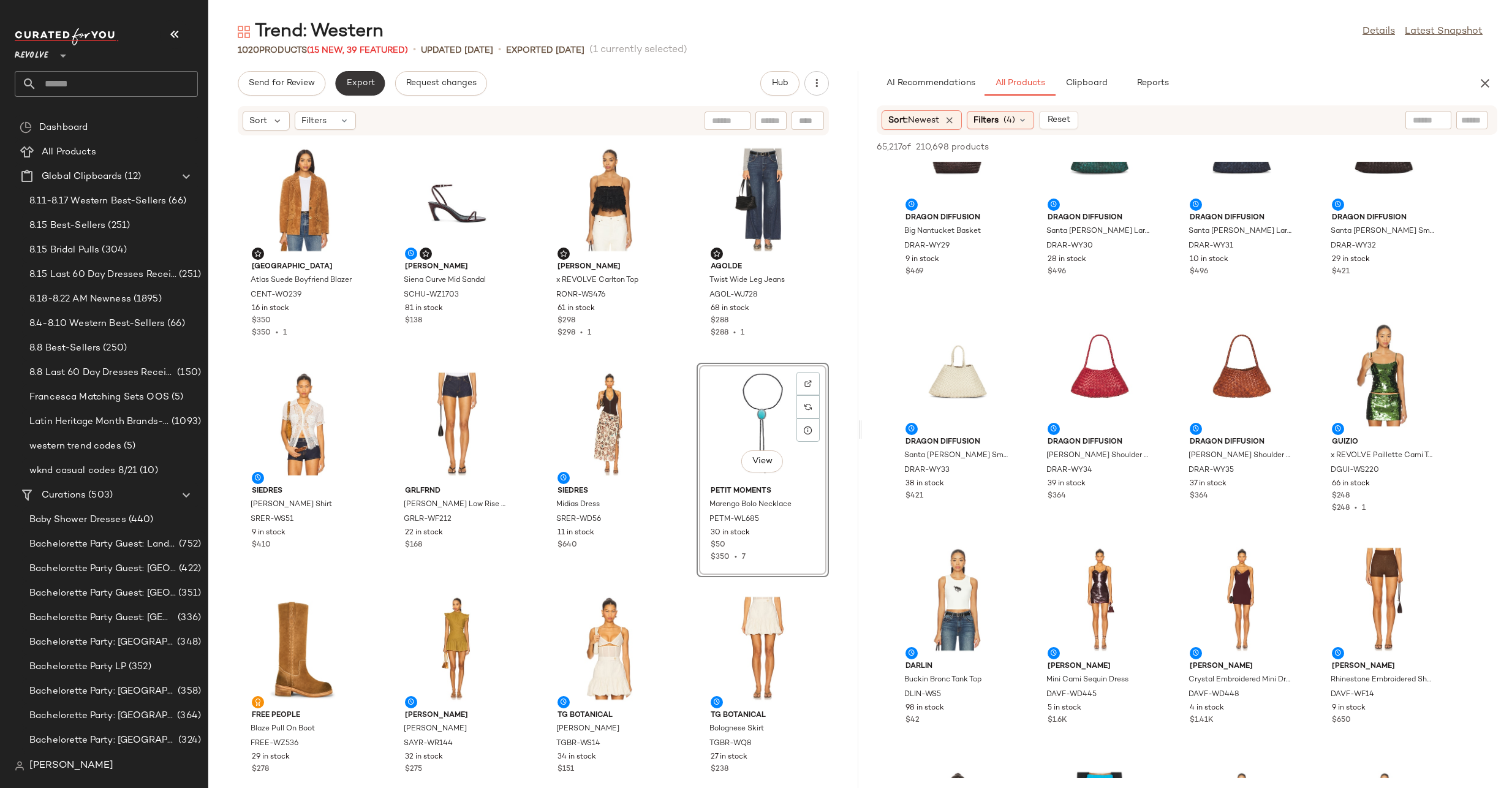
click at [362, 83] on span "Export" at bounding box center [360, 84] width 29 height 10
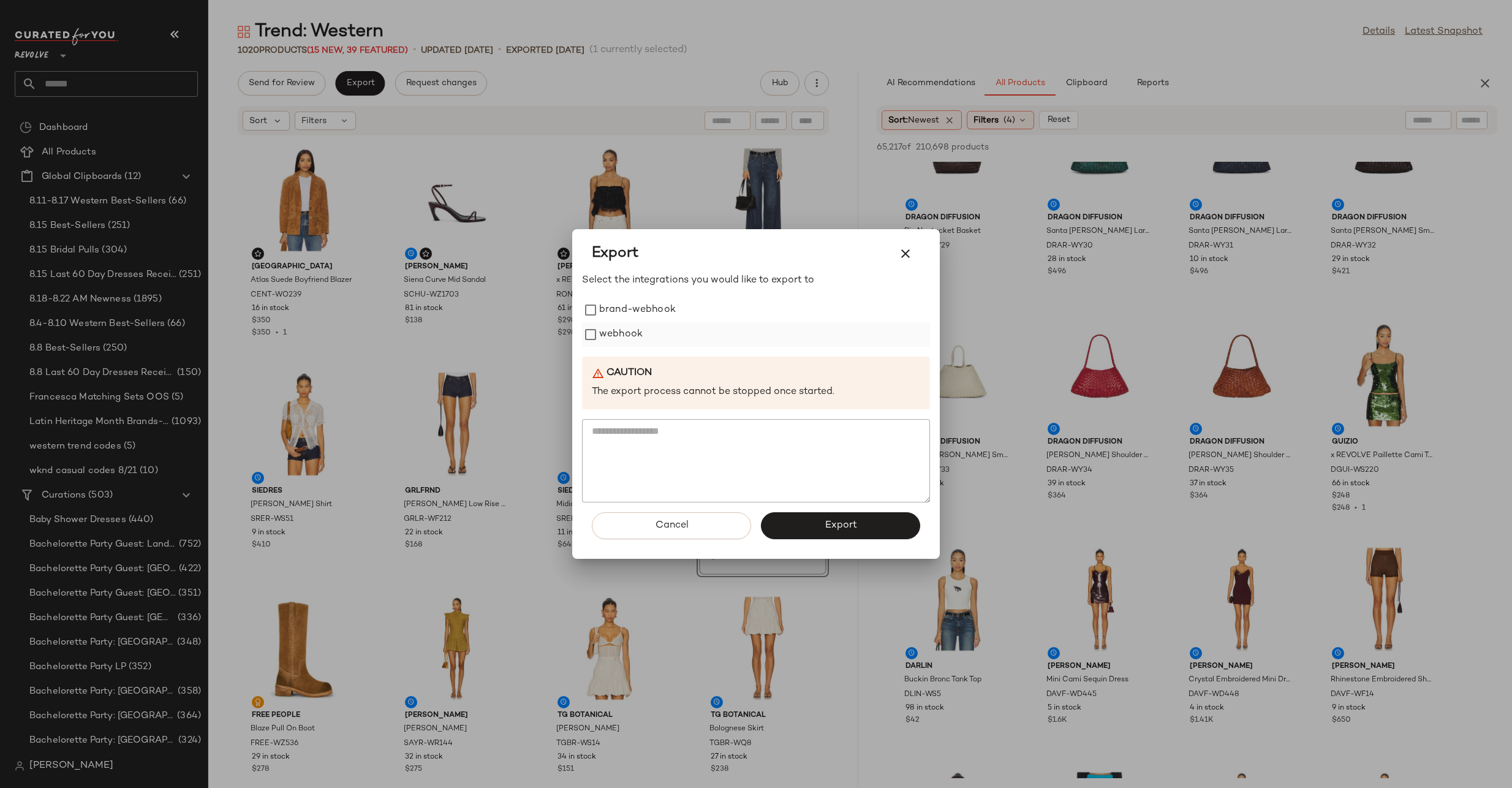
click at [611, 342] on label "webhook" at bounding box center [621, 334] width 44 height 24
click at [782, 527] on button "Export" at bounding box center [840, 526] width 159 height 27
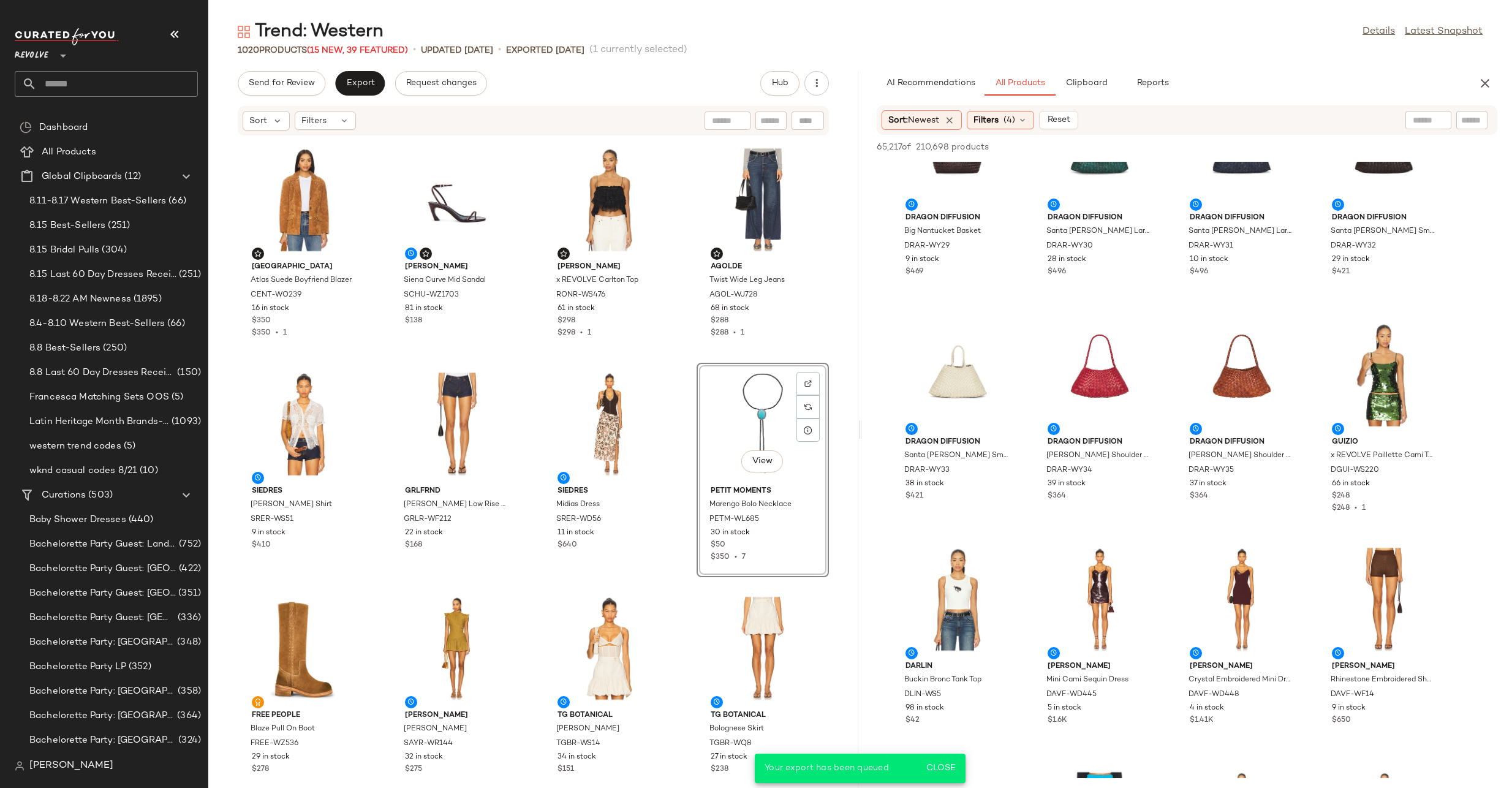
scroll to position [43869, 0]
